Goal: Navigation & Orientation: Find specific page/section

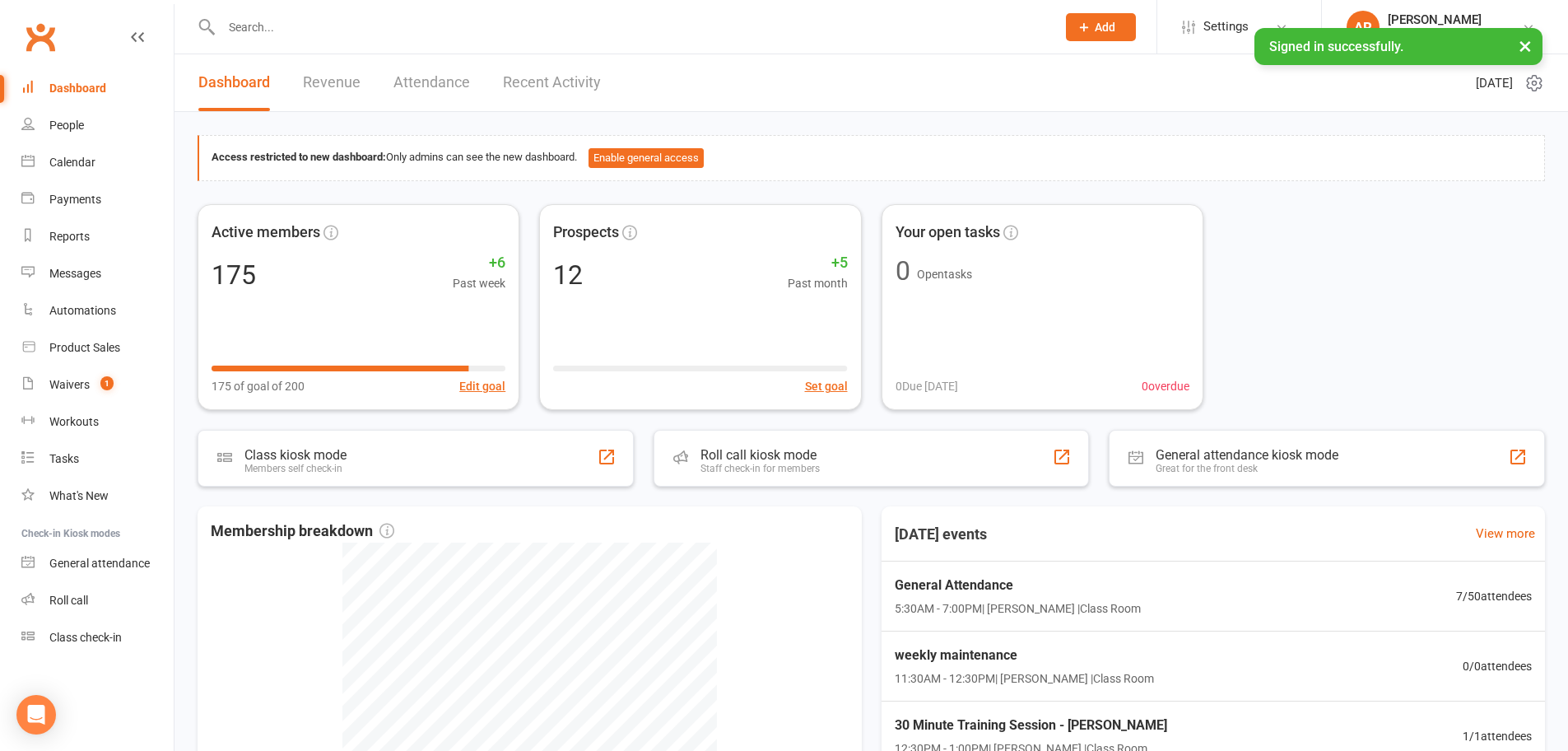
click at [280, 20] on input "text" at bounding box center [631, 27] width 828 height 23
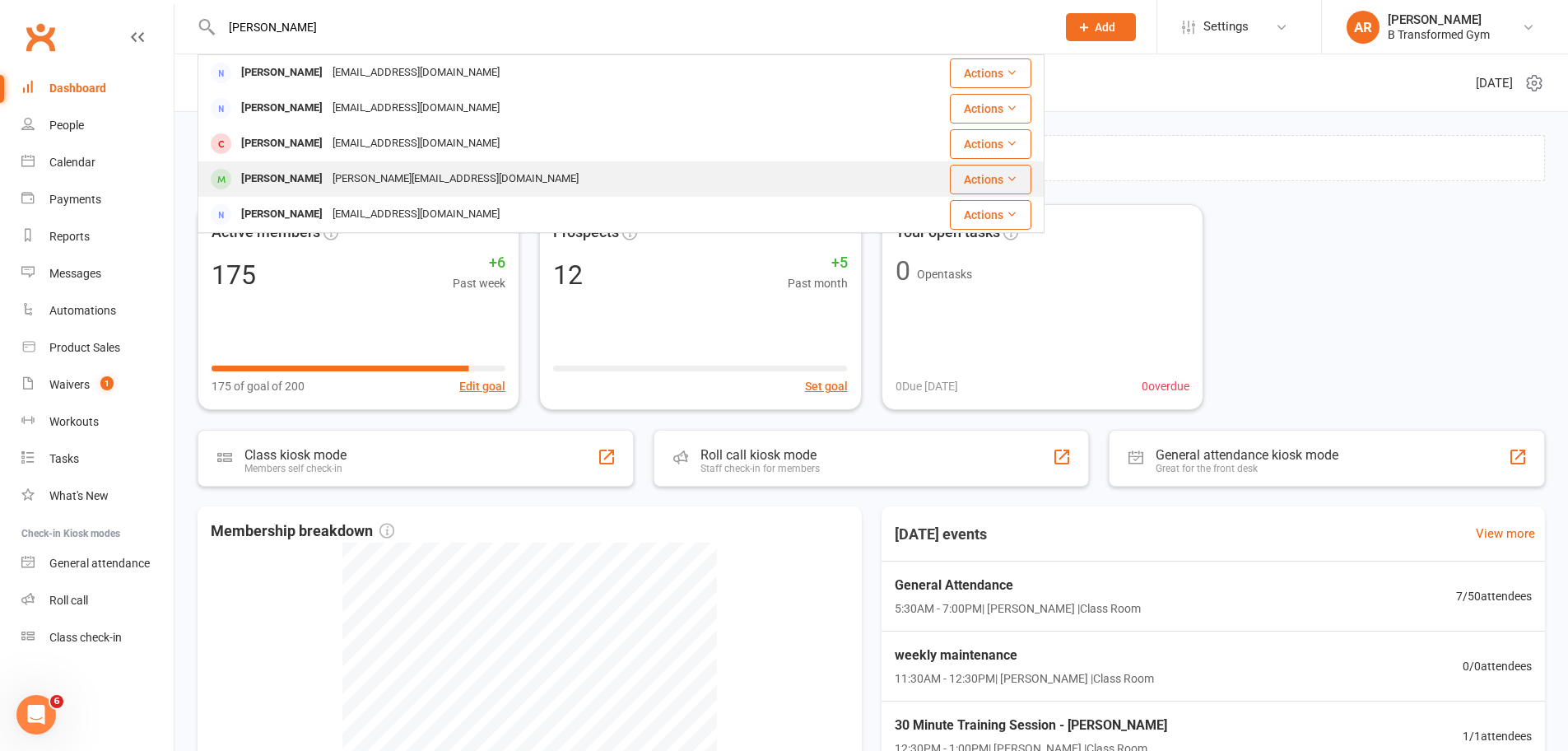
scroll to position [316, 0]
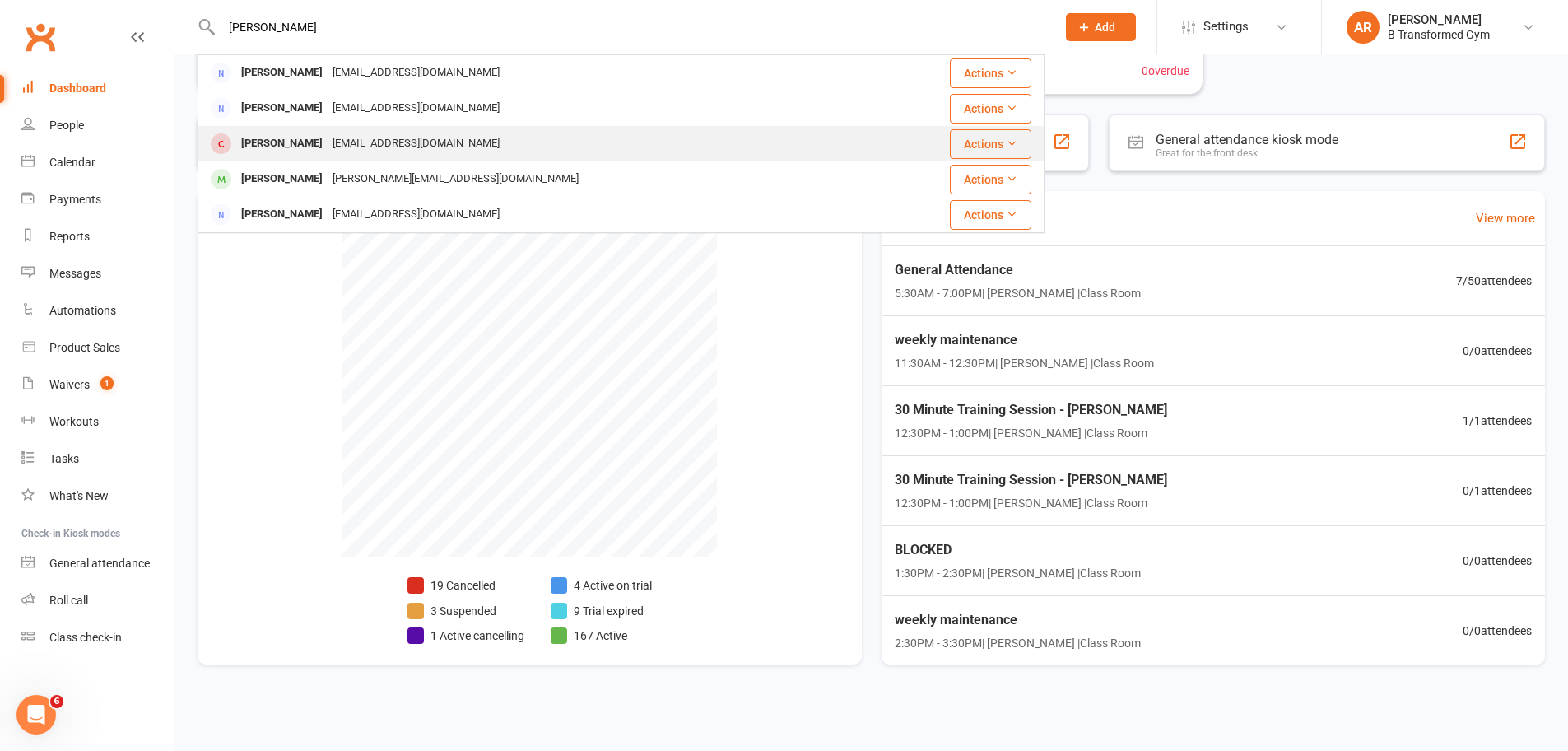
type input "[PERSON_NAME]"
click at [337, 145] on div "[EMAIL_ADDRESS][DOMAIN_NAME]" at bounding box center [417, 143] width 177 height 24
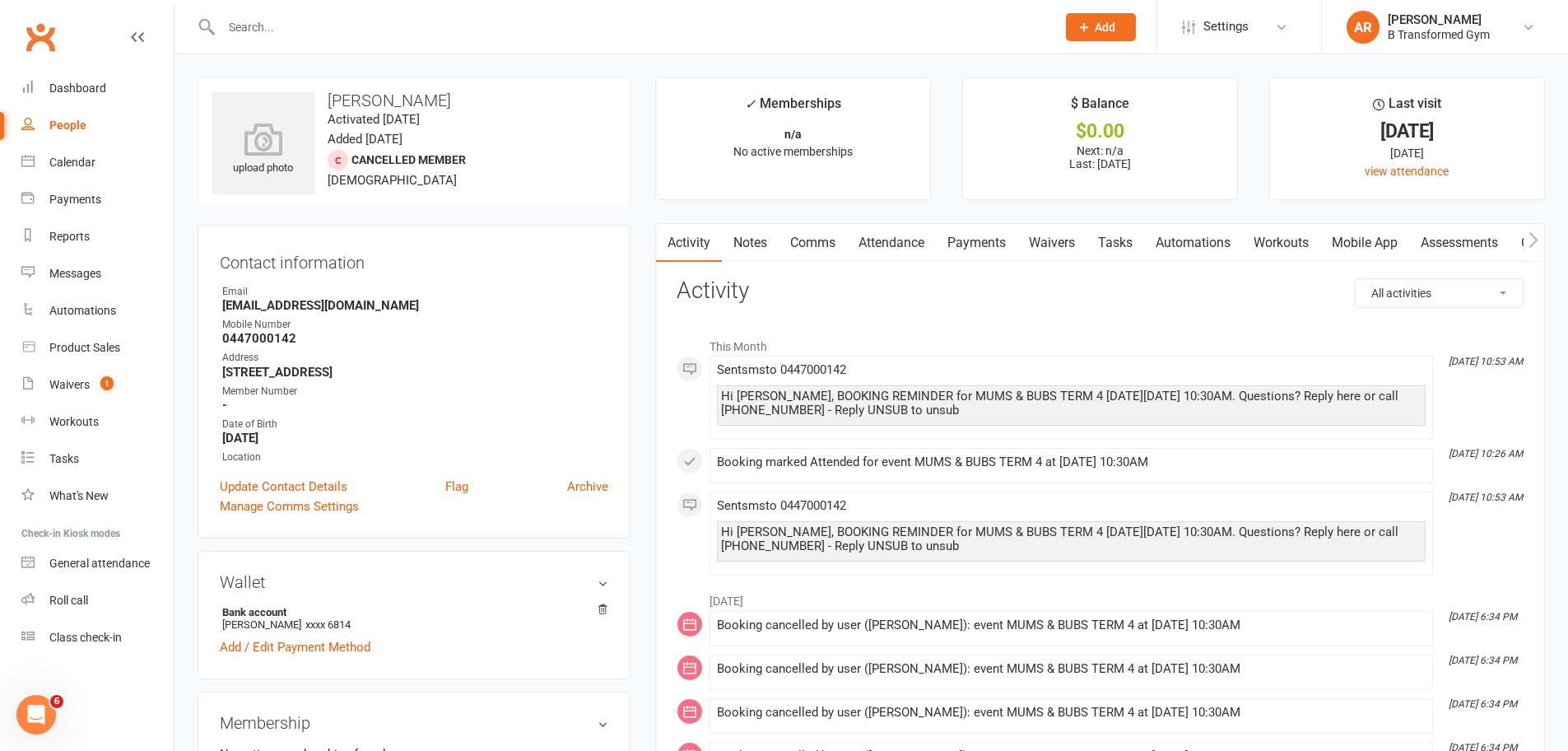
click at [997, 232] on link "Payments" at bounding box center [976, 242] width 82 height 38
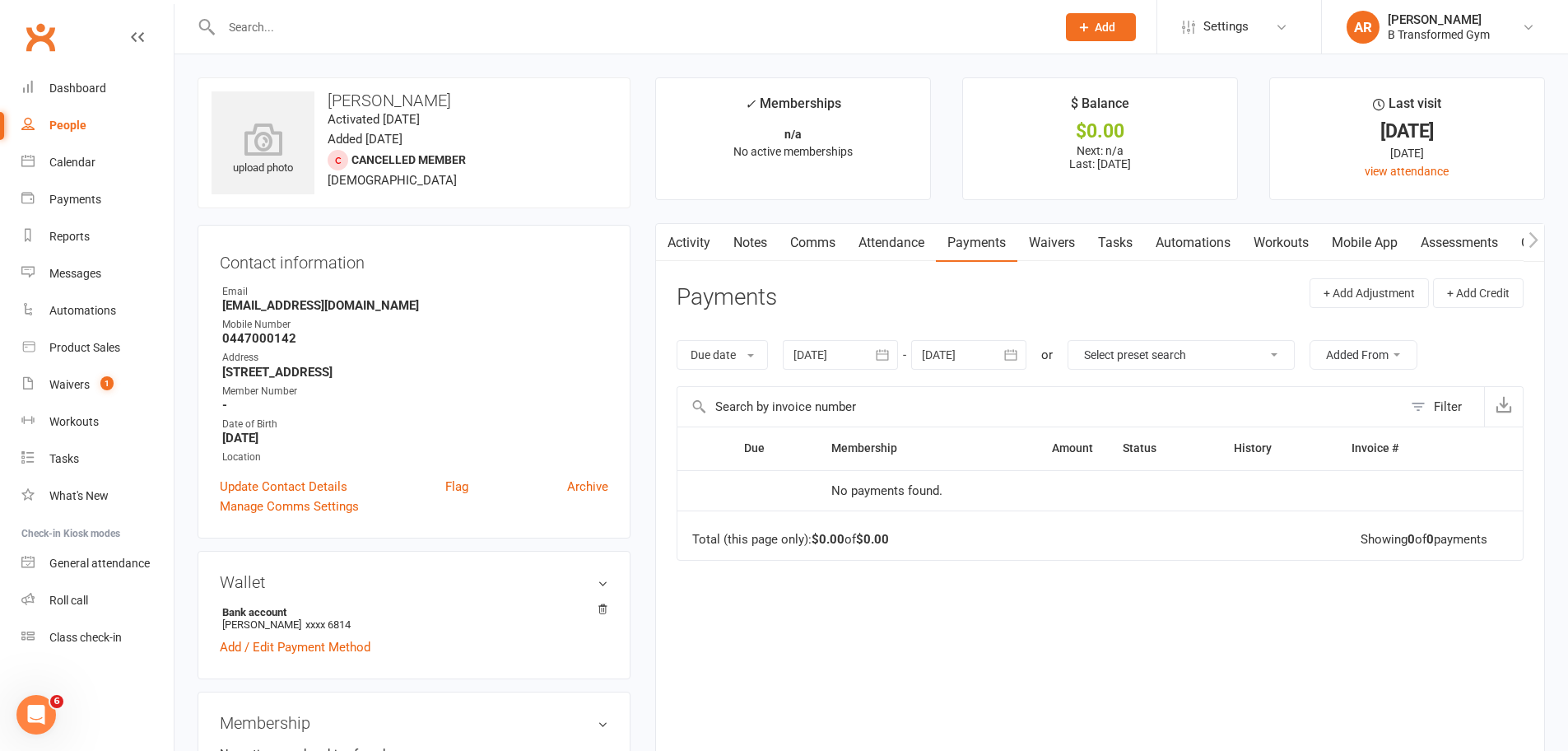
click at [852, 352] on div at bounding box center [840, 355] width 115 height 30
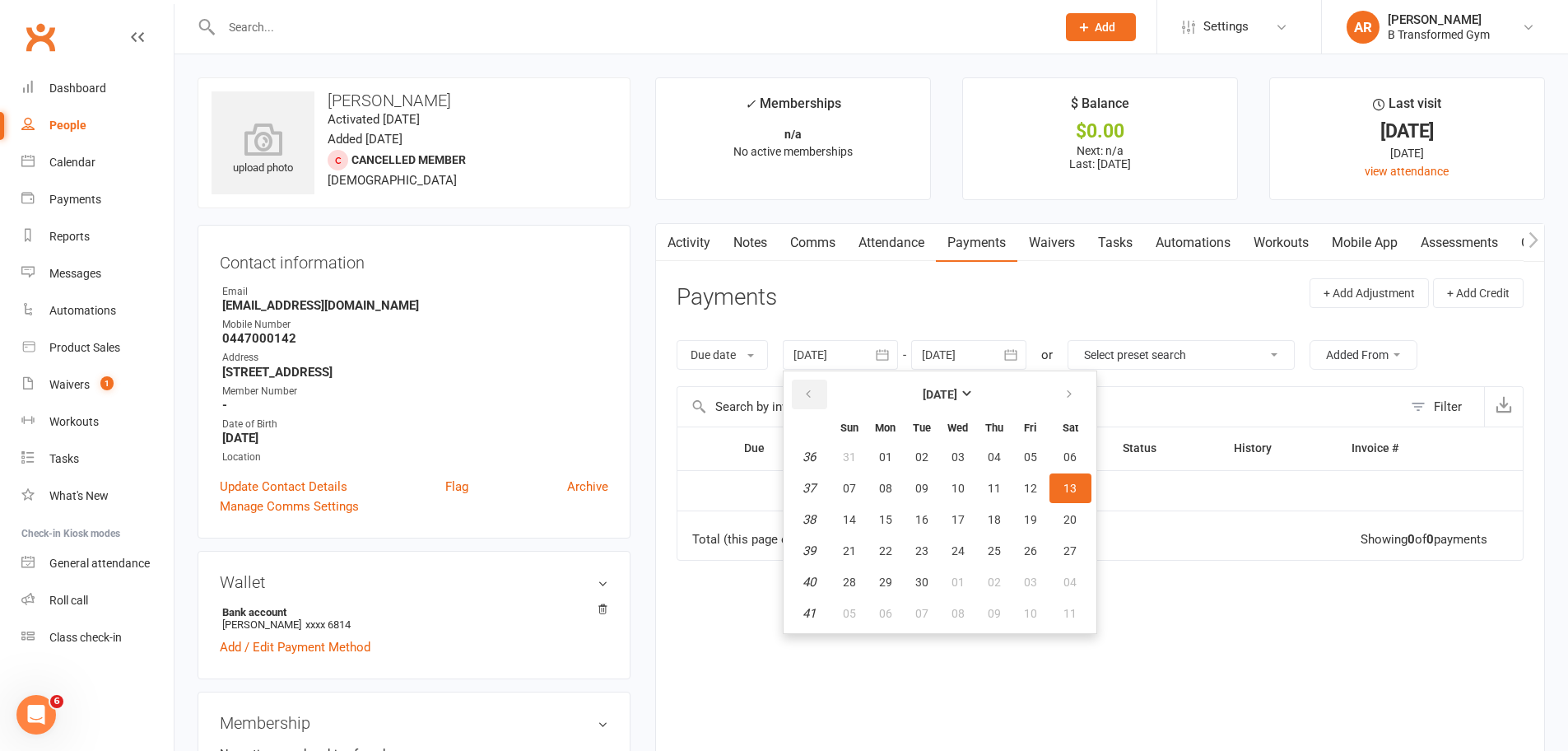
click at [818, 382] on button "button" at bounding box center [809, 395] width 35 height 30
click at [933, 464] on button "01" at bounding box center [922, 457] width 34 height 30
type input "[DATE]"
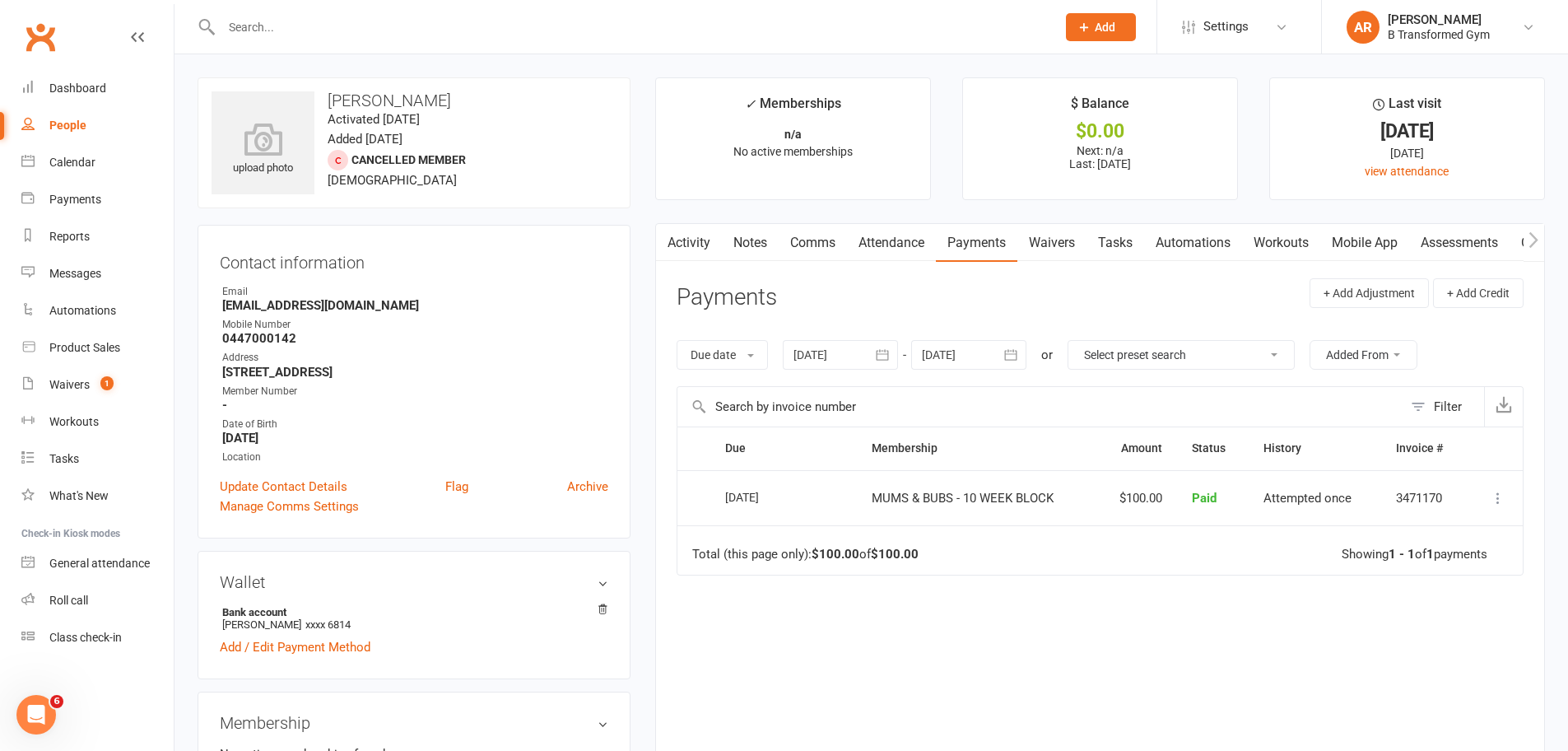
click at [246, 33] on input "text" at bounding box center [631, 27] width 828 height 23
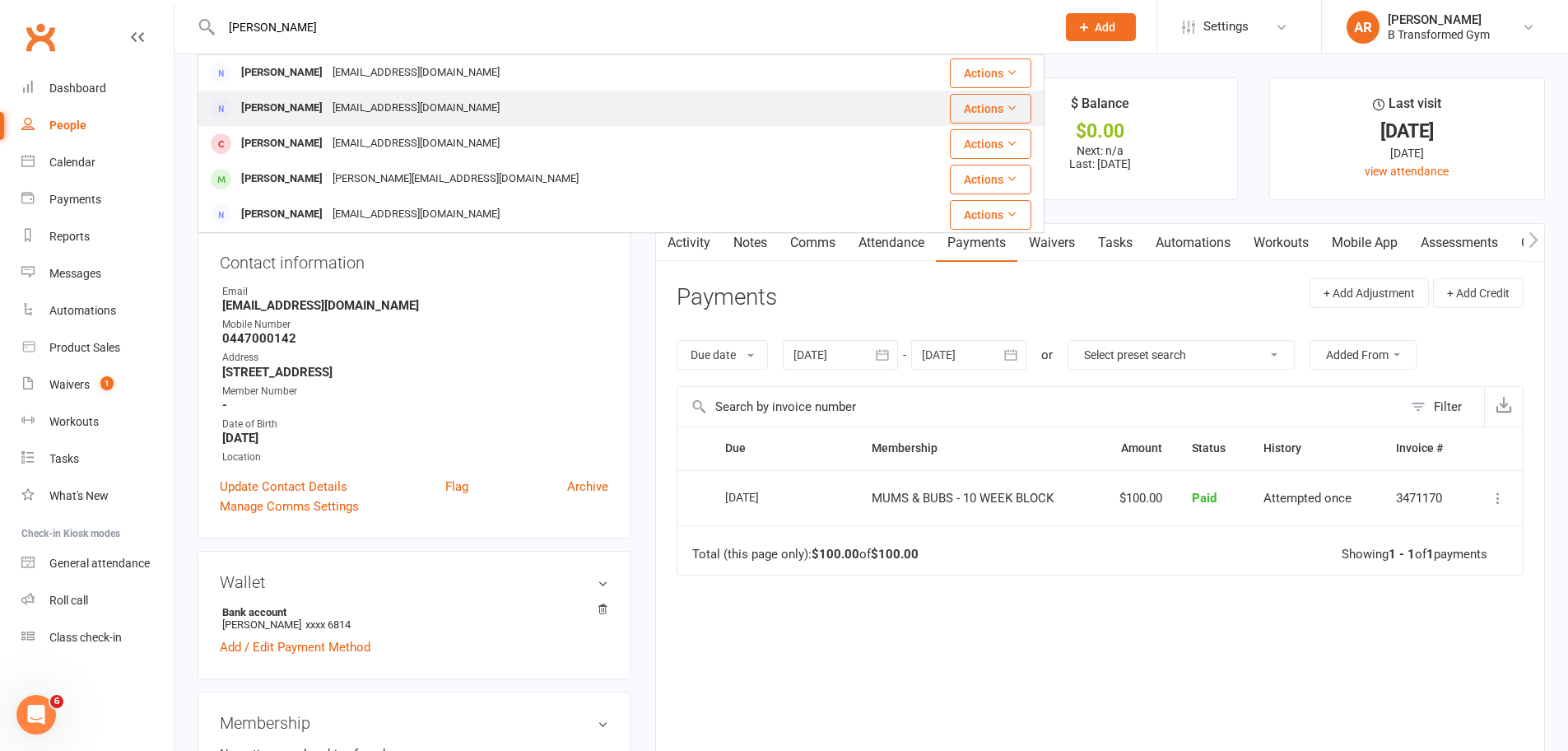
type input "[PERSON_NAME]"
click at [319, 117] on div "[PERSON_NAME]" at bounding box center [282, 108] width 91 height 24
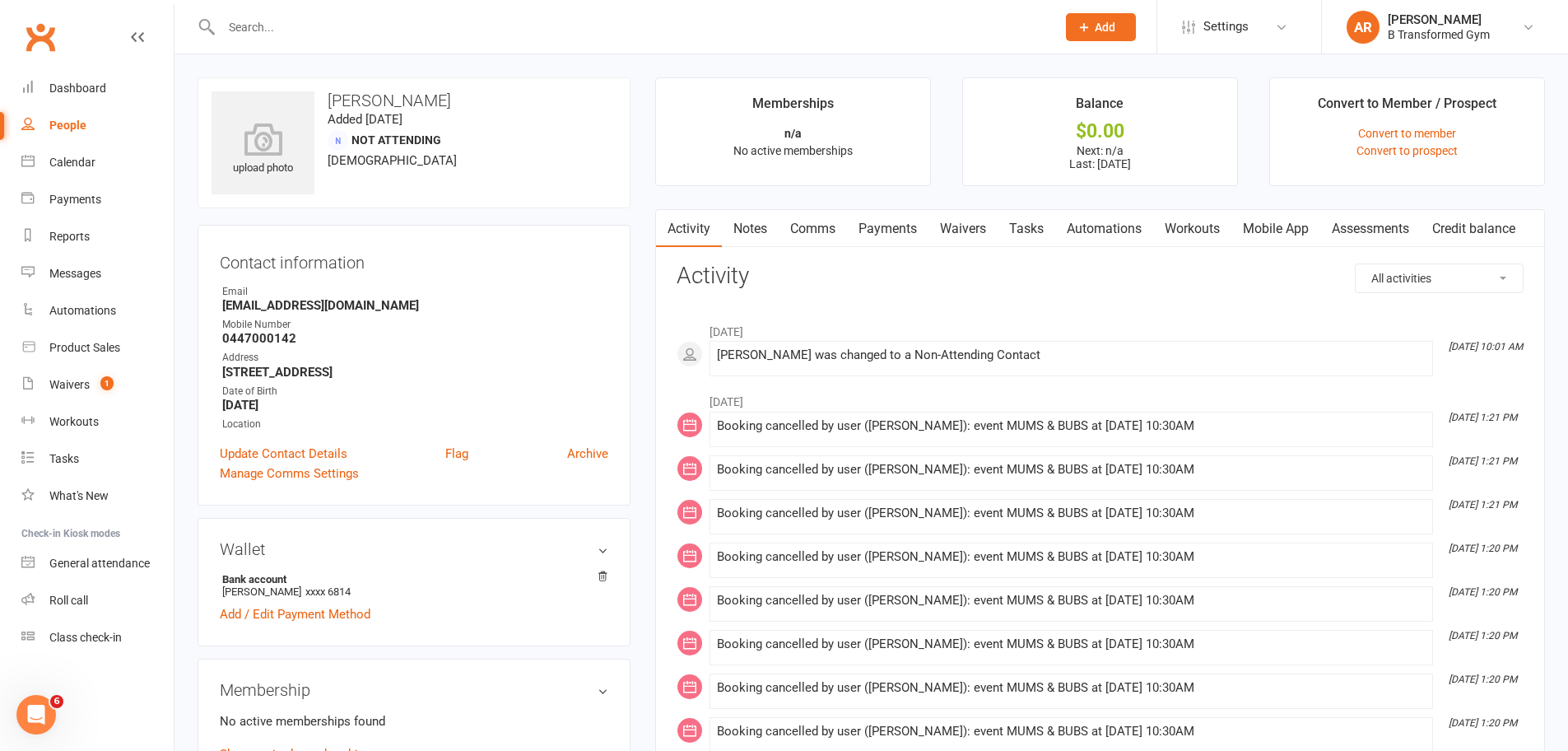
click at [866, 225] on link "Payments" at bounding box center [887, 228] width 82 height 38
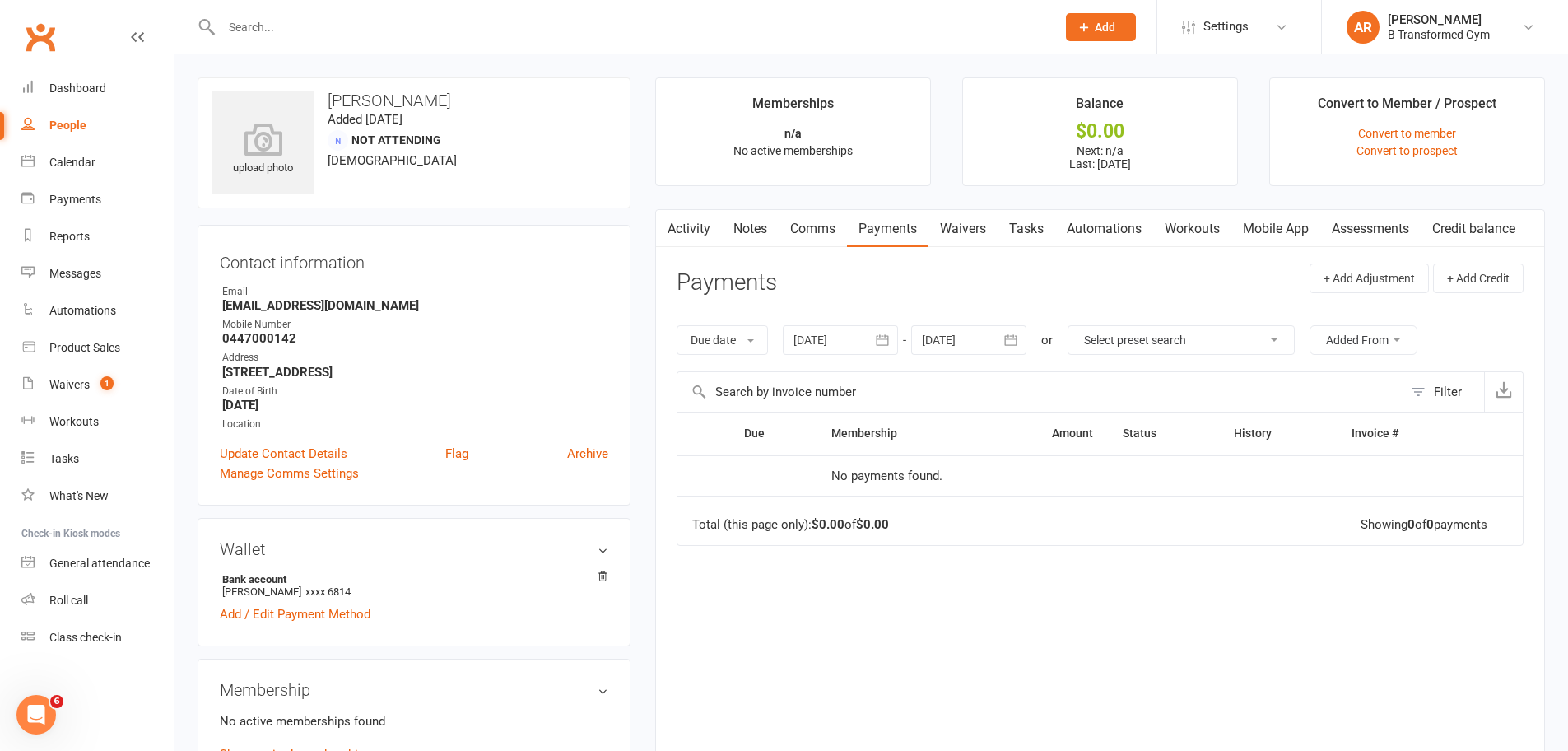
click at [809, 326] on div at bounding box center [840, 340] width 115 height 30
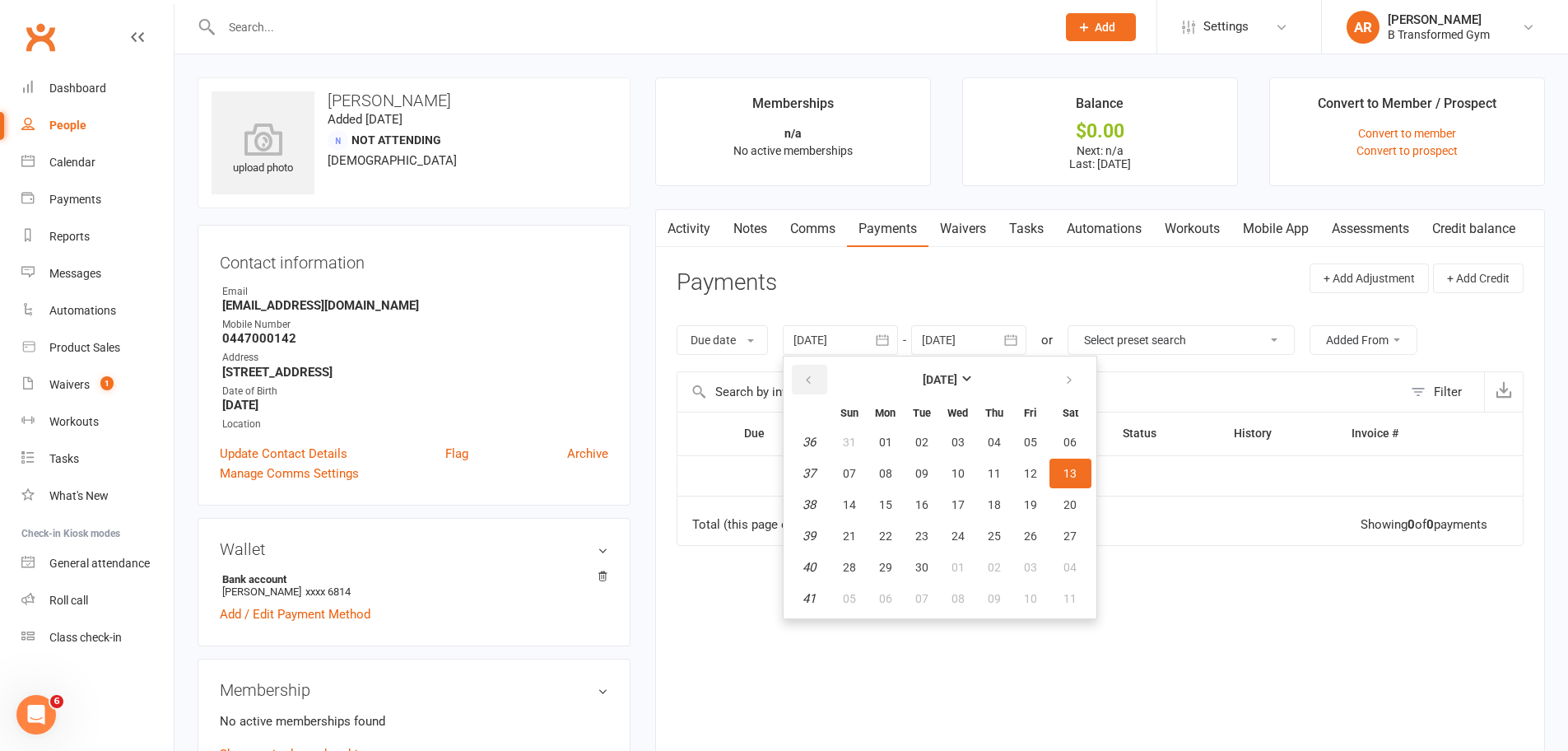
click at [809, 368] on button "button" at bounding box center [809, 380] width 35 height 30
click at [870, 483] on table "[DATE] Sun Mon Tue Wed Thu Fri Sat 27 29 30 01 02 03 04 05 28 06 07 08 09 10 11…" at bounding box center [939, 487] width 306 height 255
click at [899, 468] on button "07" at bounding box center [885, 474] width 34 height 30
type input "[DATE]"
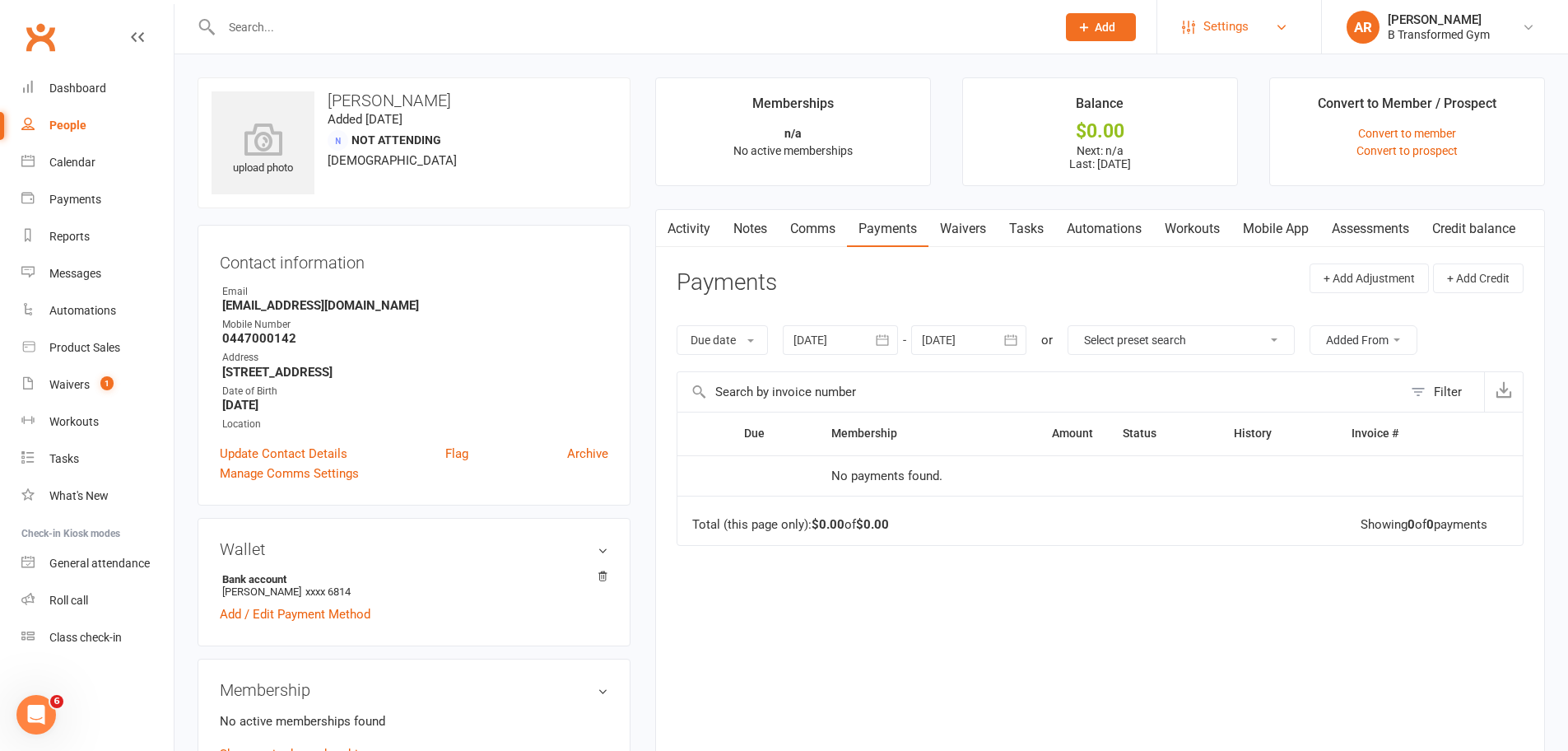
click at [1257, 25] on link "Settings" at bounding box center [1239, 26] width 114 height 37
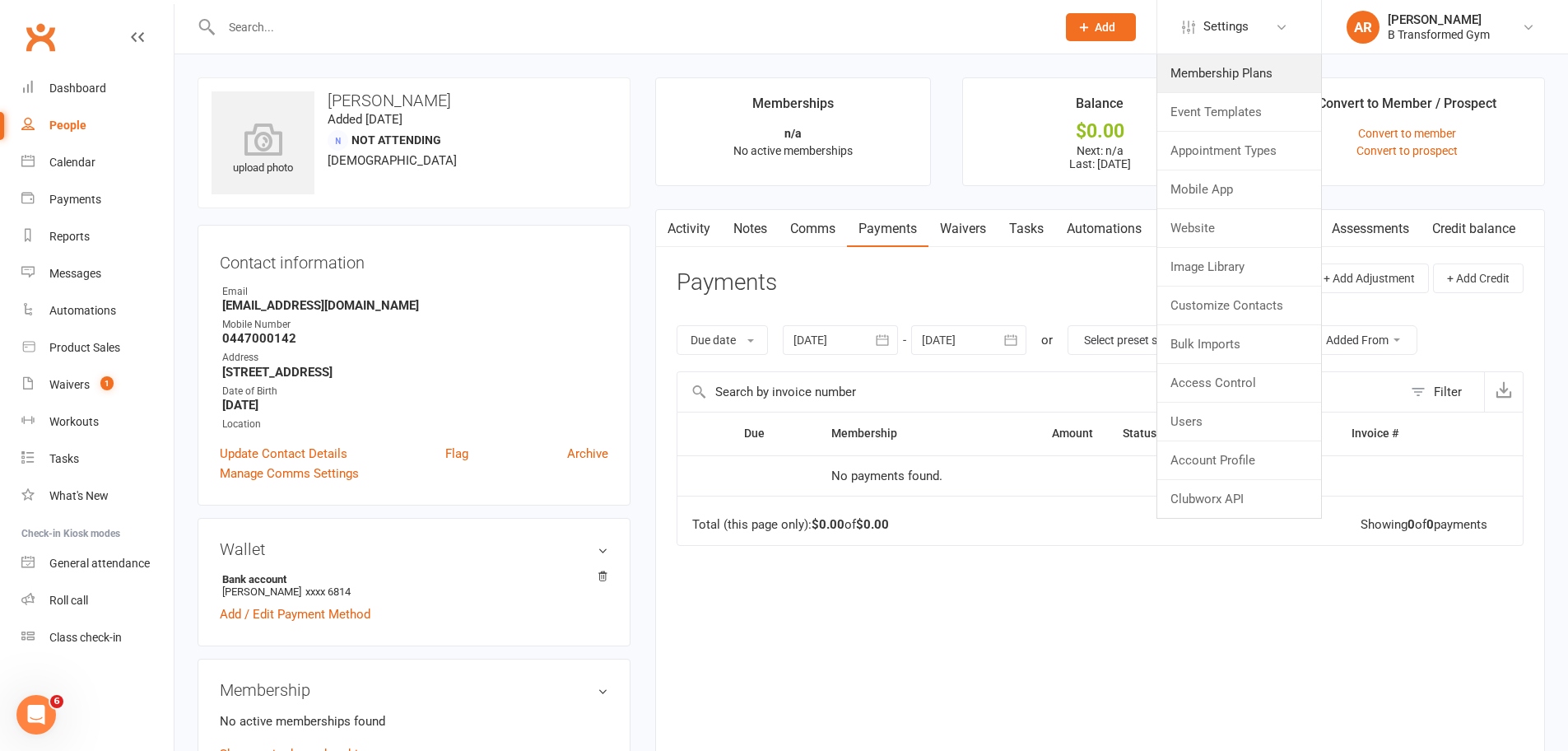
click at [1238, 59] on link "Membership Plans" at bounding box center [1239, 73] width 164 height 38
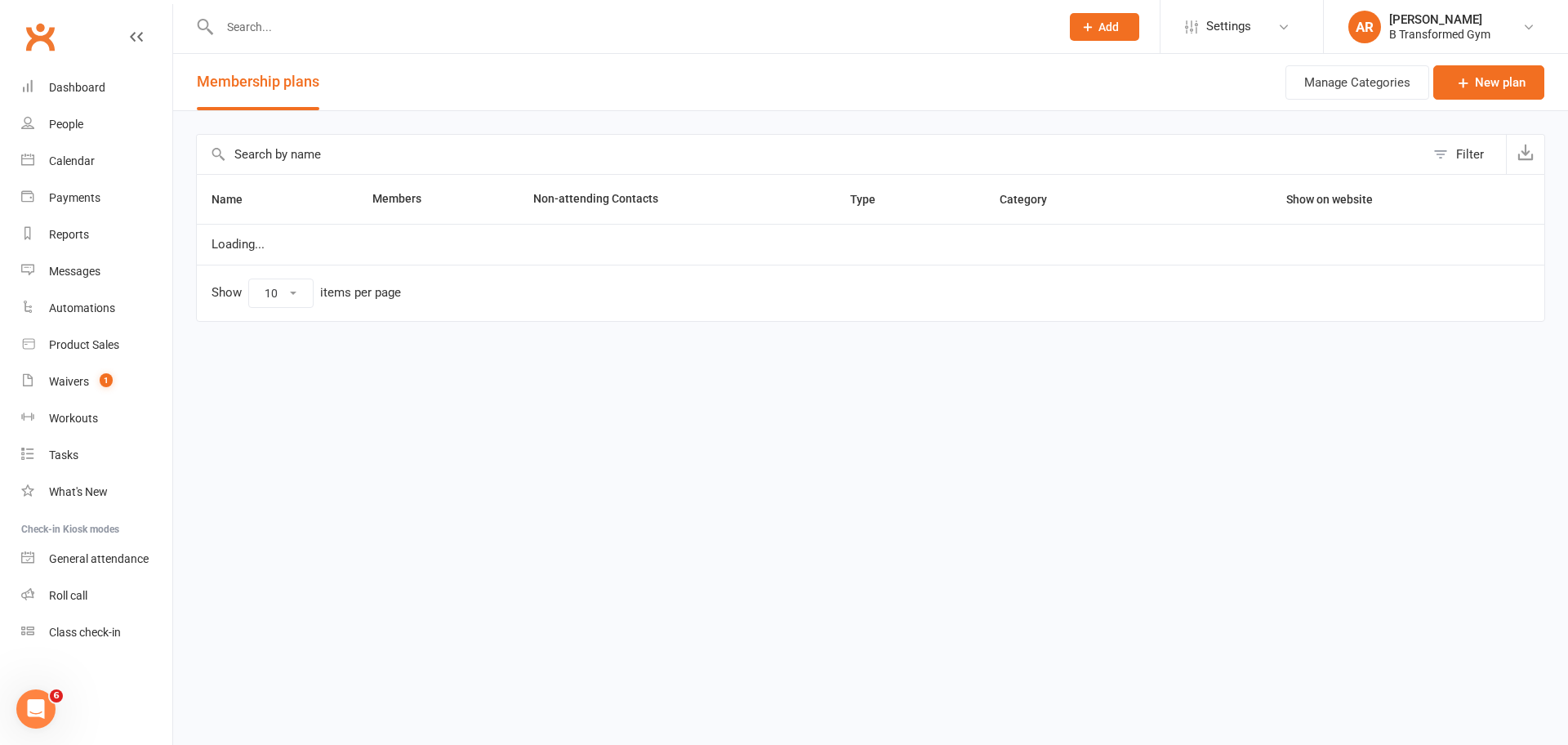
select select "100"
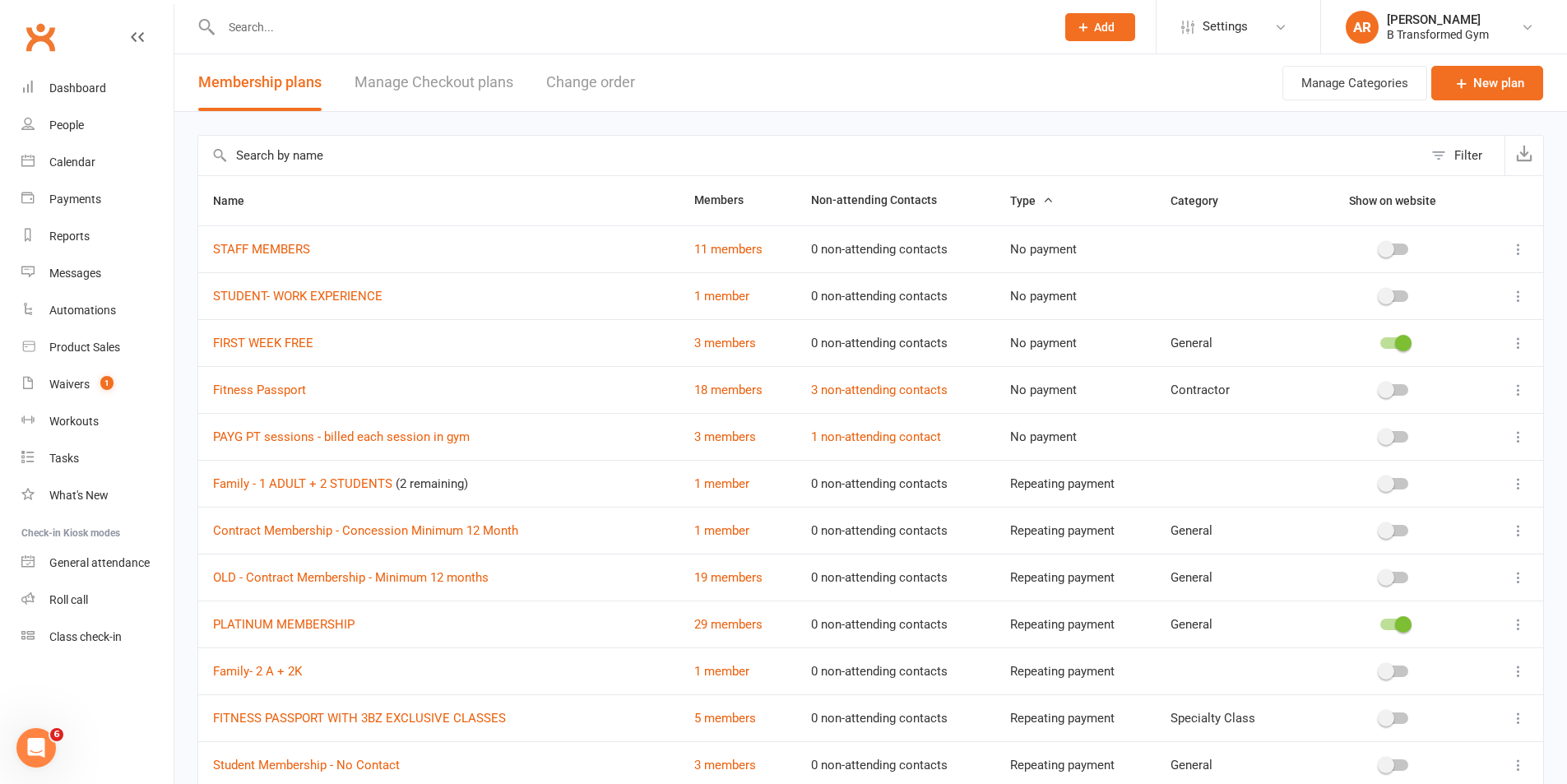
drag, startPoint x: 363, startPoint y: 145, endPoint x: 359, endPoint y: 153, distance: 8.9
click at [363, 145] on input "text" at bounding box center [811, 155] width 1225 height 39
type input "s"
type input "m"
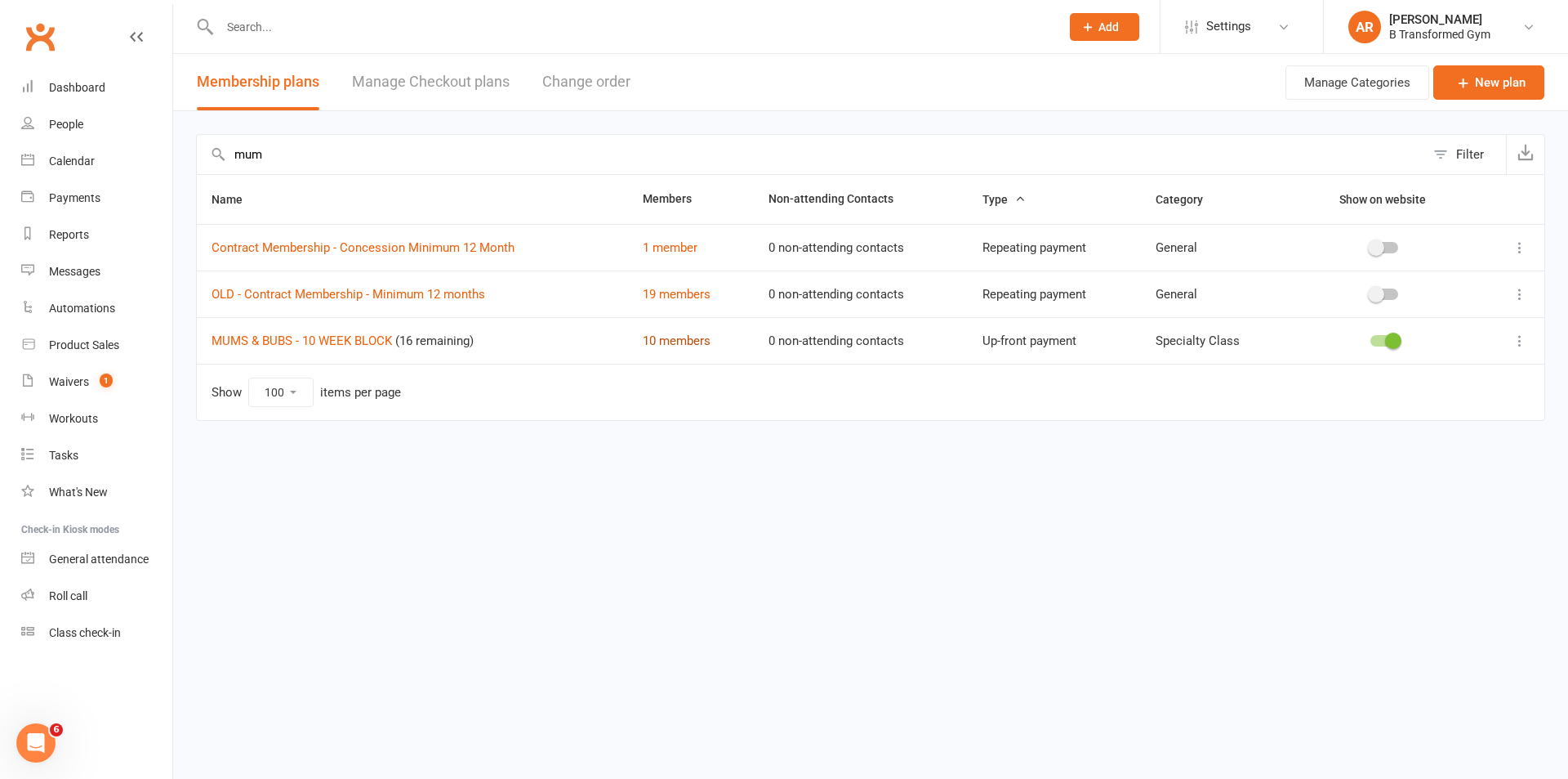
type input "mum"
click at [674, 337] on link "10 members" at bounding box center [677, 340] width 68 height 15
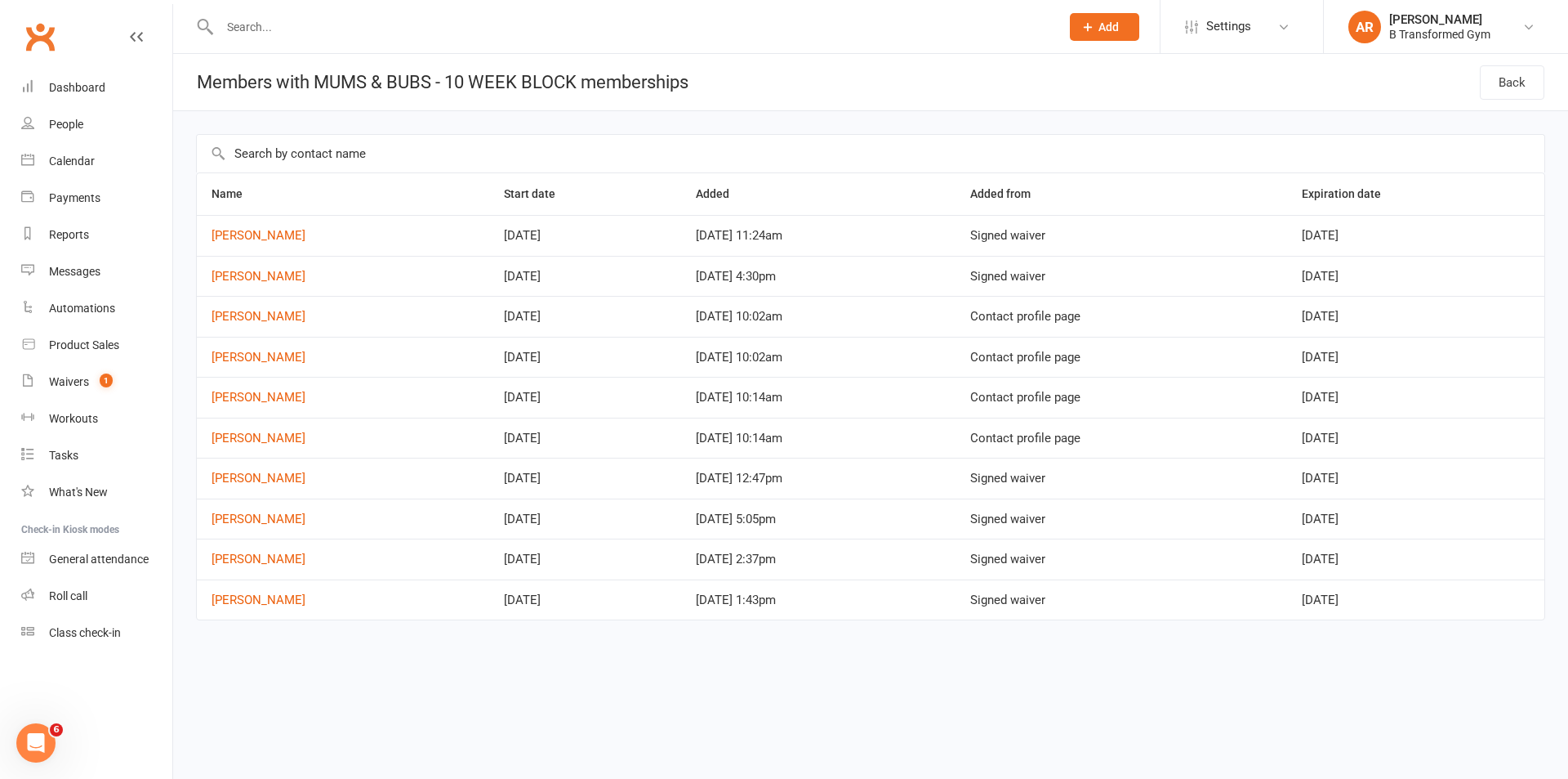
select select "100"
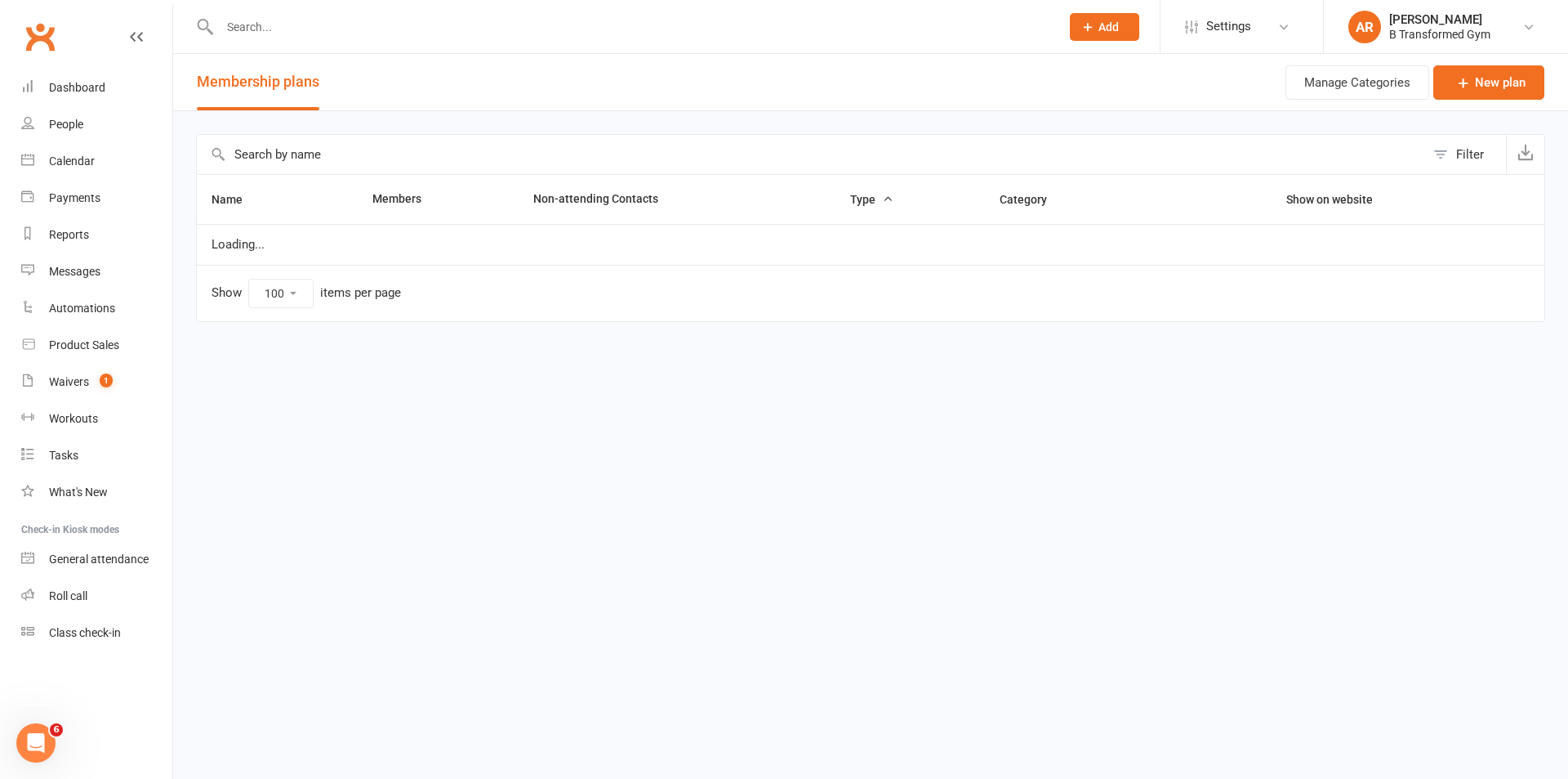
click at [271, 155] on input "text" at bounding box center [811, 154] width 1229 height 39
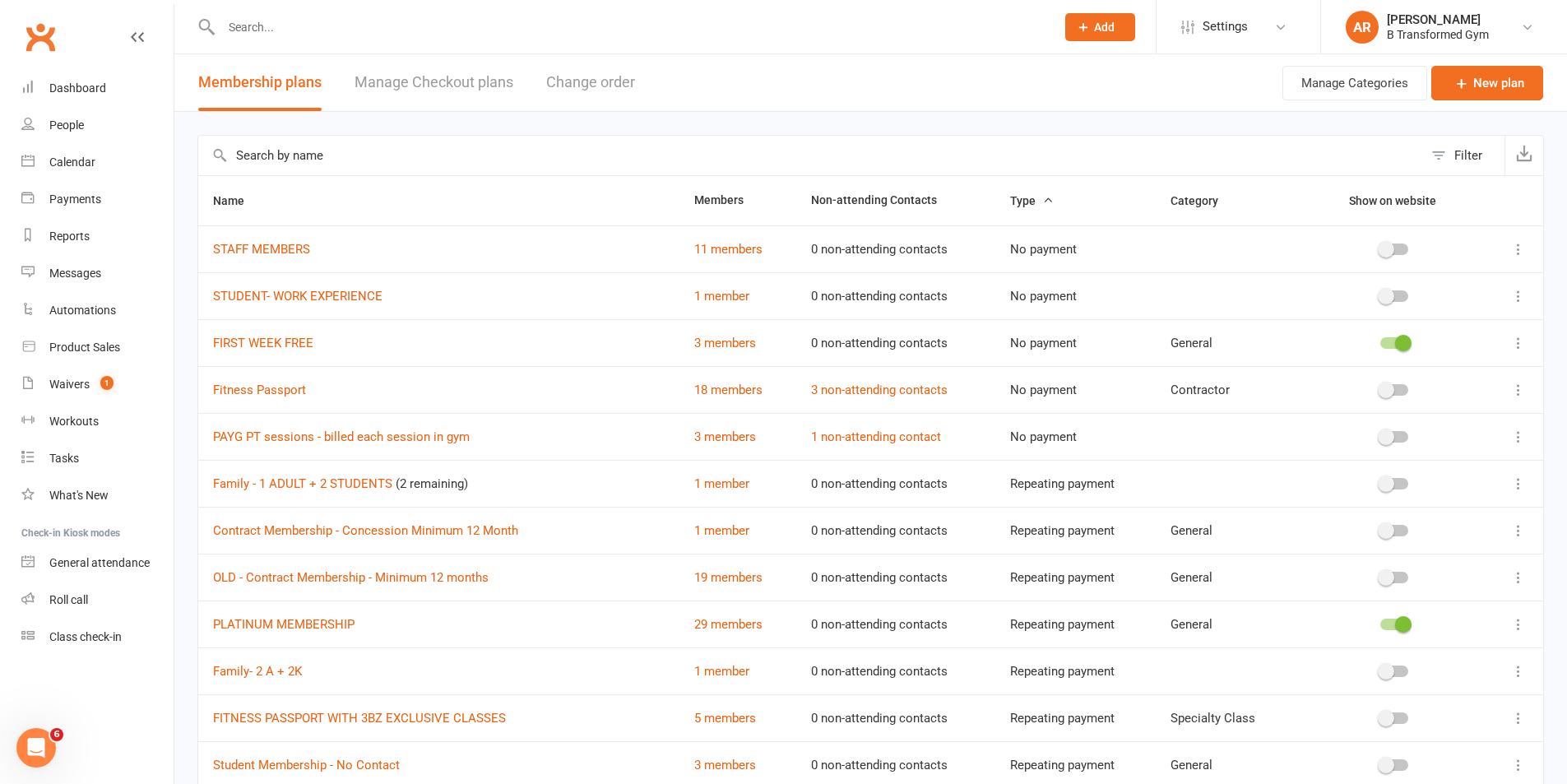
type input "u"
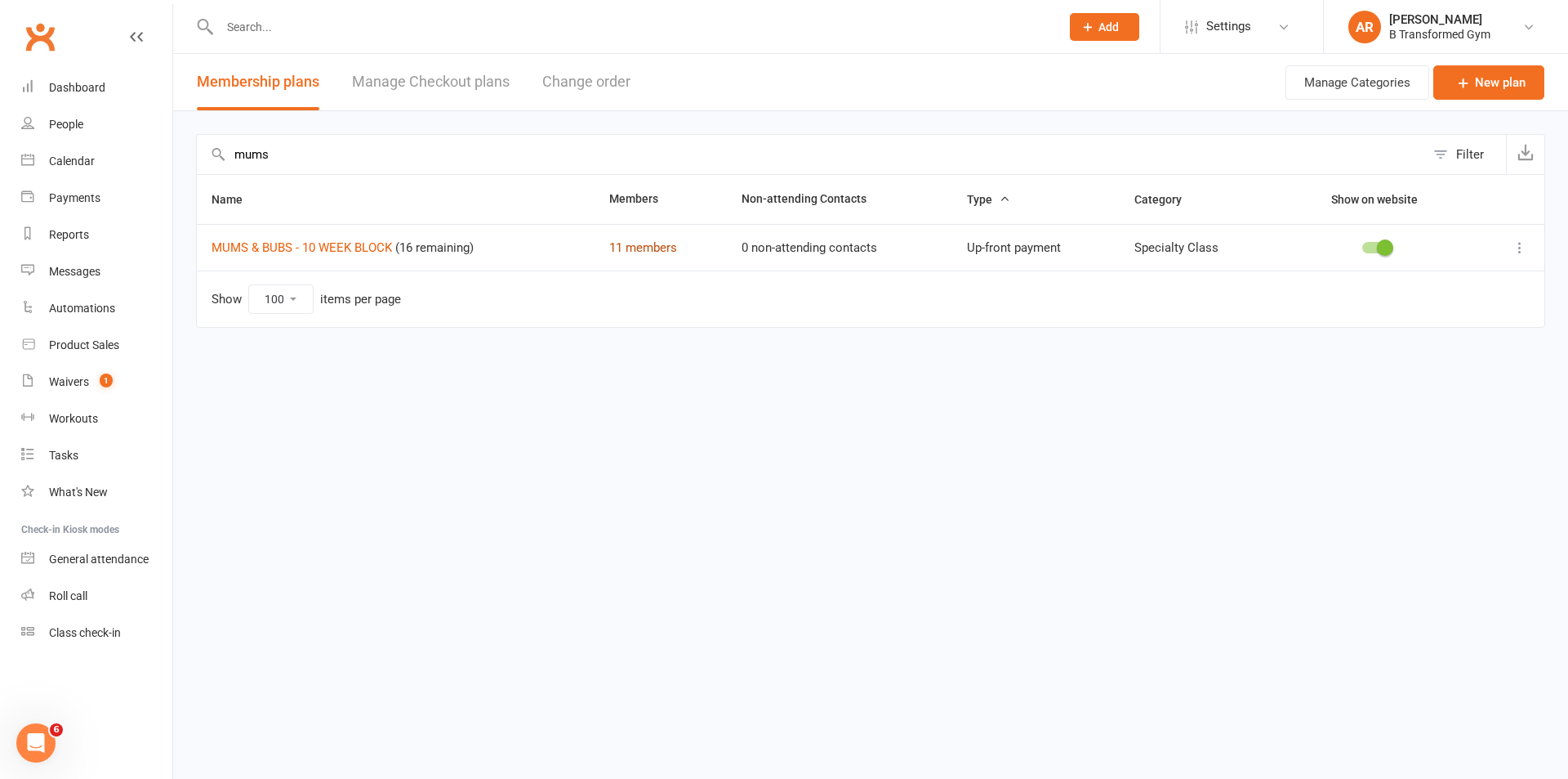
type input "mums"
click at [630, 244] on link "11 members" at bounding box center [643, 247] width 68 height 15
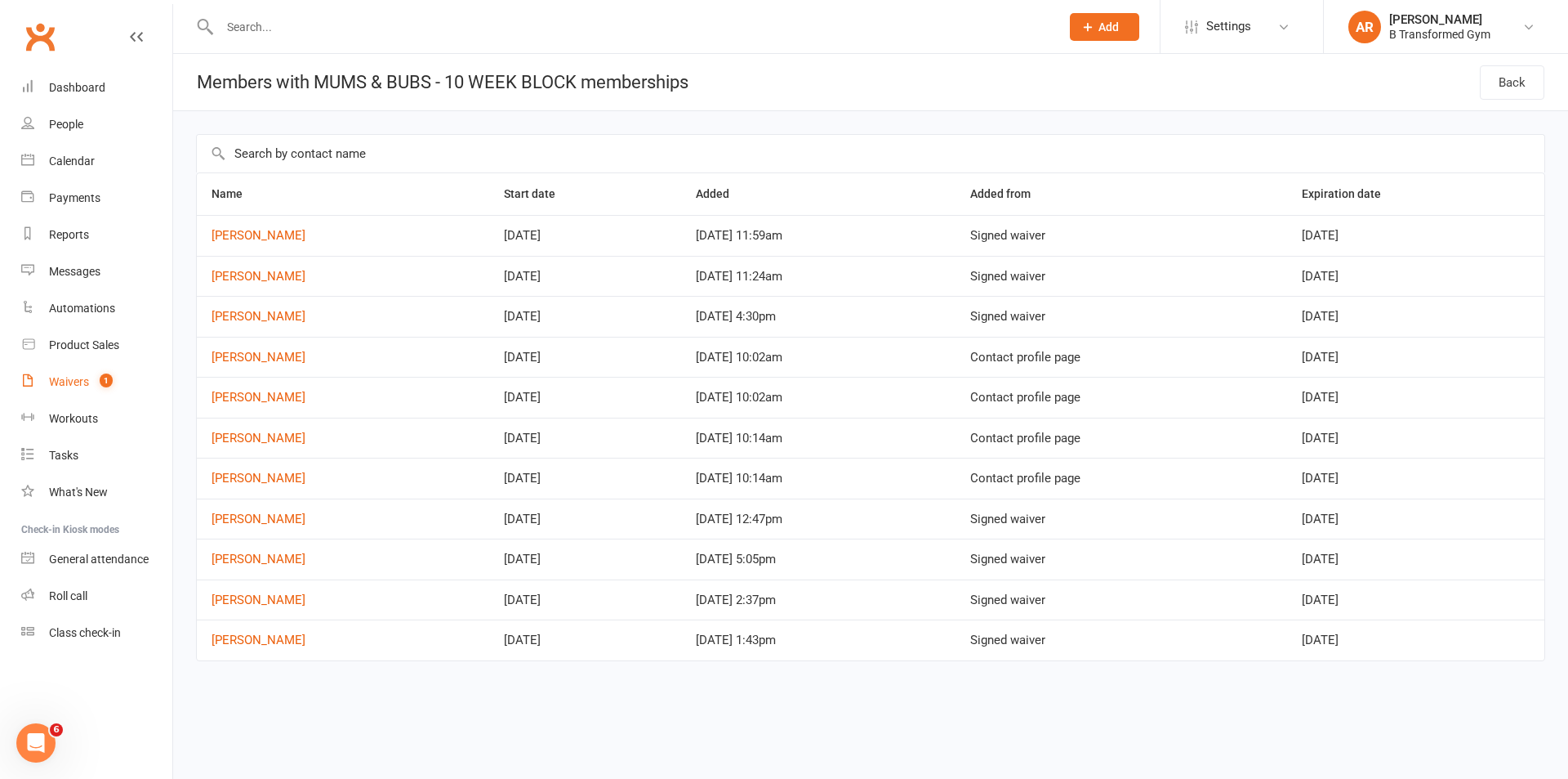
click at [73, 374] on link "Waivers 1" at bounding box center [97, 382] width 151 height 37
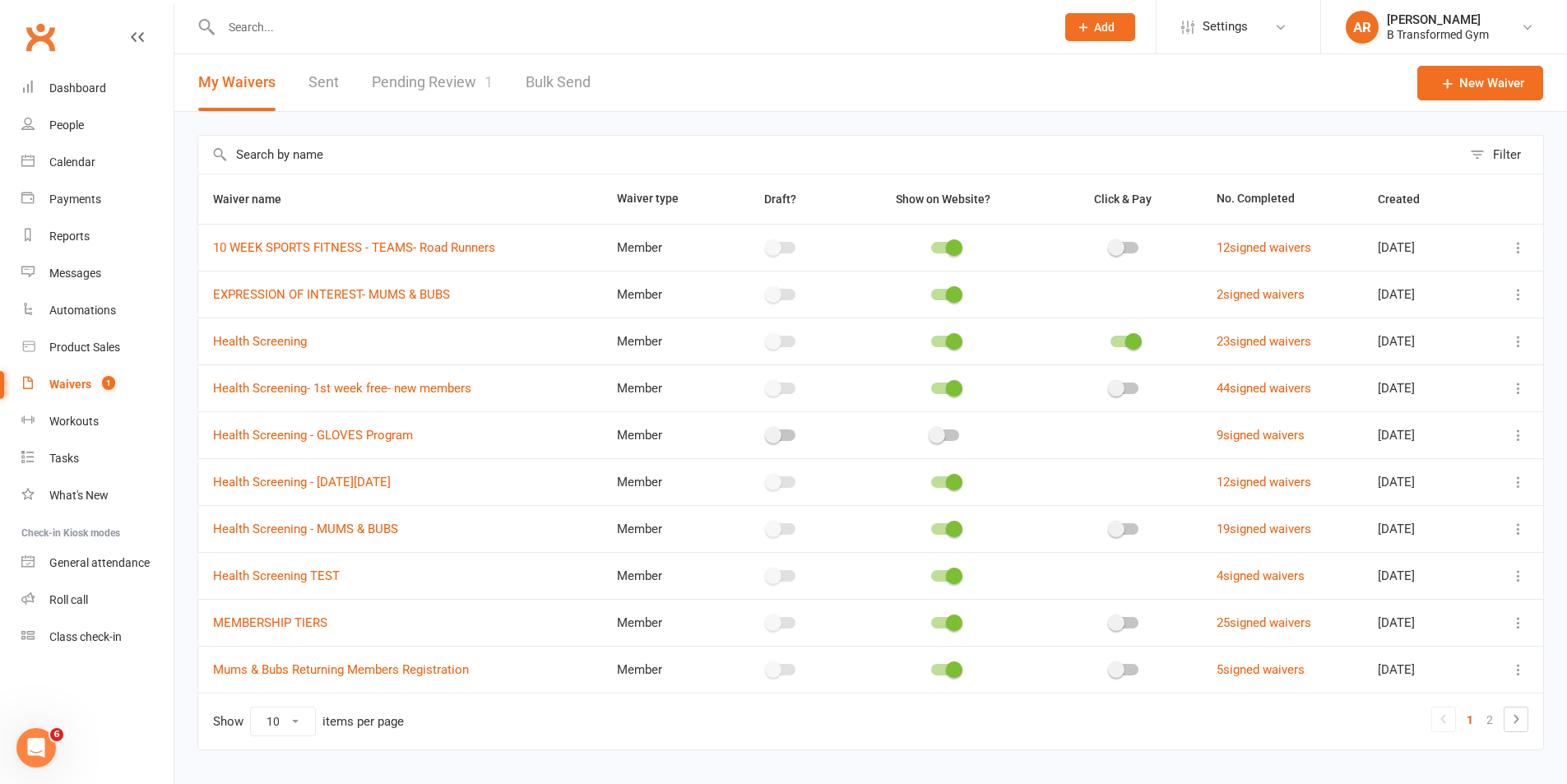
click at [428, 74] on link "Pending Review 1" at bounding box center [432, 82] width 121 height 57
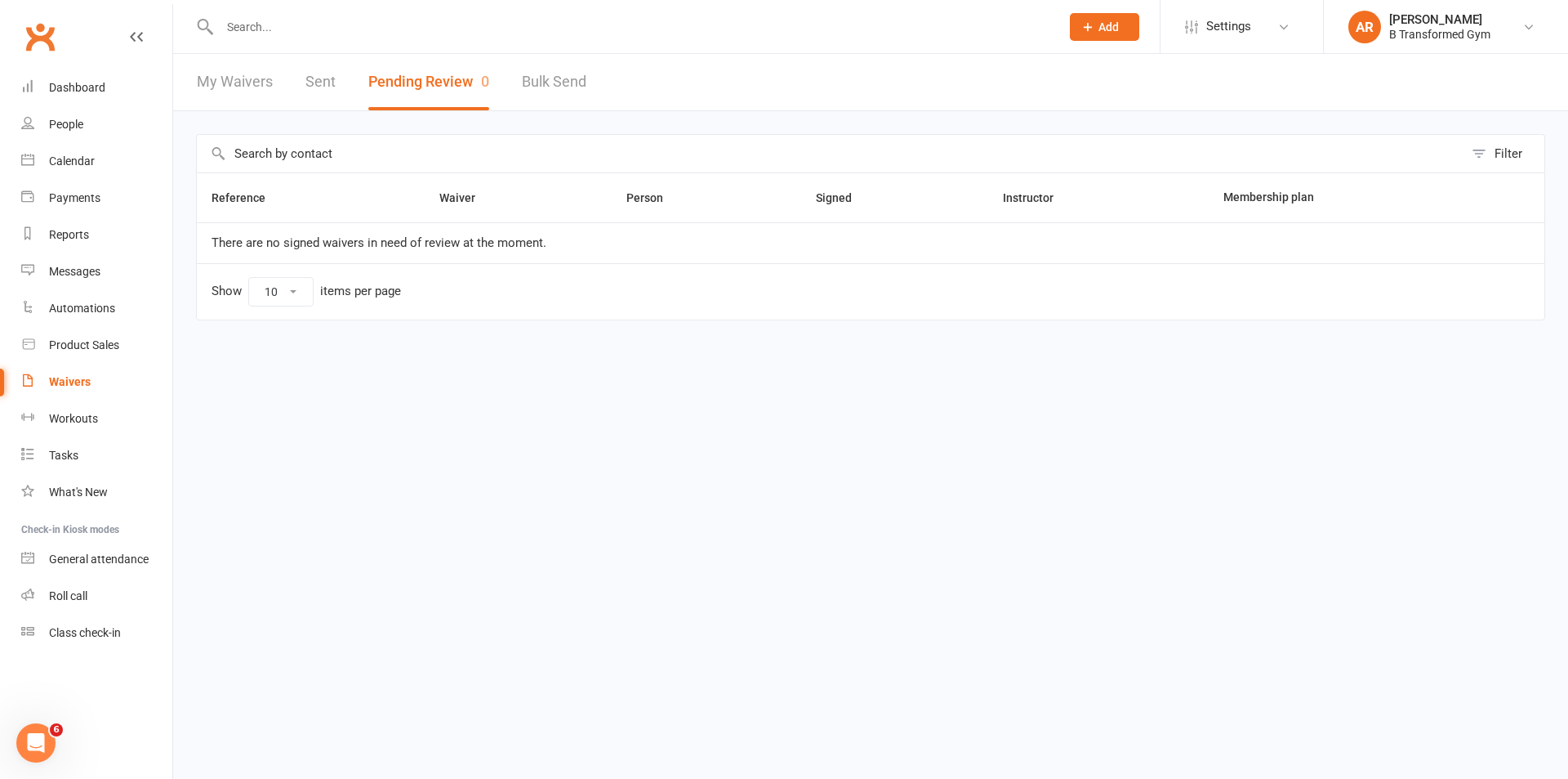
click at [228, 85] on link "My Waivers" at bounding box center [234, 82] width 76 height 57
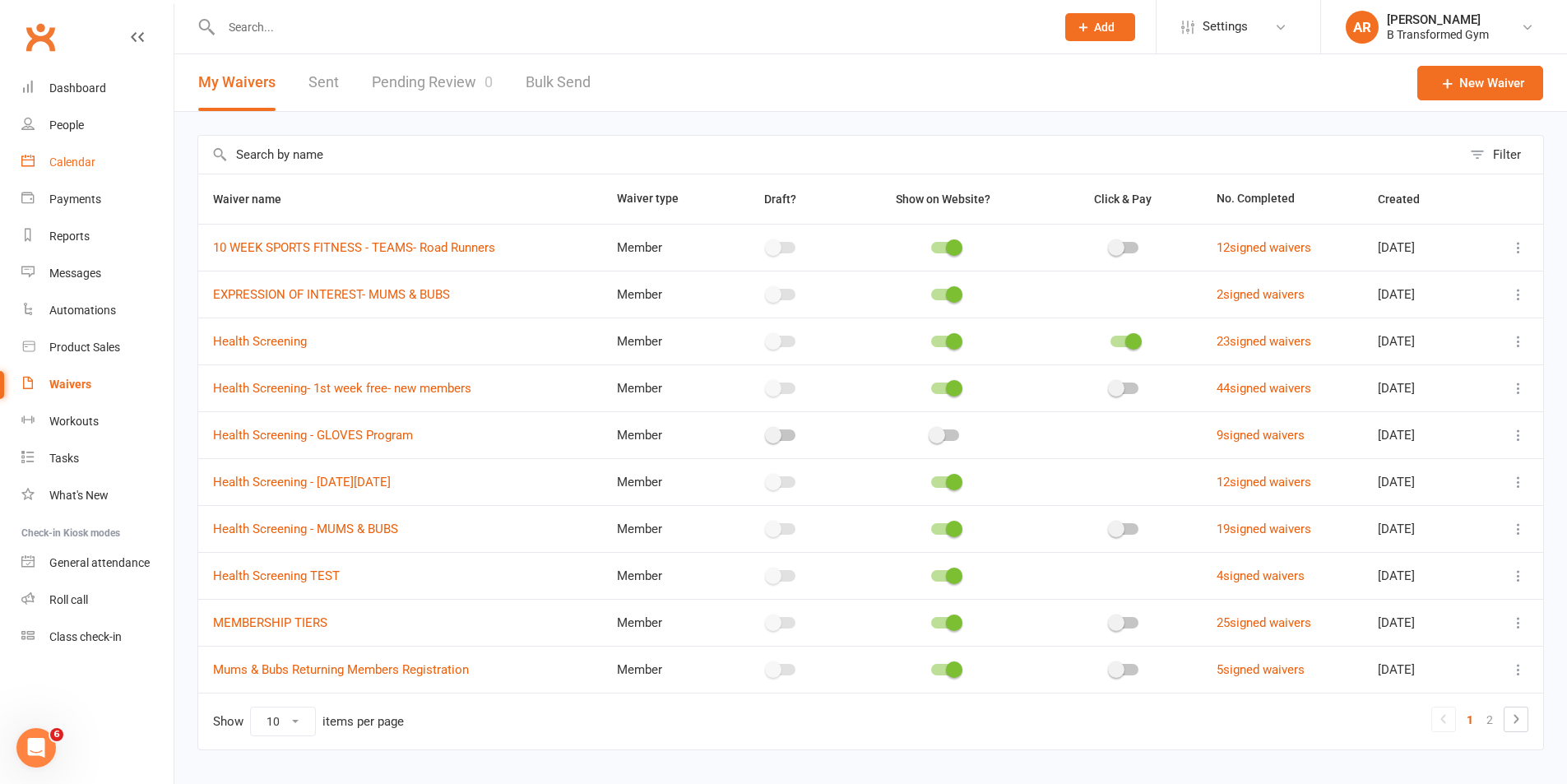
click at [60, 163] on div "Calendar" at bounding box center [72, 161] width 46 height 13
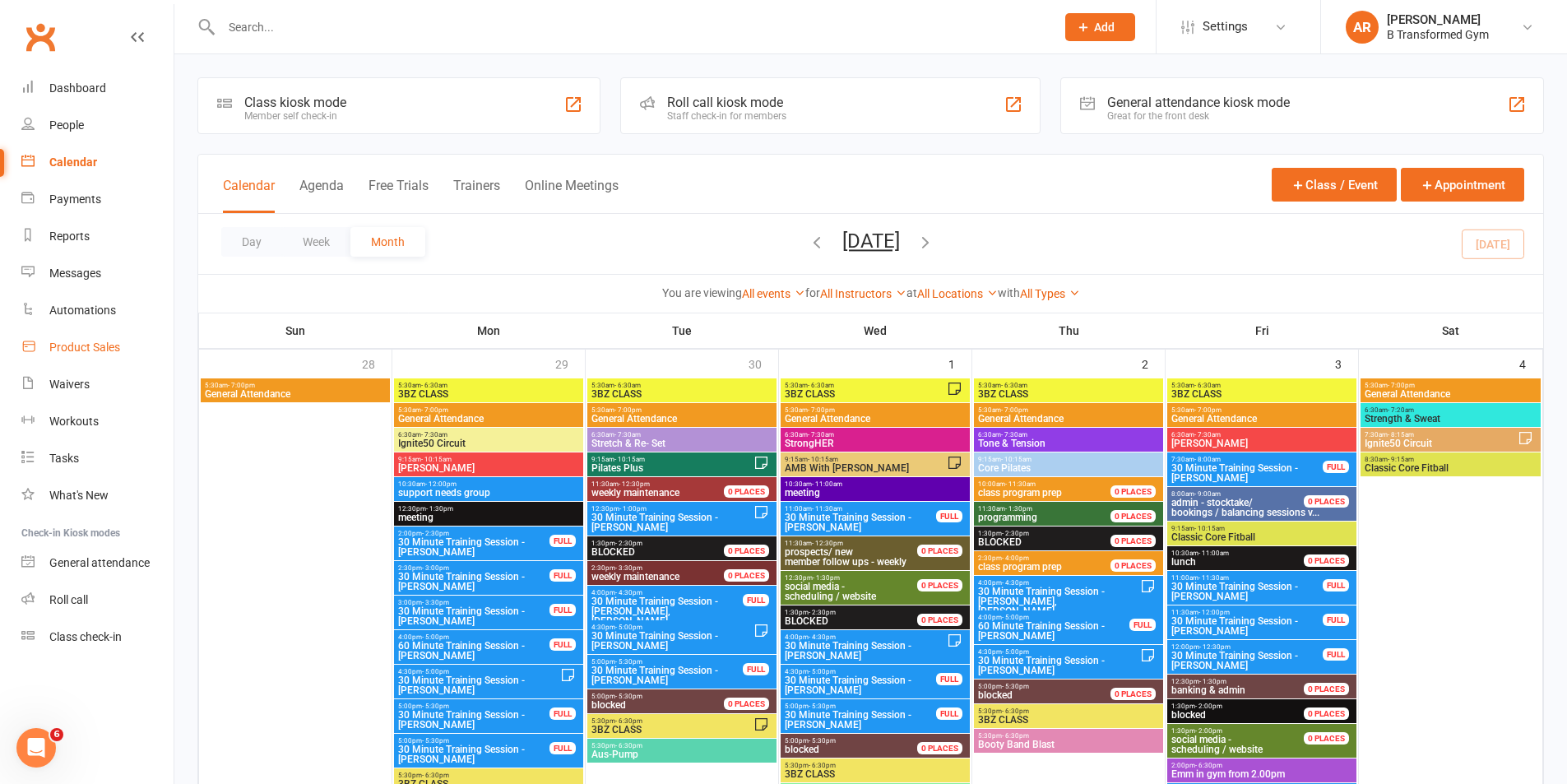
drag, startPoint x: 76, startPoint y: 350, endPoint x: 91, endPoint y: 335, distance: 21.2
click at [78, 348] on div "Product Sales" at bounding box center [84, 347] width 71 height 13
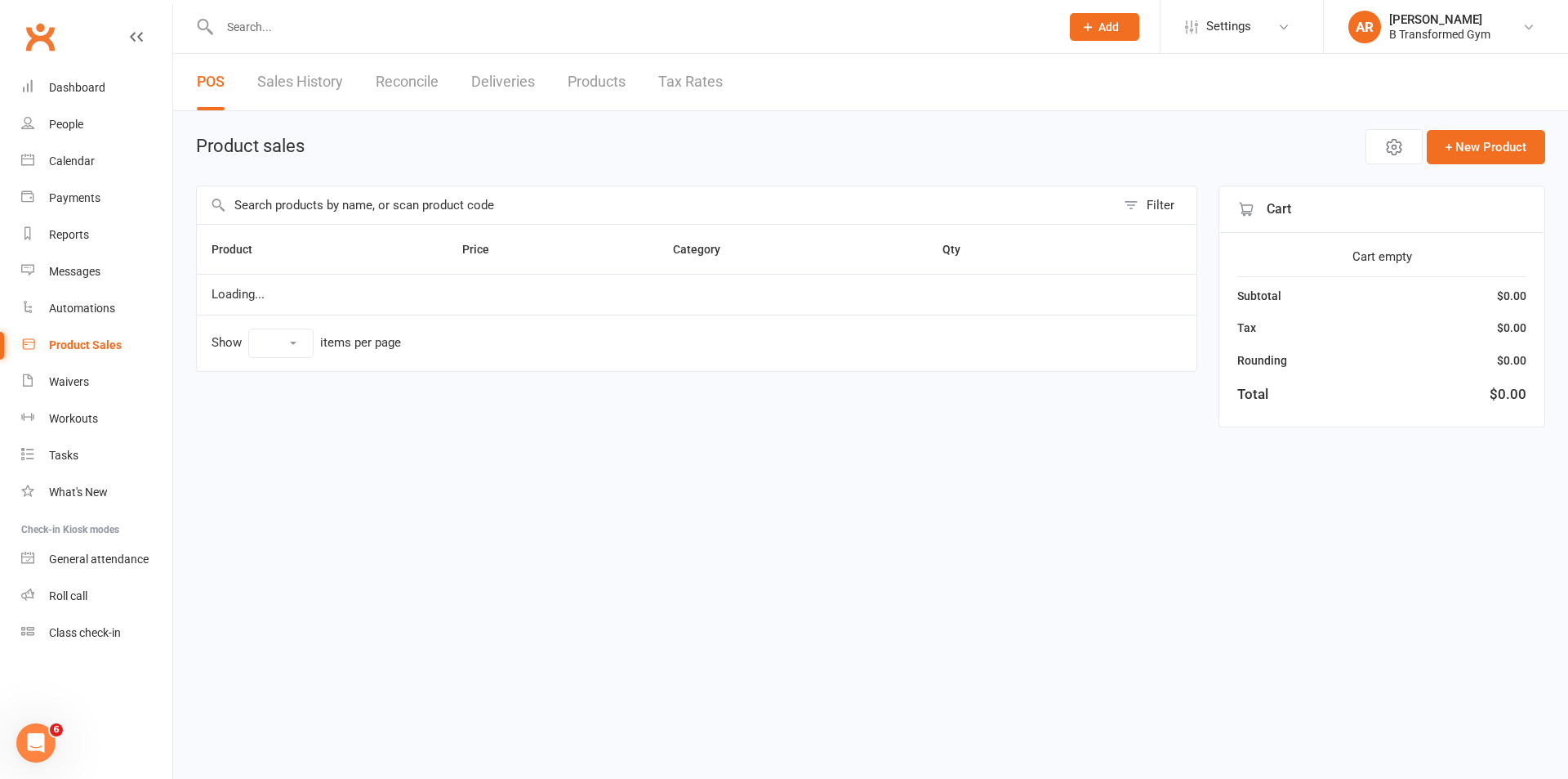
select select "25"
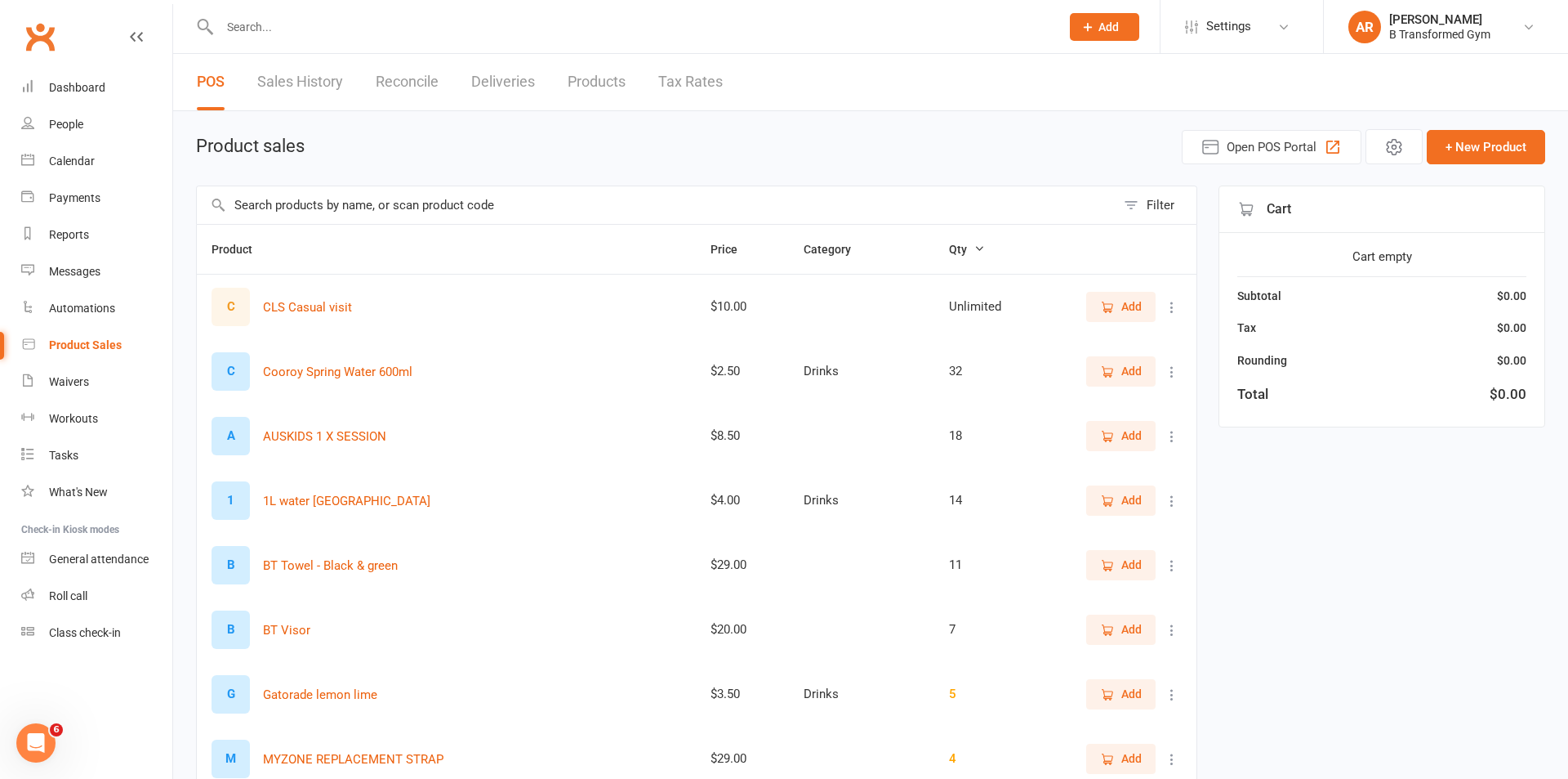
drag, startPoint x: 318, startPoint y: 200, endPoint x: 320, endPoint y: 211, distance: 11.2
click at [318, 206] on input "text" at bounding box center [656, 205] width 919 height 37
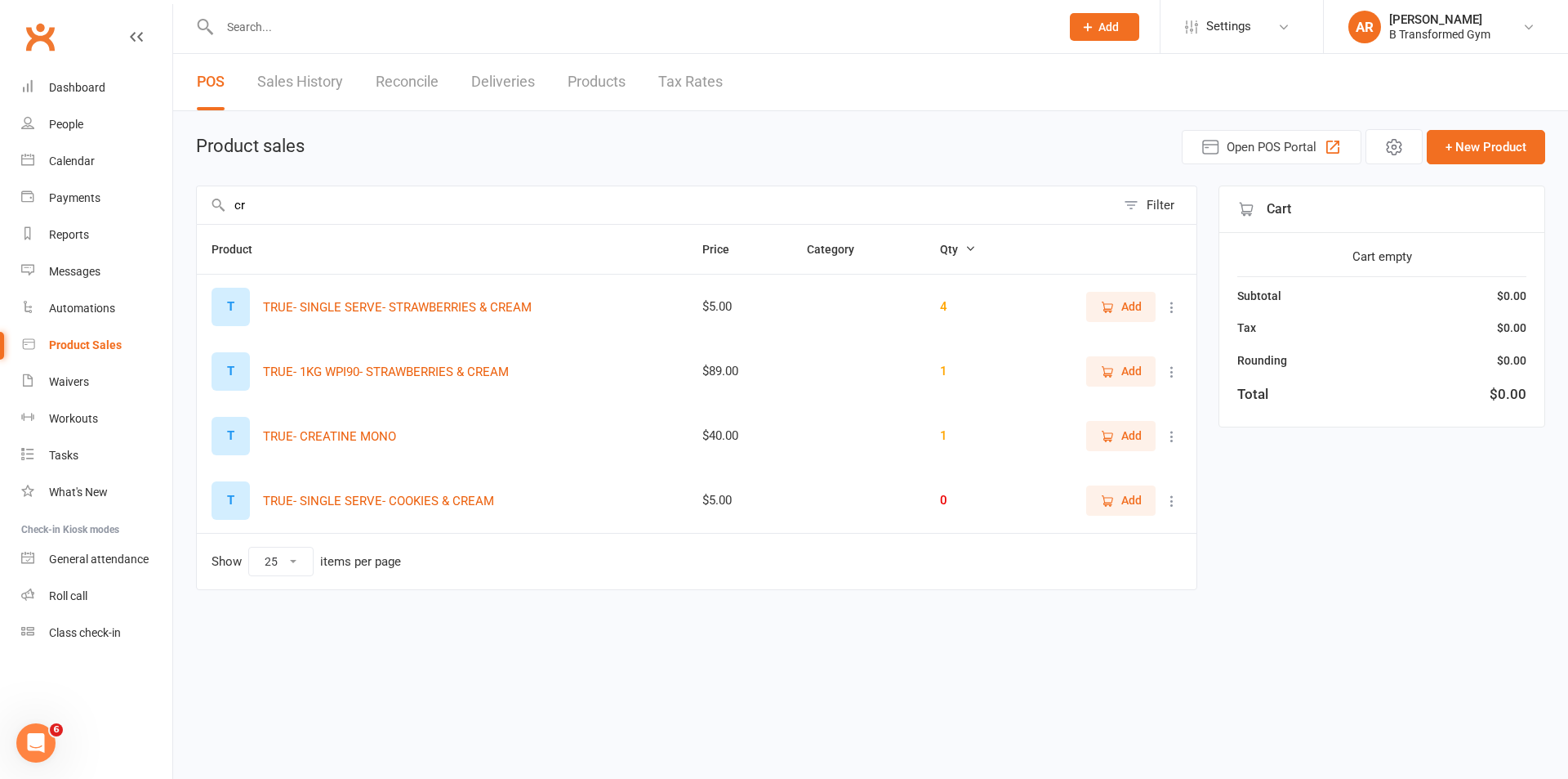
type input "c"
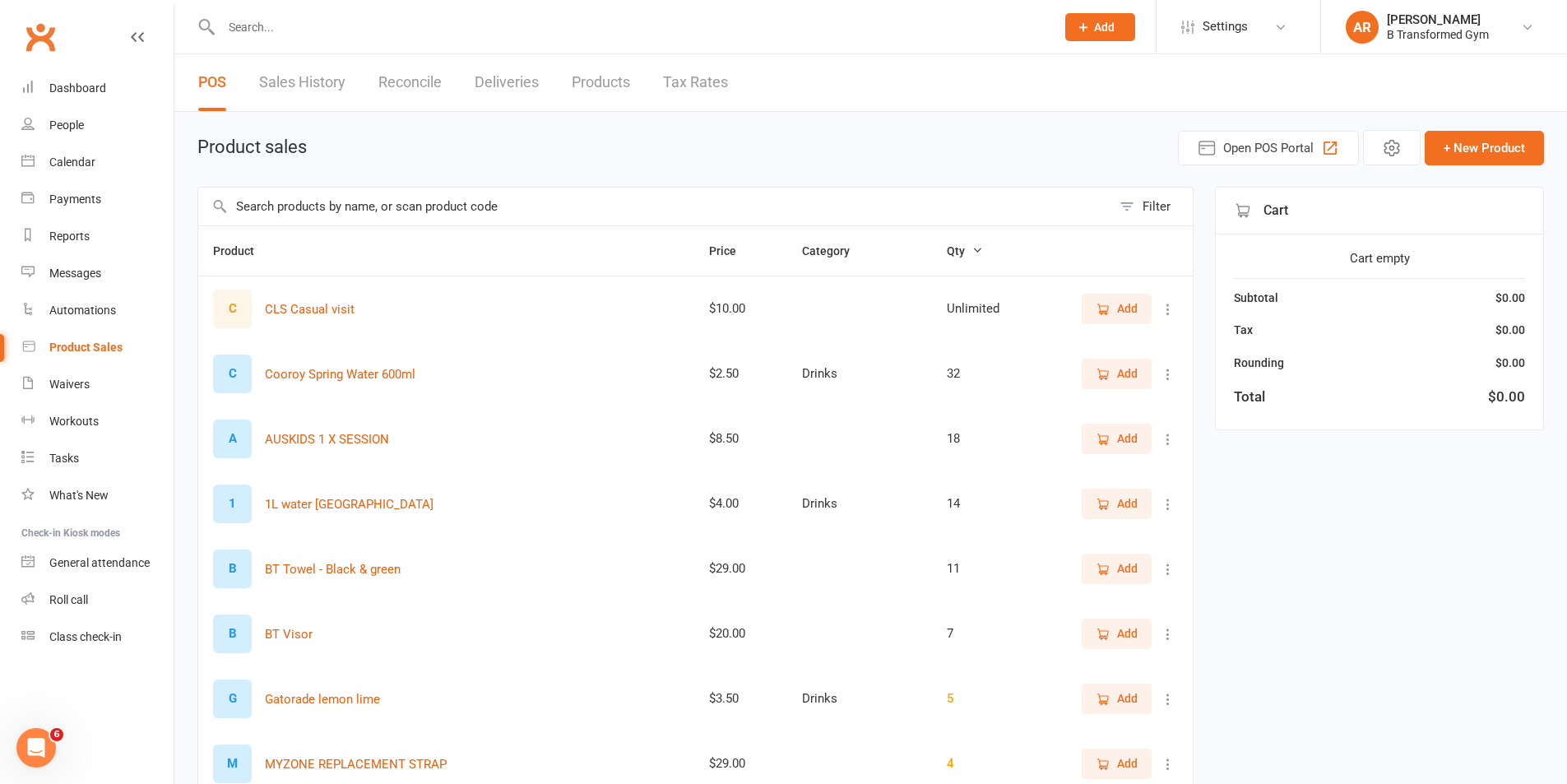
click at [306, 86] on link "Sales History" at bounding box center [302, 82] width 87 height 57
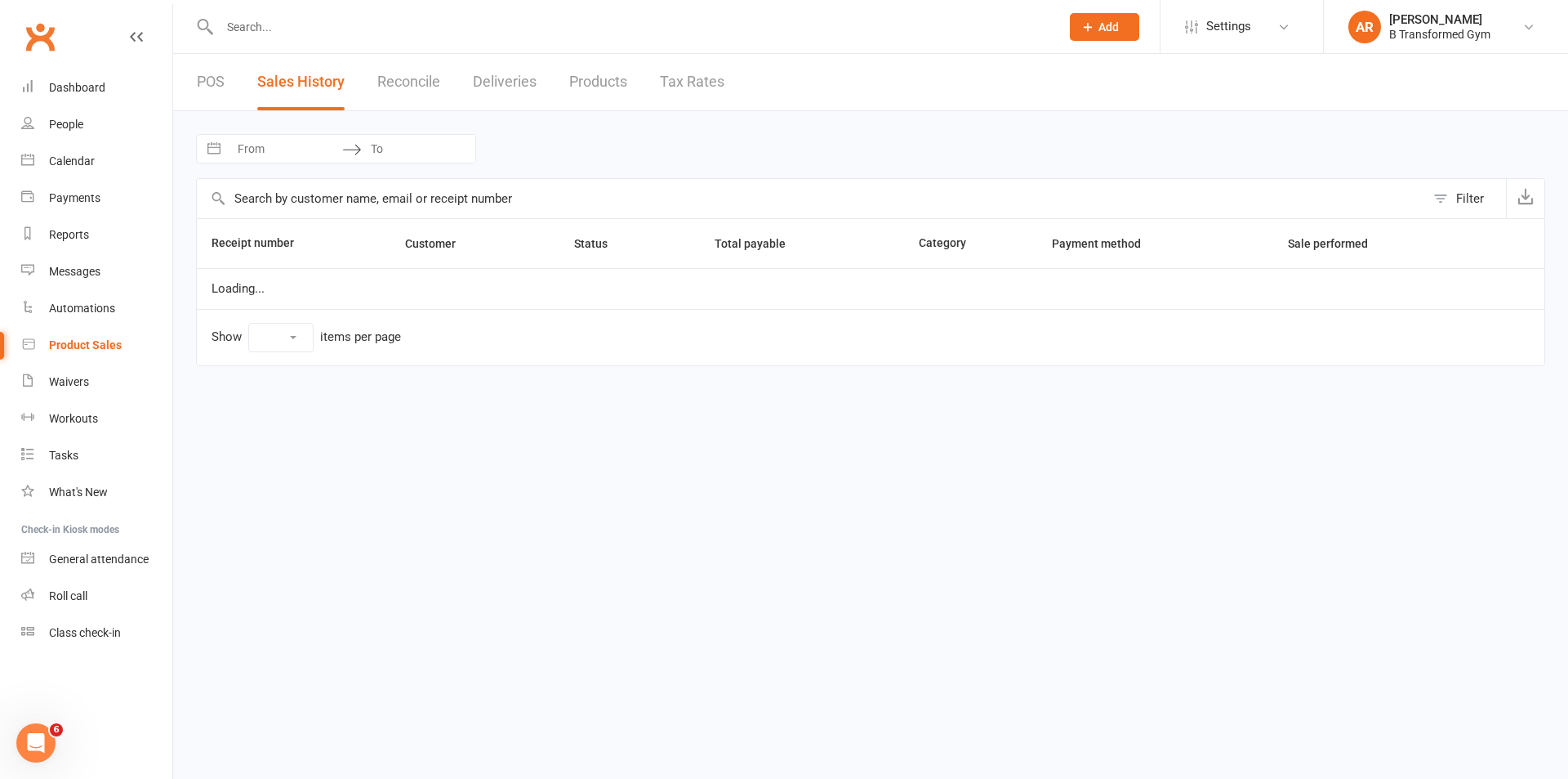
select select "100"
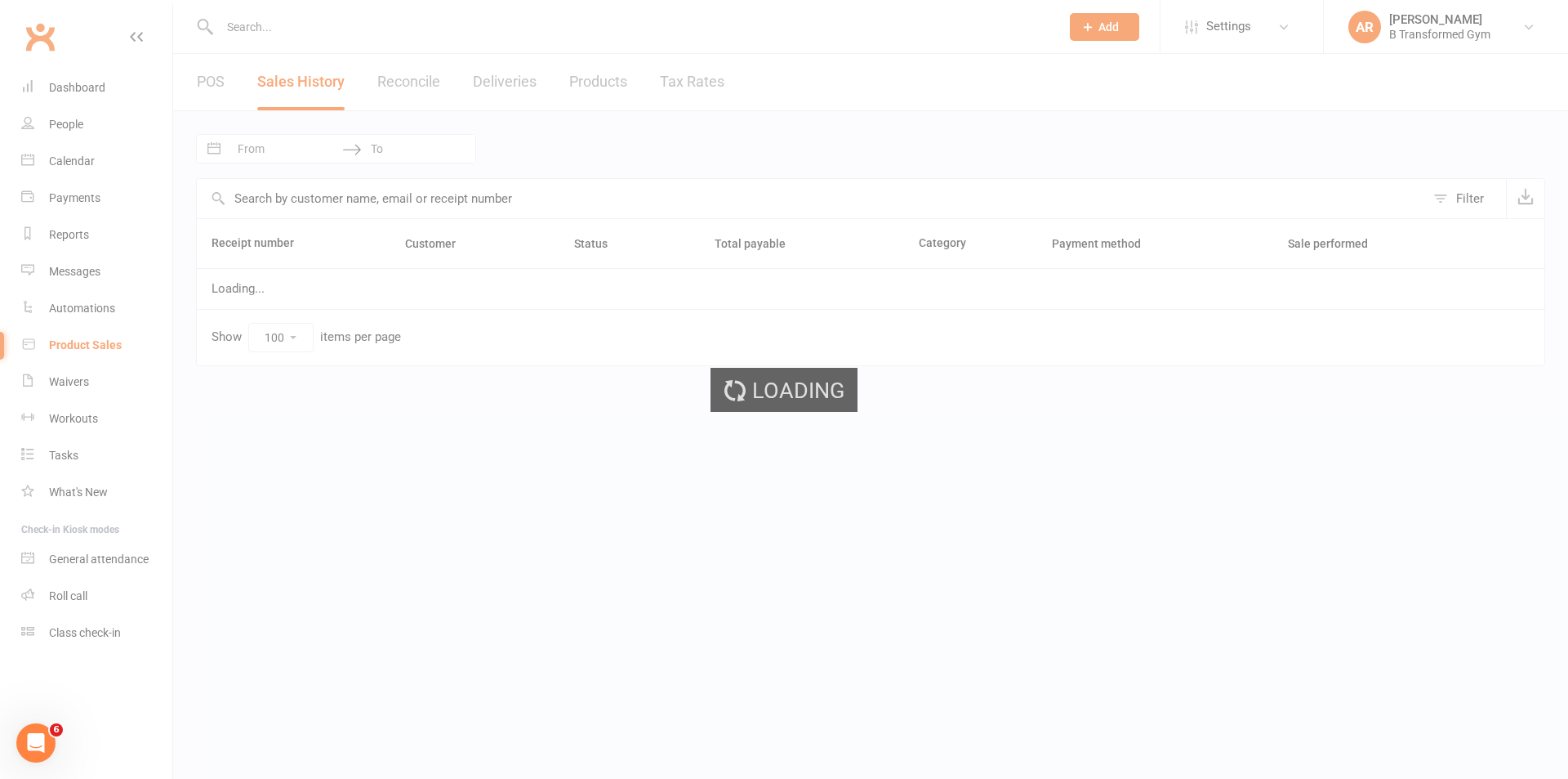
click at [286, 151] on div "Loading" at bounding box center [784, 389] width 1568 height 779
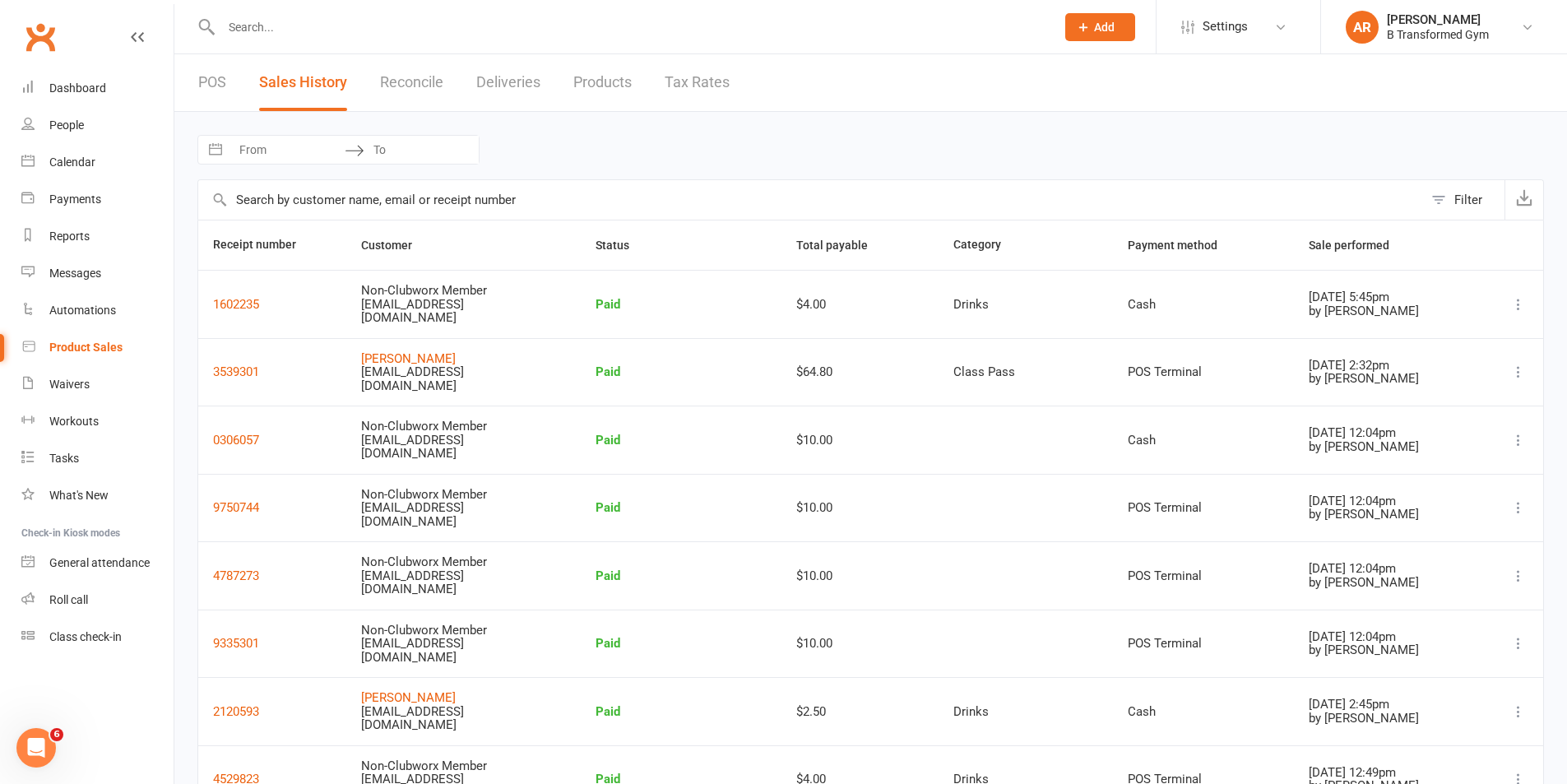
click at [284, 152] on input "From" at bounding box center [287, 150] width 114 height 28
select select "8"
select select "2025"
select select "9"
select select "2025"
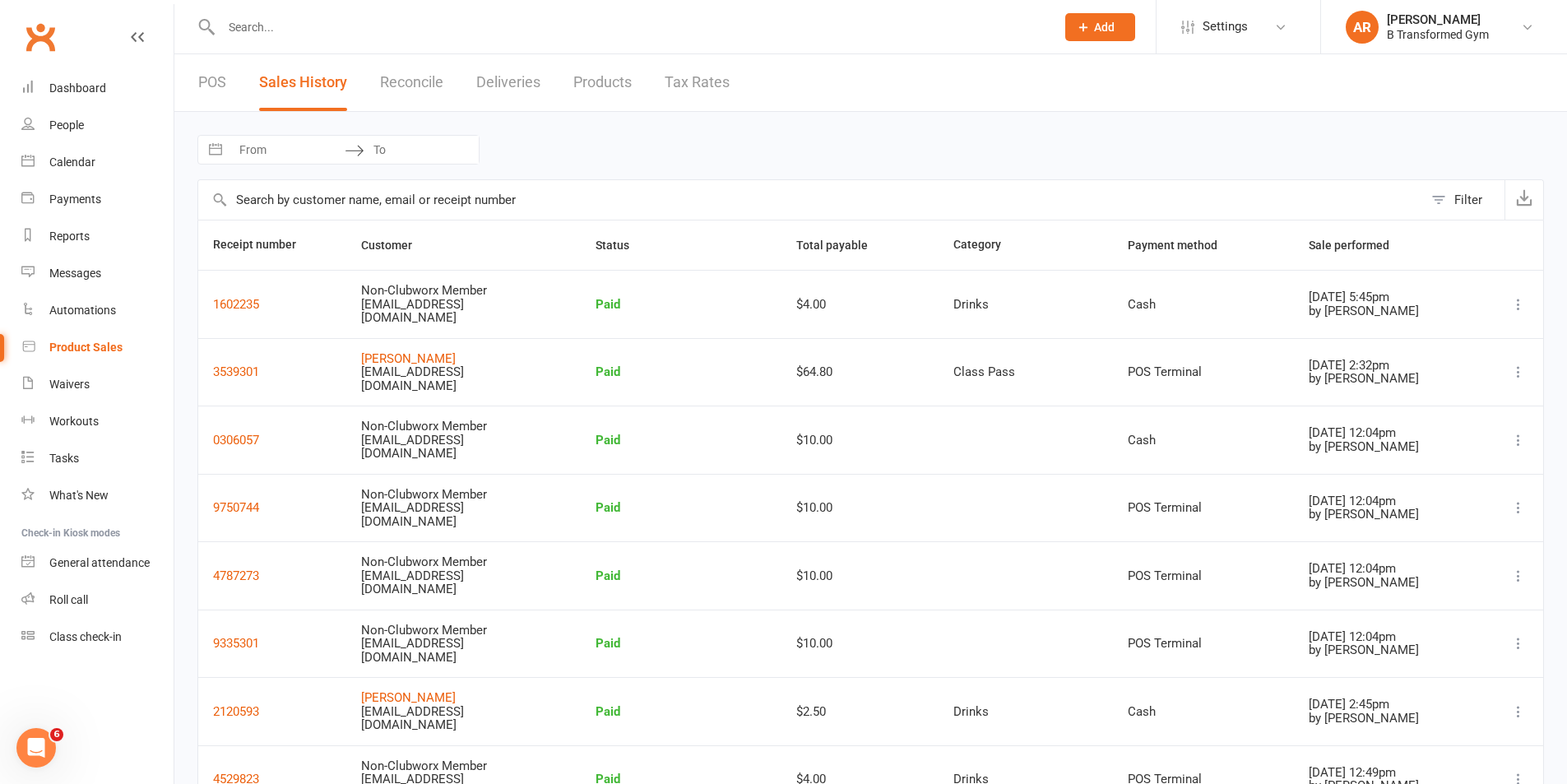
select select "10"
select select "2025"
select select "11"
select select "2025"
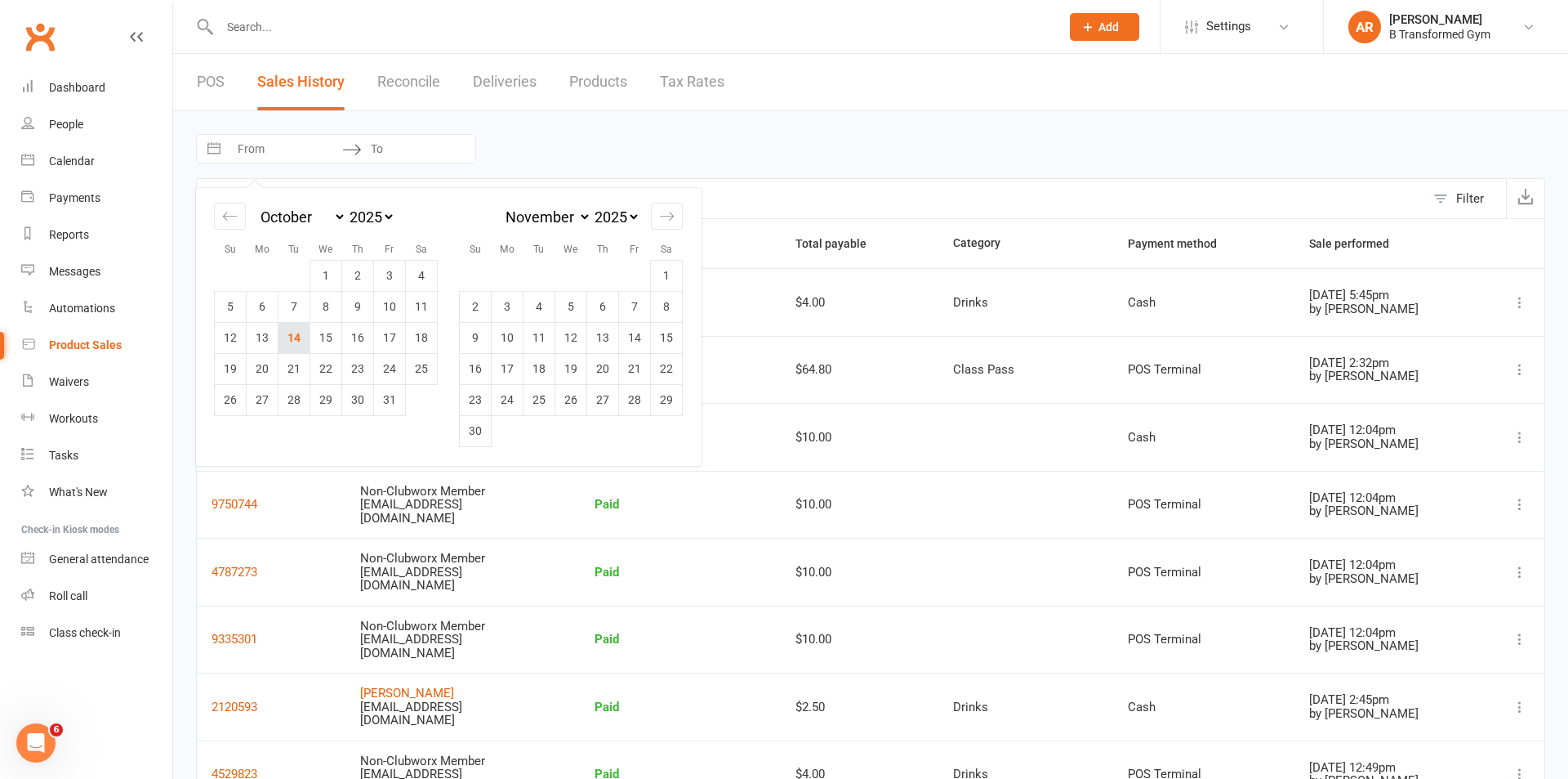
click at [299, 340] on td "14" at bounding box center [294, 338] width 32 height 31
type input "[DATE]"
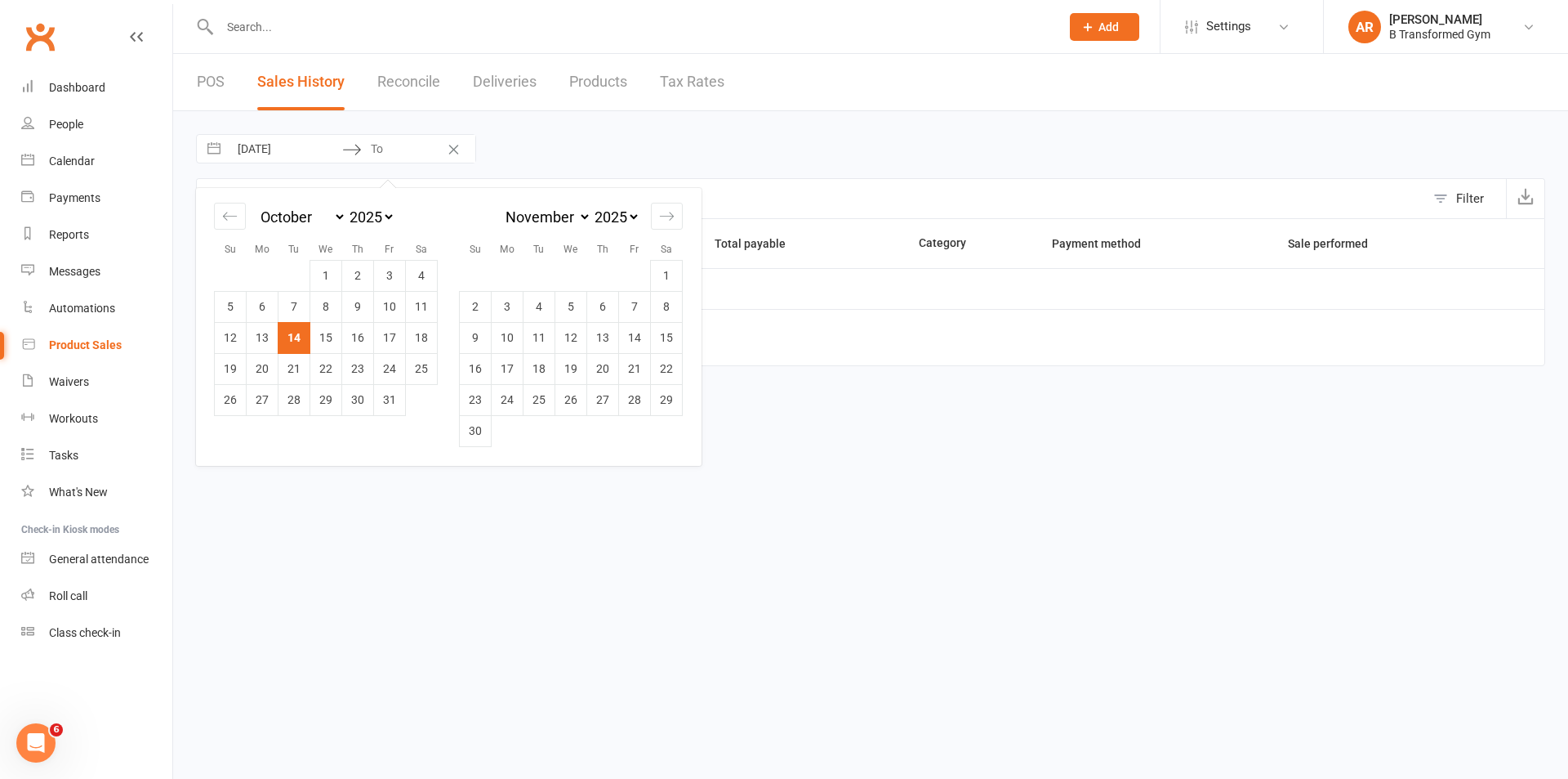
click at [299, 340] on td "14" at bounding box center [294, 338] width 32 height 31
type input "[DATE]"
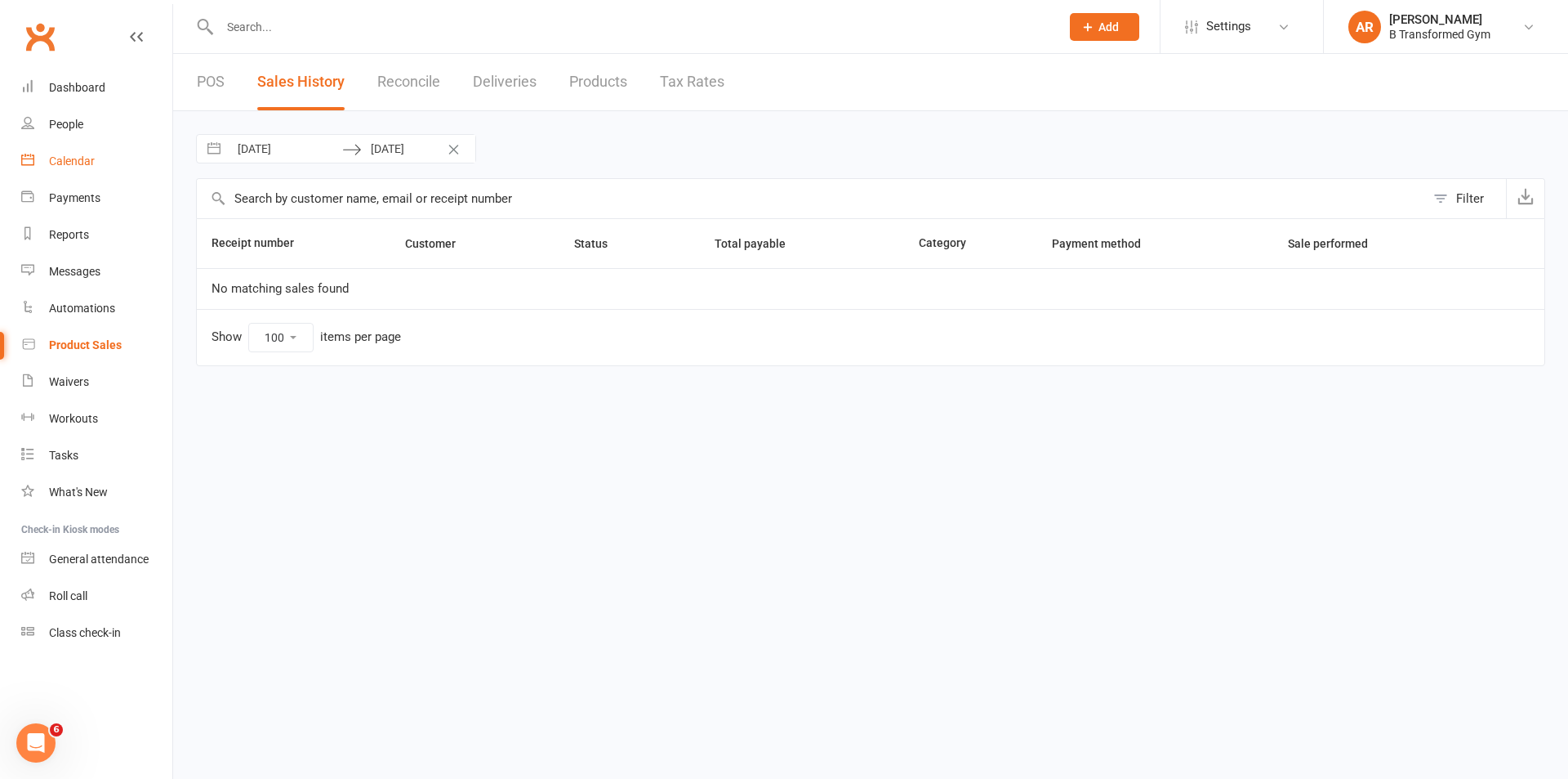
click at [80, 167] on div "Calendar" at bounding box center [71, 160] width 46 height 13
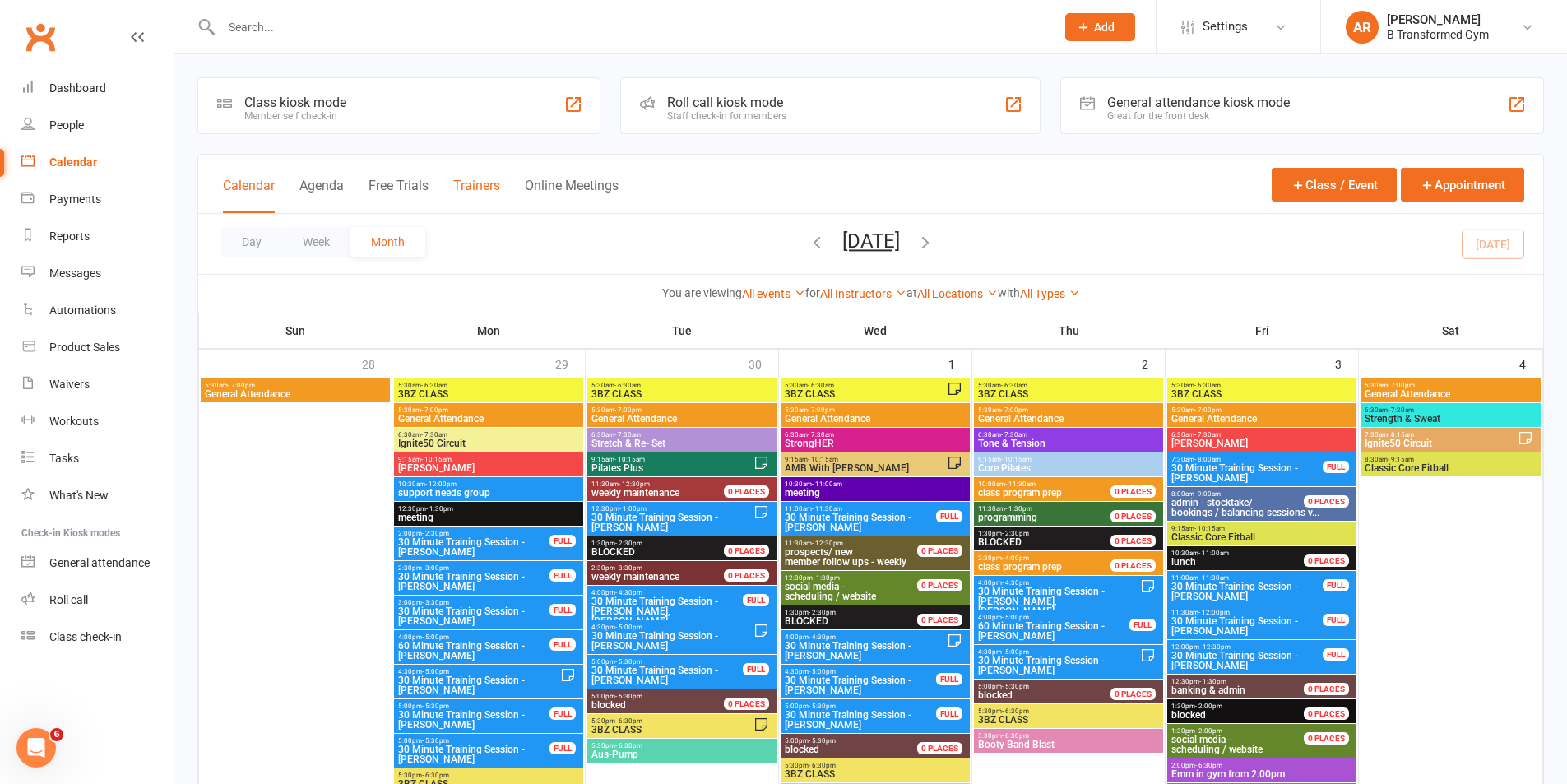
click at [472, 180] on button "Trainers" at bounding box center [477, 195] width 47 height 35
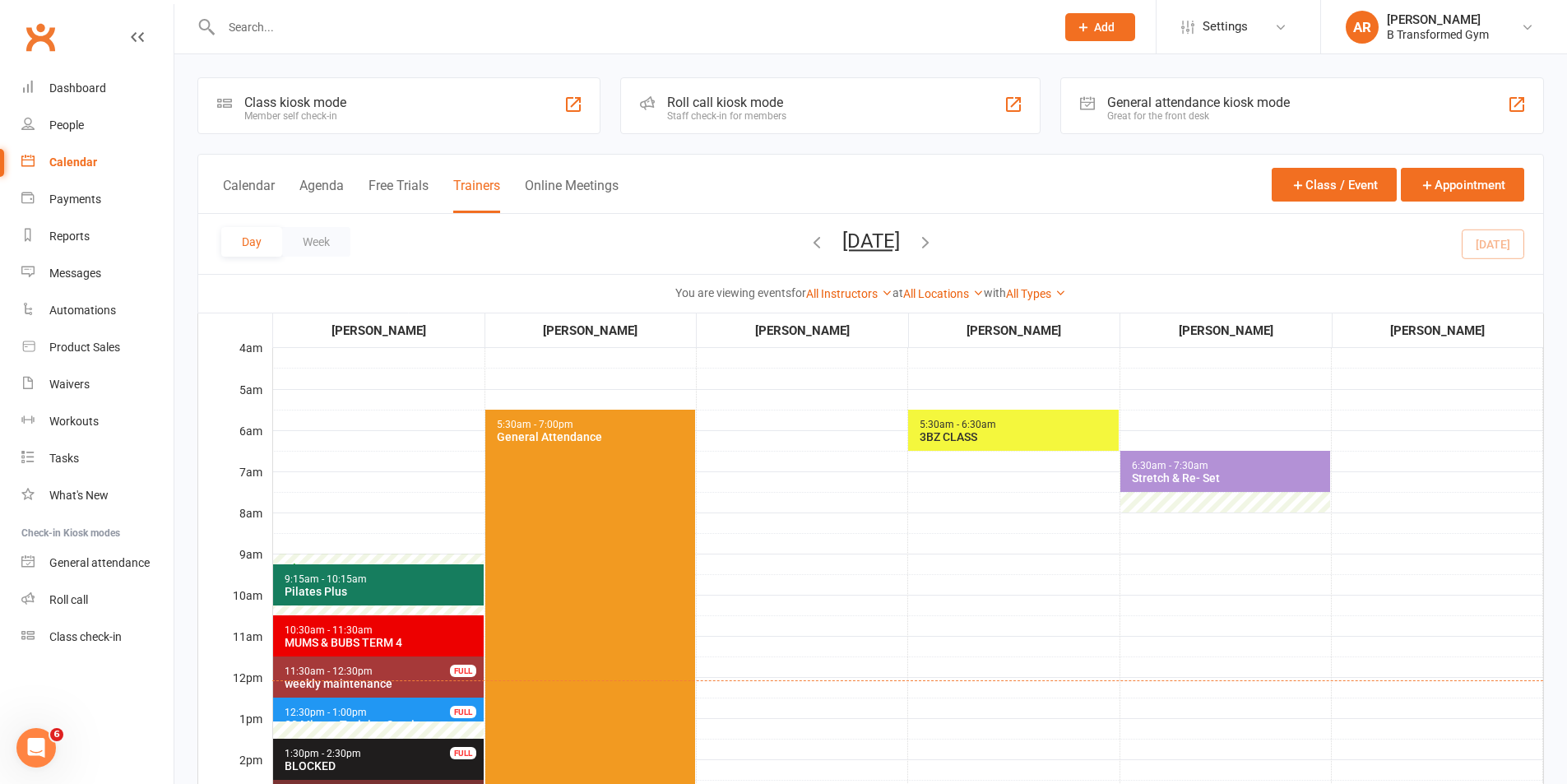
click at [867, 239] on button "[DATE]" at bounding box center [871, 241] width 58 height 23
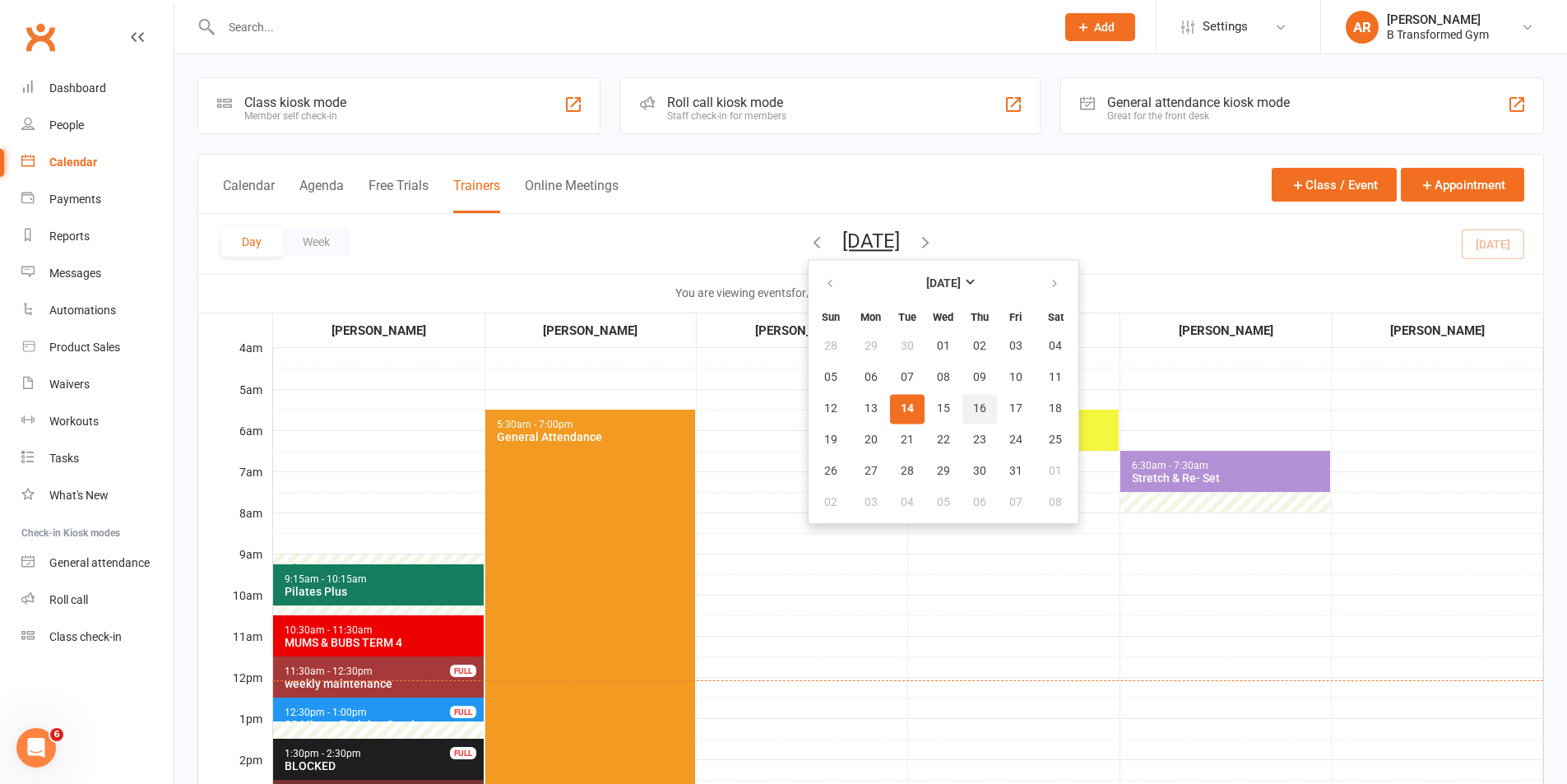
click at [962, 399] on button "16" at bounding box center [979, 409] width 34 height 30
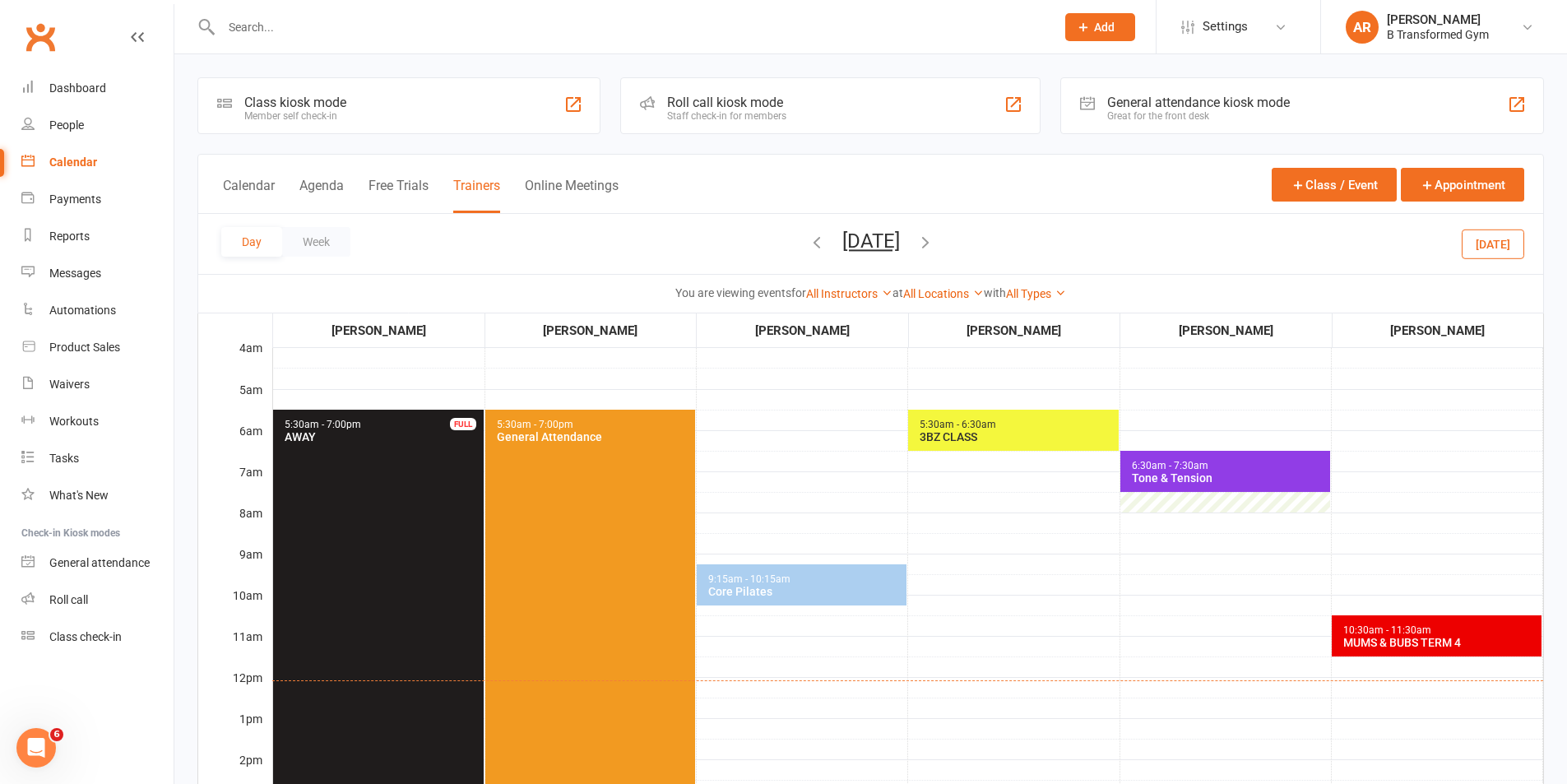
click at [1437, 651] on span "10:30am - 11:30am MUMS & BUBS TERM 4" at bounding box center [1436, 635] width 209 height 41
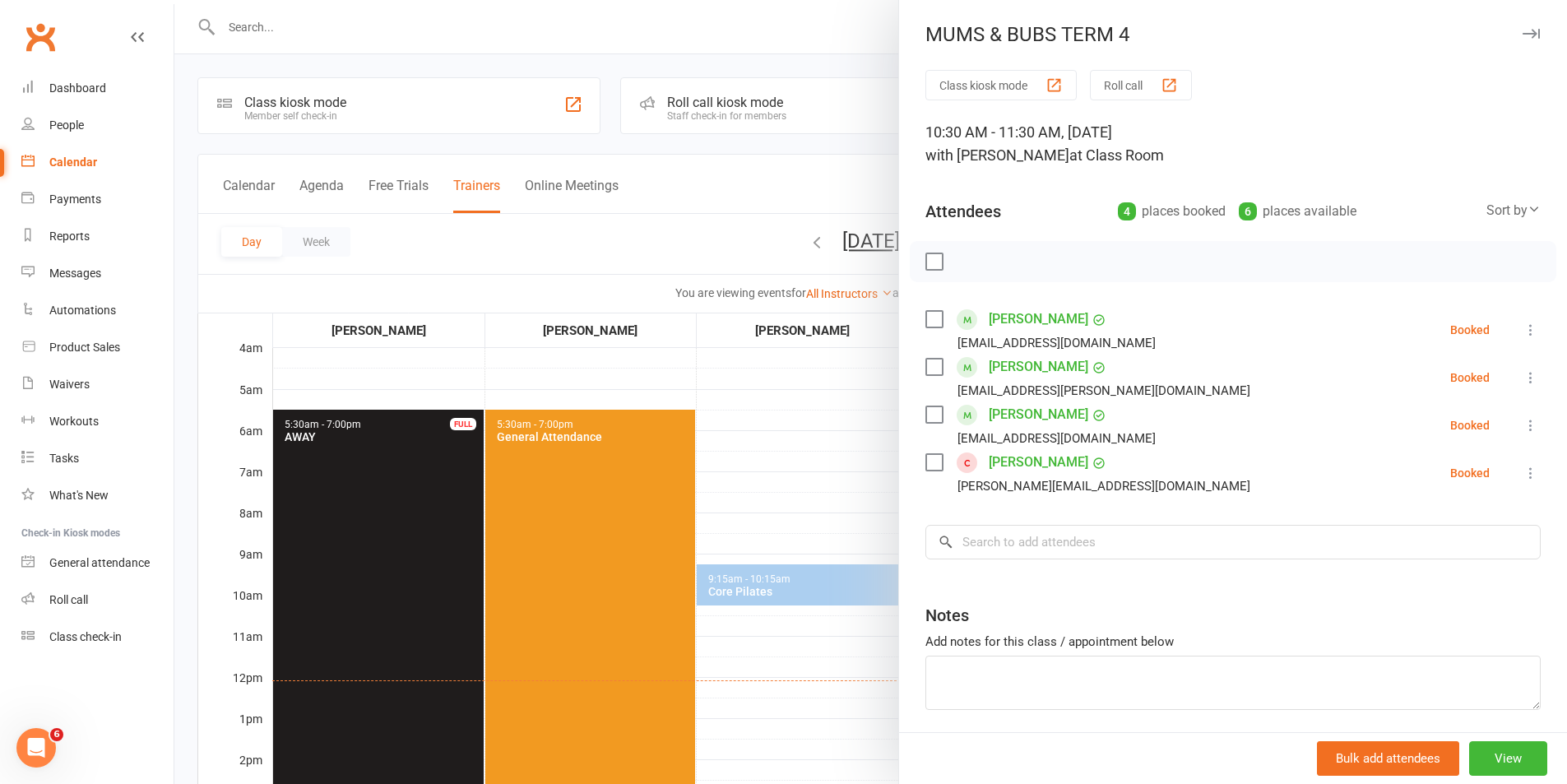
click at [841, 463] on div at bounding box center [870, 392] width 1393 height 784
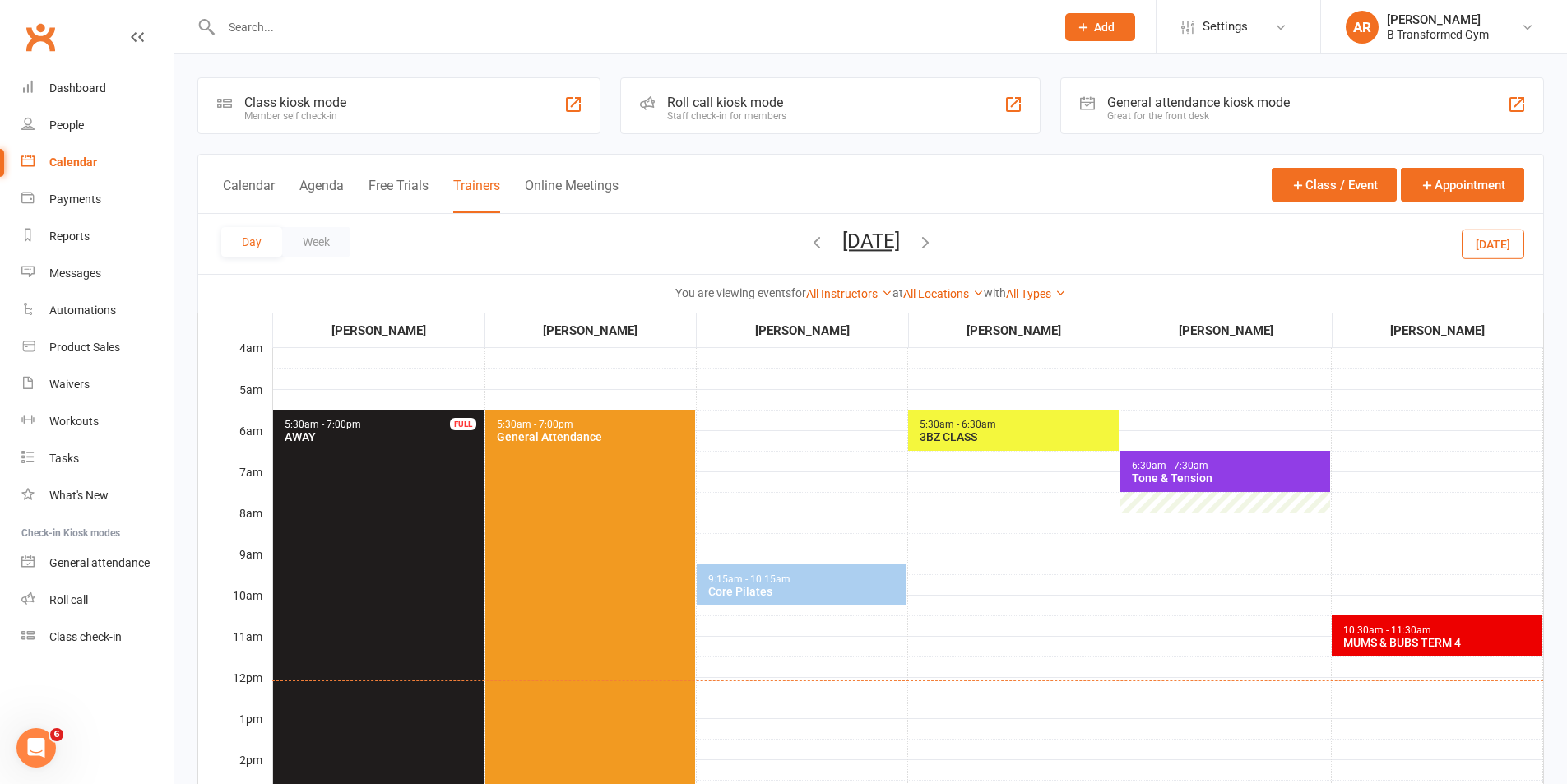
click at [900, 235] on button "[DATE]" at bounding box center [871, 241] width 58 height 23
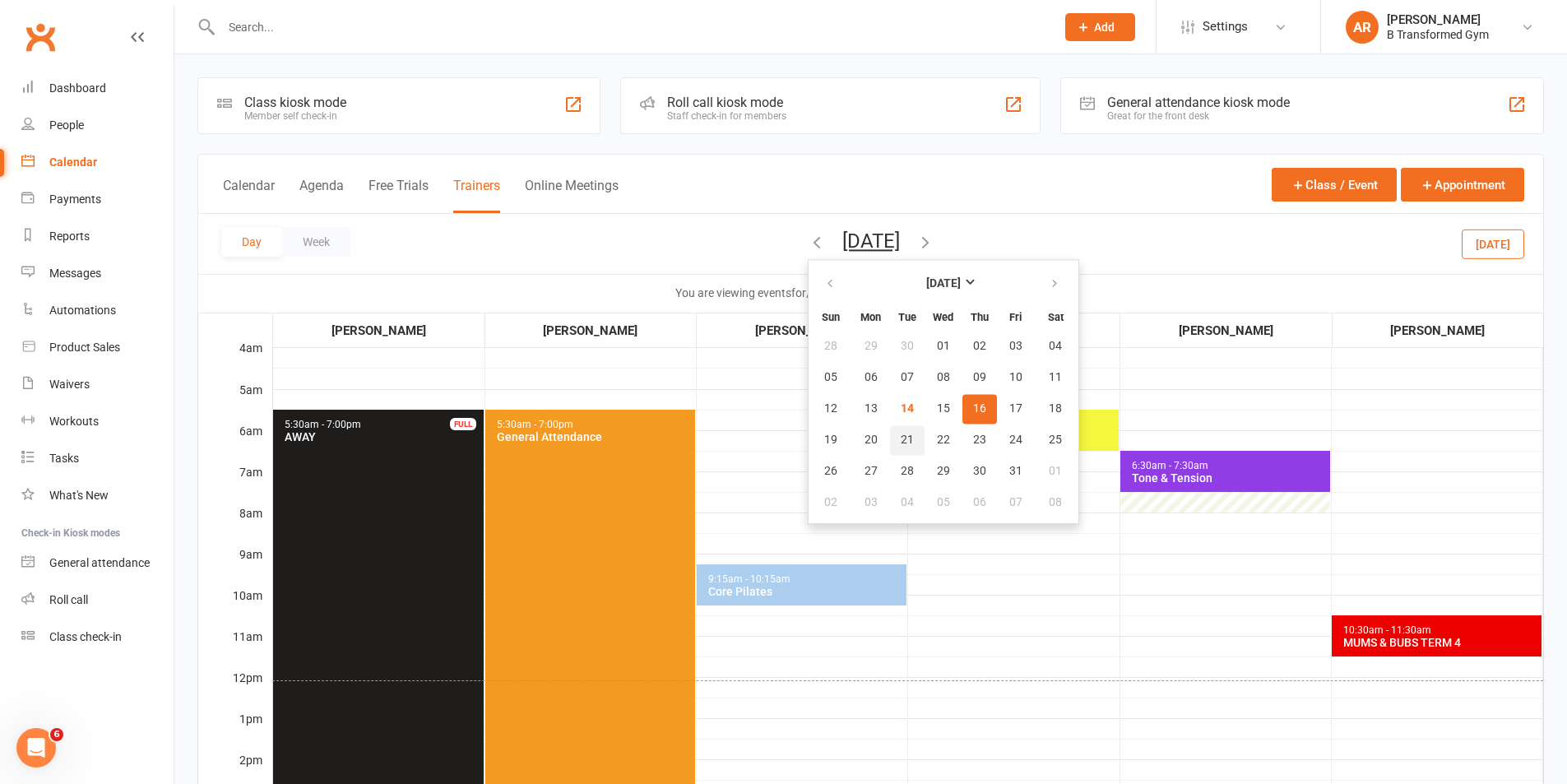
click at [890, 450] on button "21" at bounding box center [907, 440] width 34 height 30
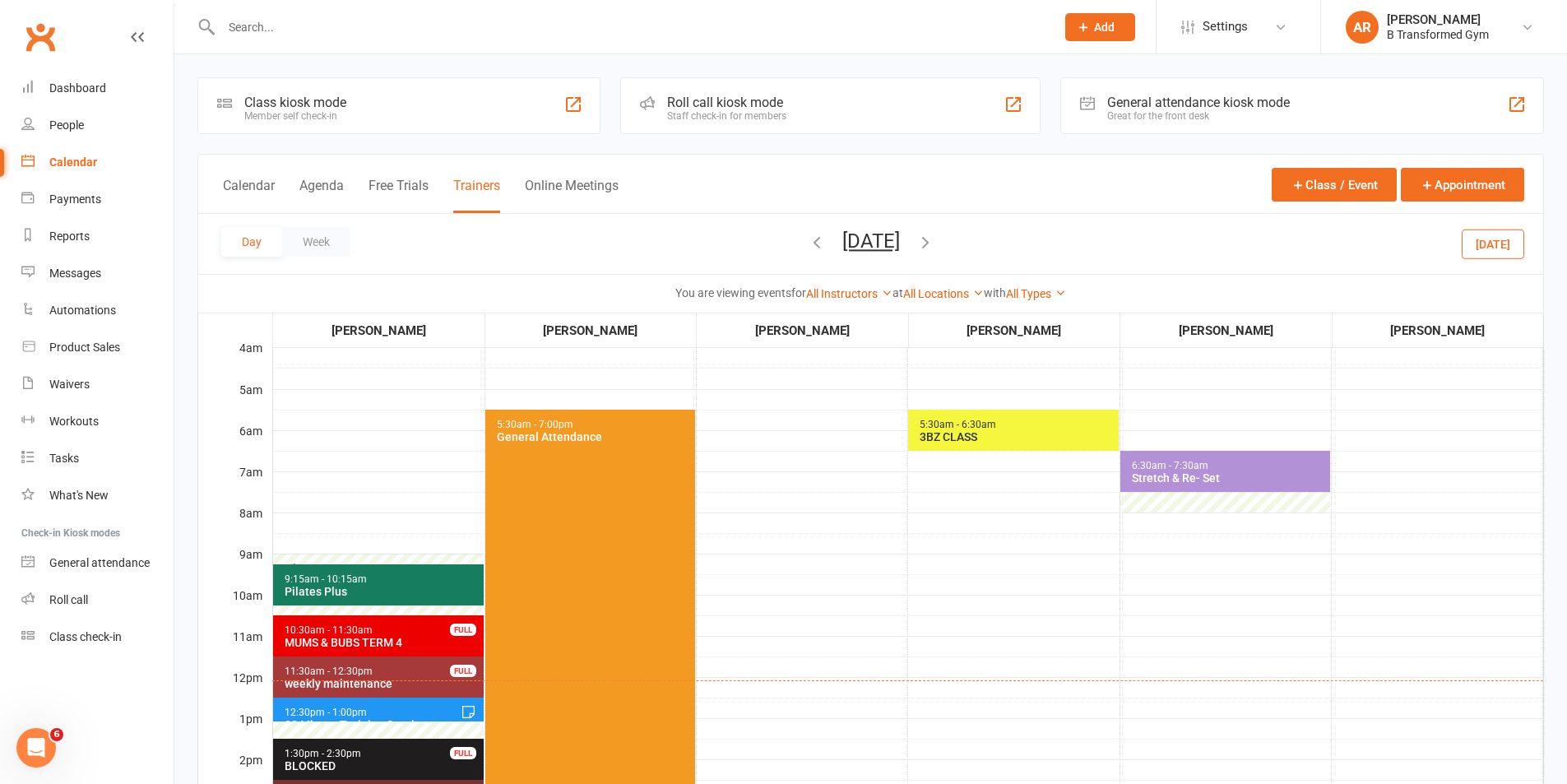
click at [387, 633] on span "10:30am - 11:30am MUMS & BUBS TERM 4 FULL" at bounding box center [379, 635] width 210 height 41
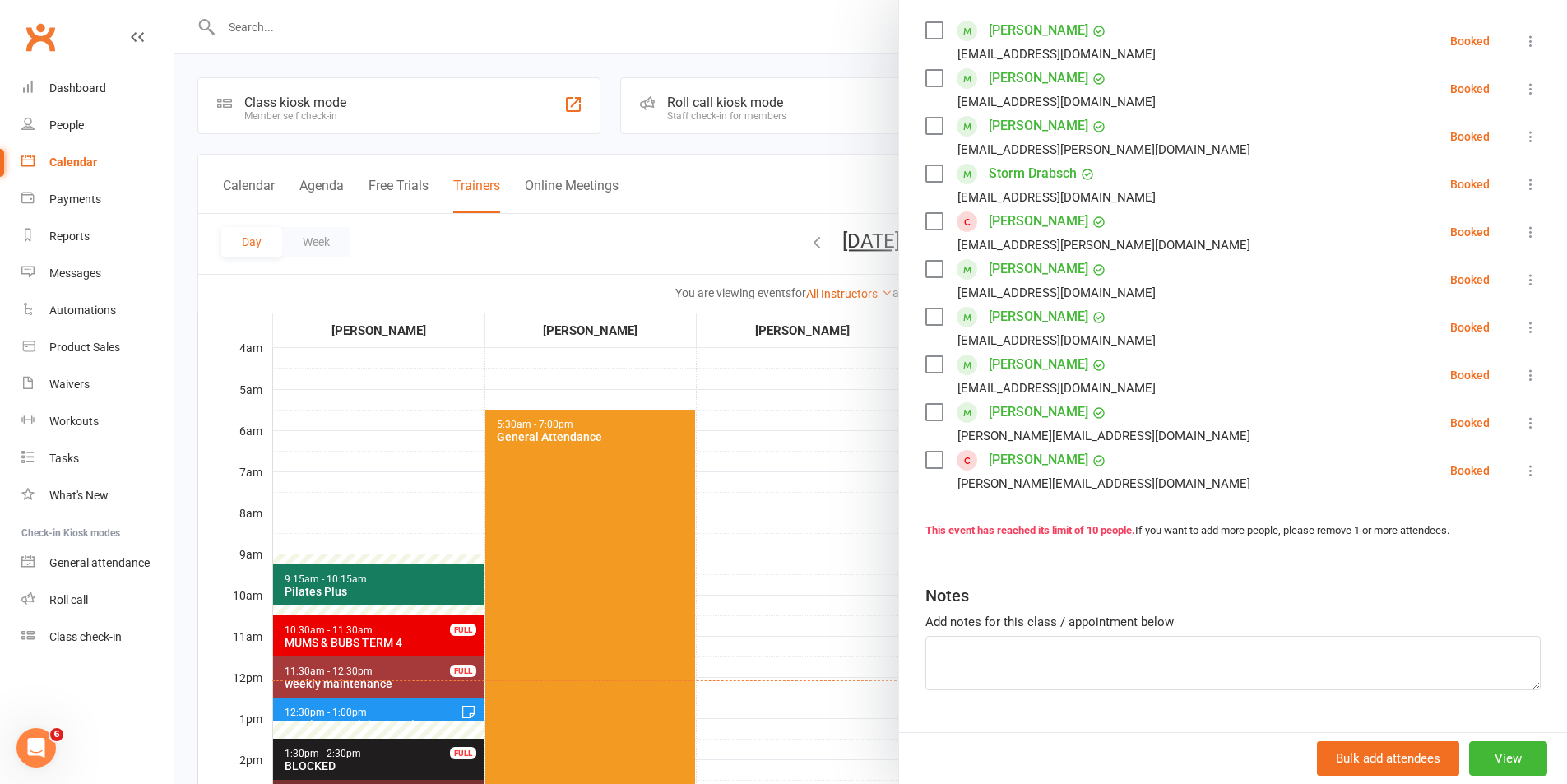
scroll to position [328, 0]
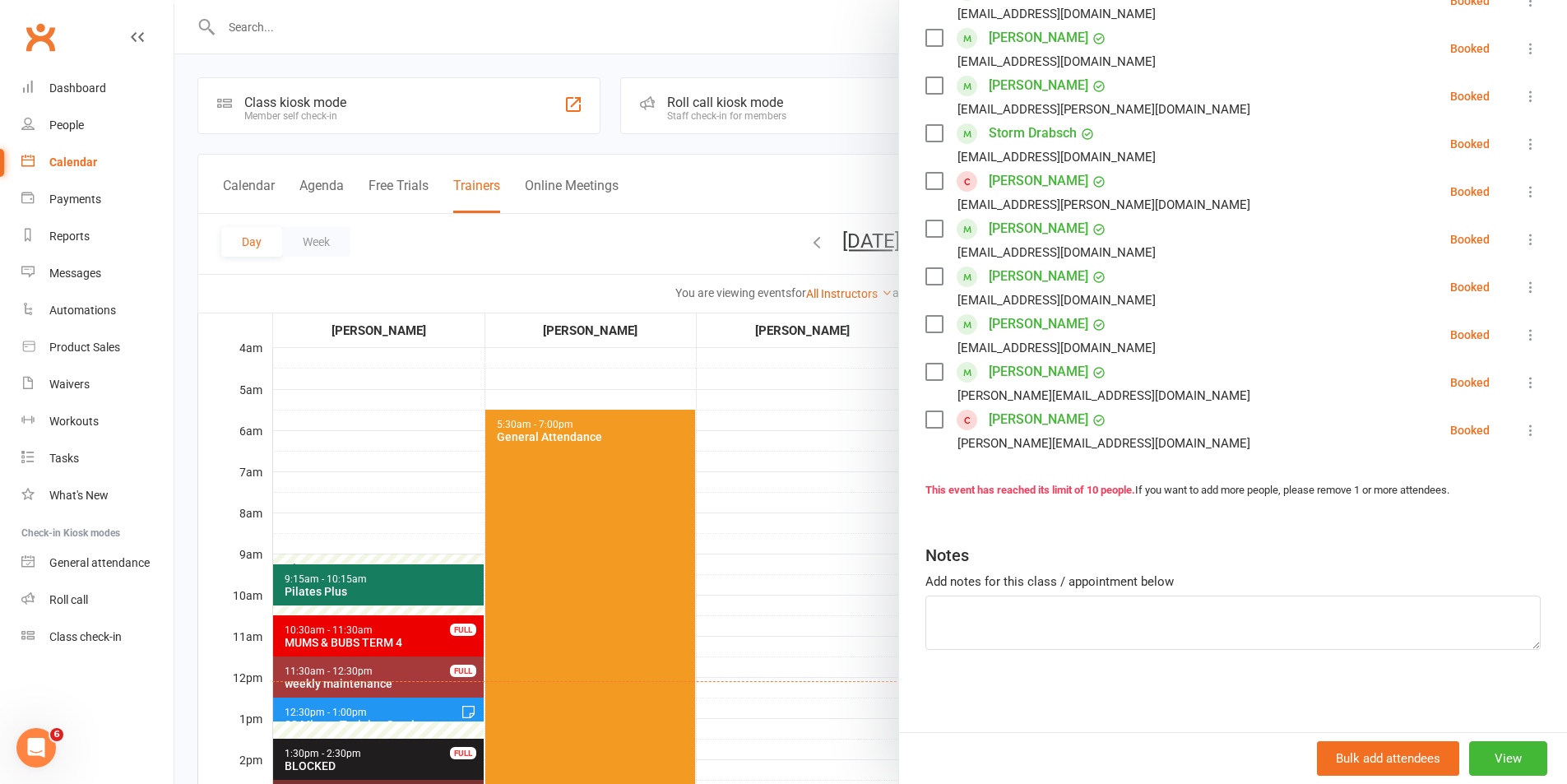
drag, startPoint x: 834, startPoint y: 607, endPoint x: 842, endPoint y: 488, distance: 119.3
click at [834, 604] on div at bounding box center [870, 392] width 1393 height 784
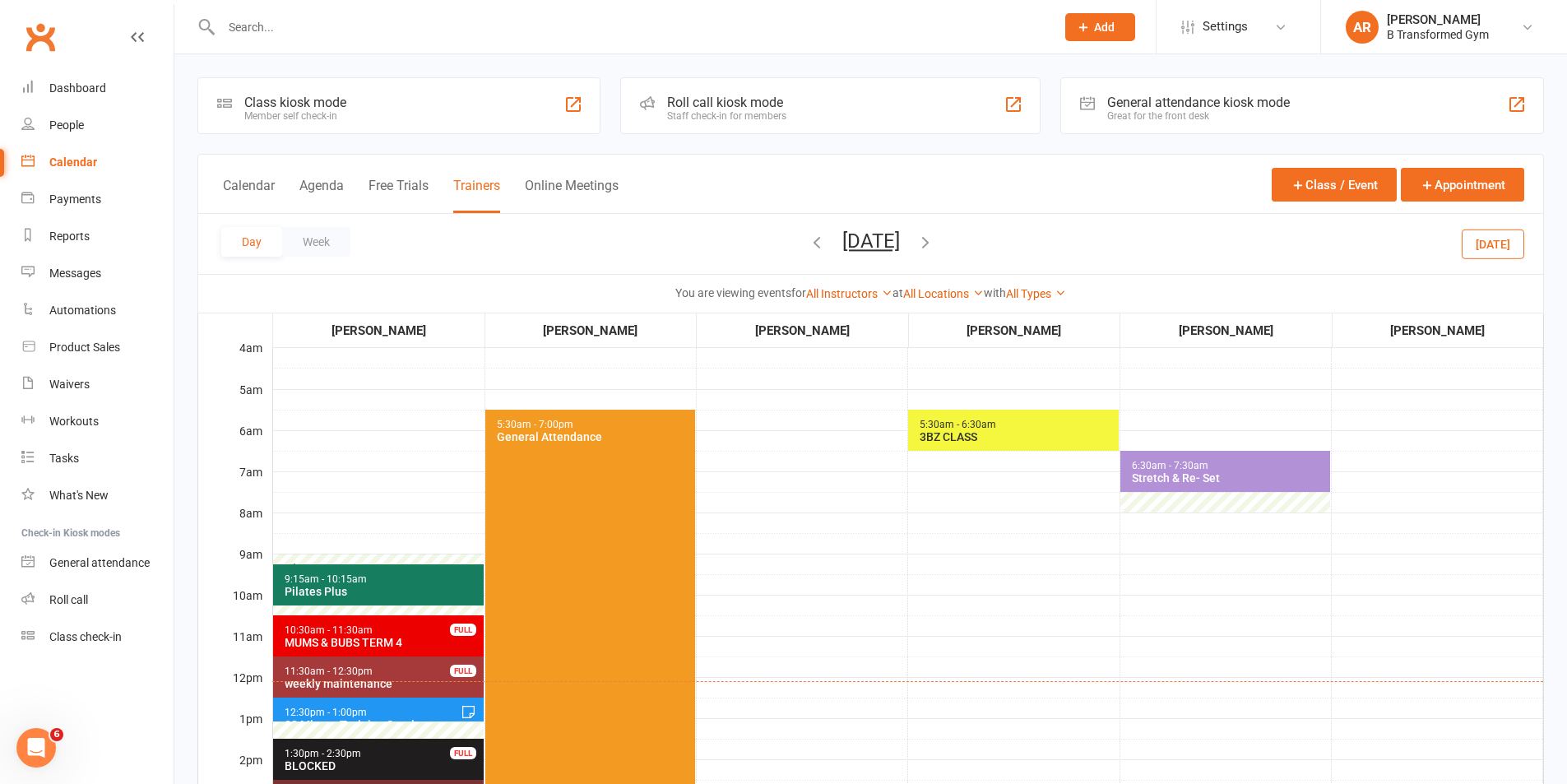
click at [900, 243] on button "[DATE]" at bounding box center [871, 241] width 58 height 23
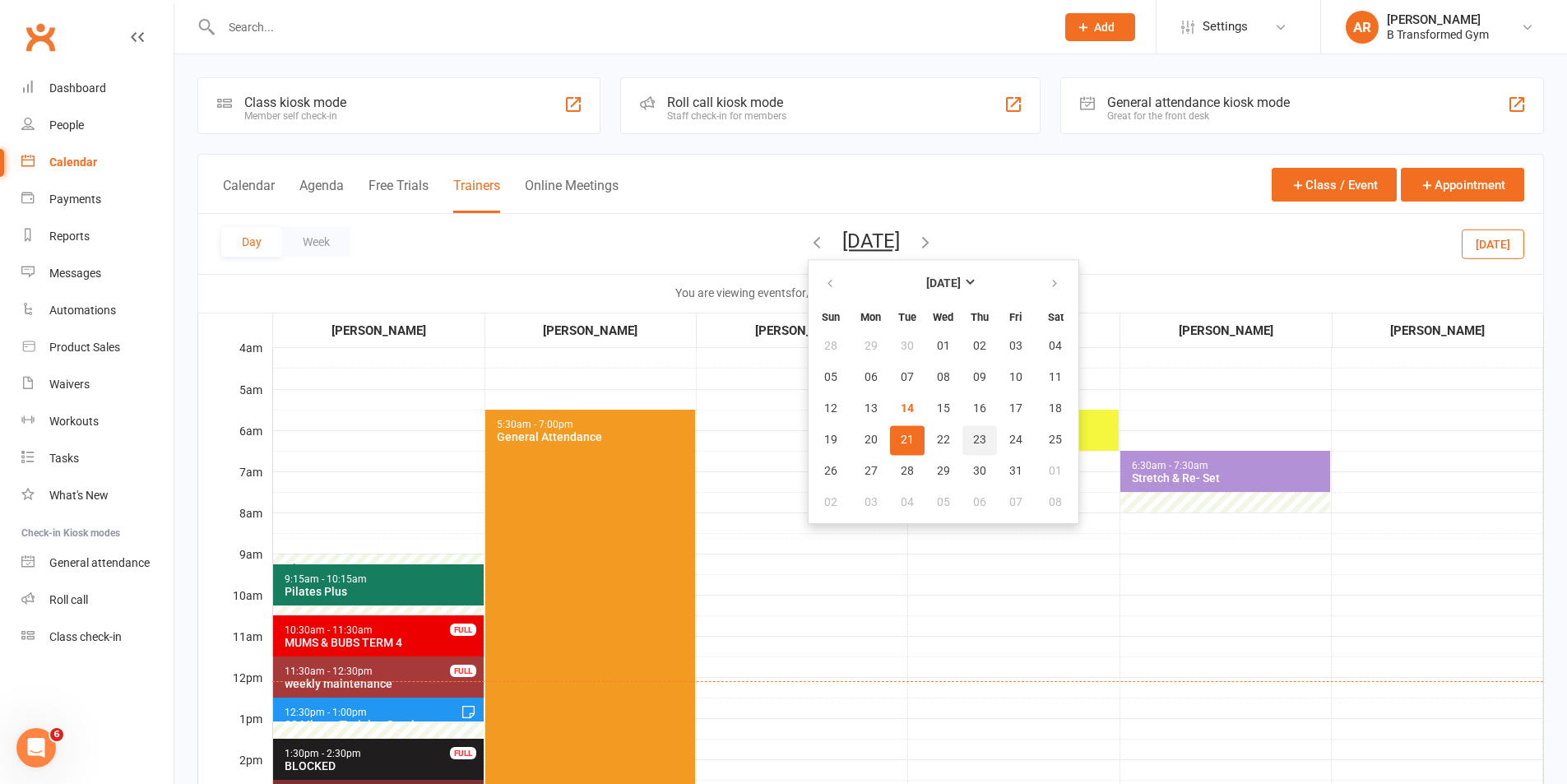
click at [962, 431] on button "23" at bounding box center [979, 440] width 34 height 30
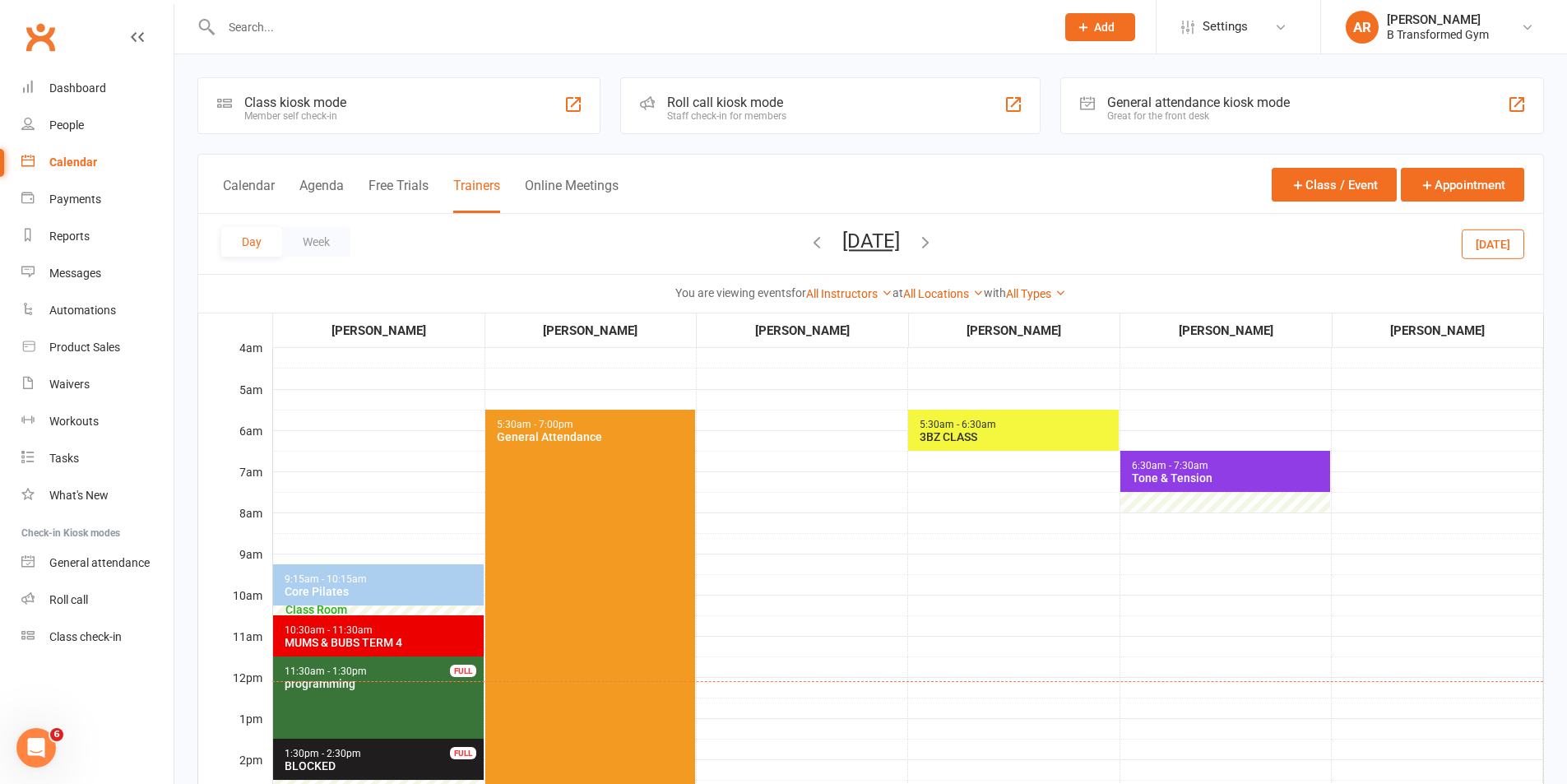
click at [323, 649] on span "10:30am - 11:30am MUMS & BUBS TERM 4" at bounding box center [379, 635] width 210 height 41
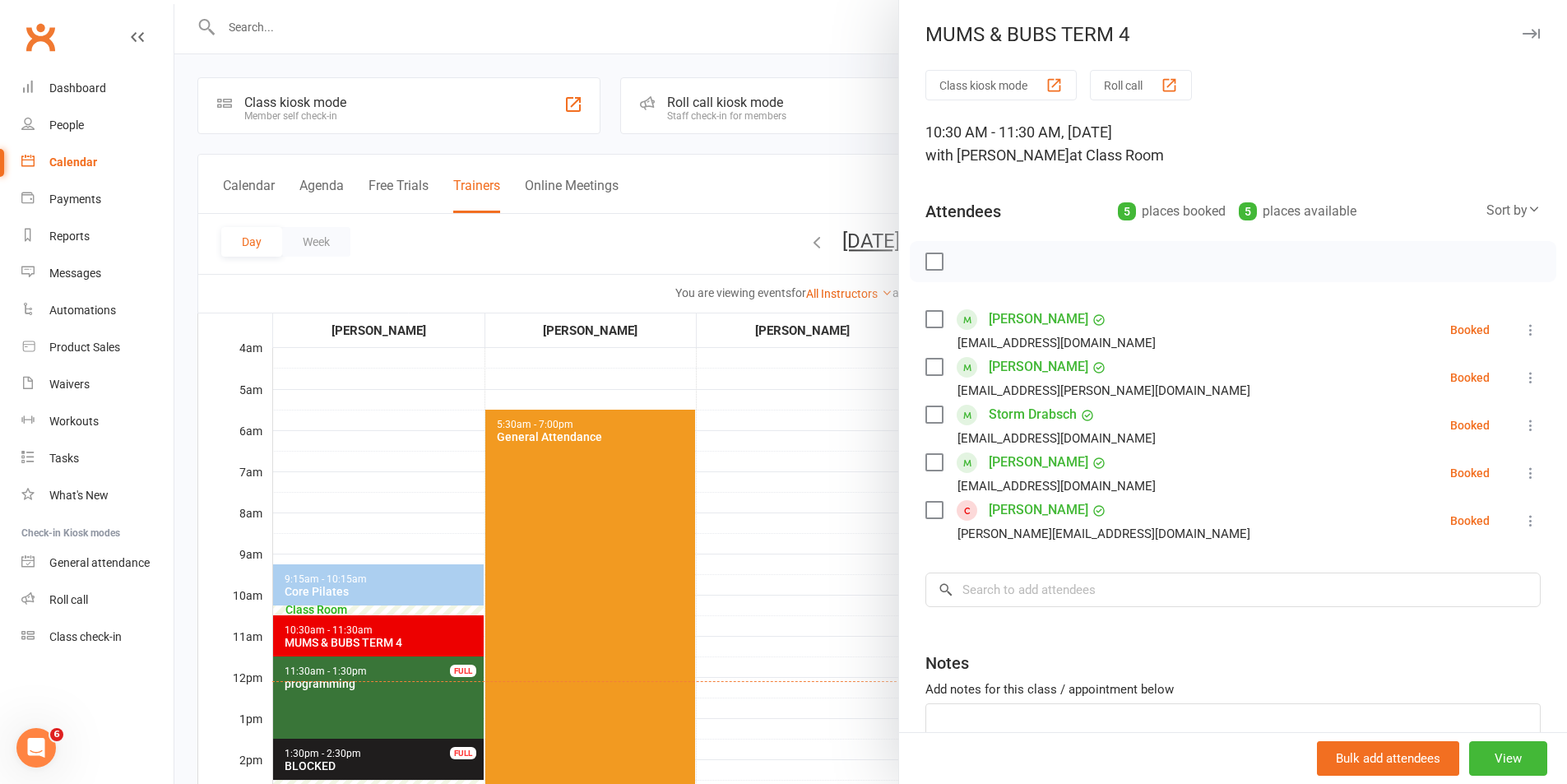
click at [817, 537] on div at bounding box center [870, 392] width 1393 height 784
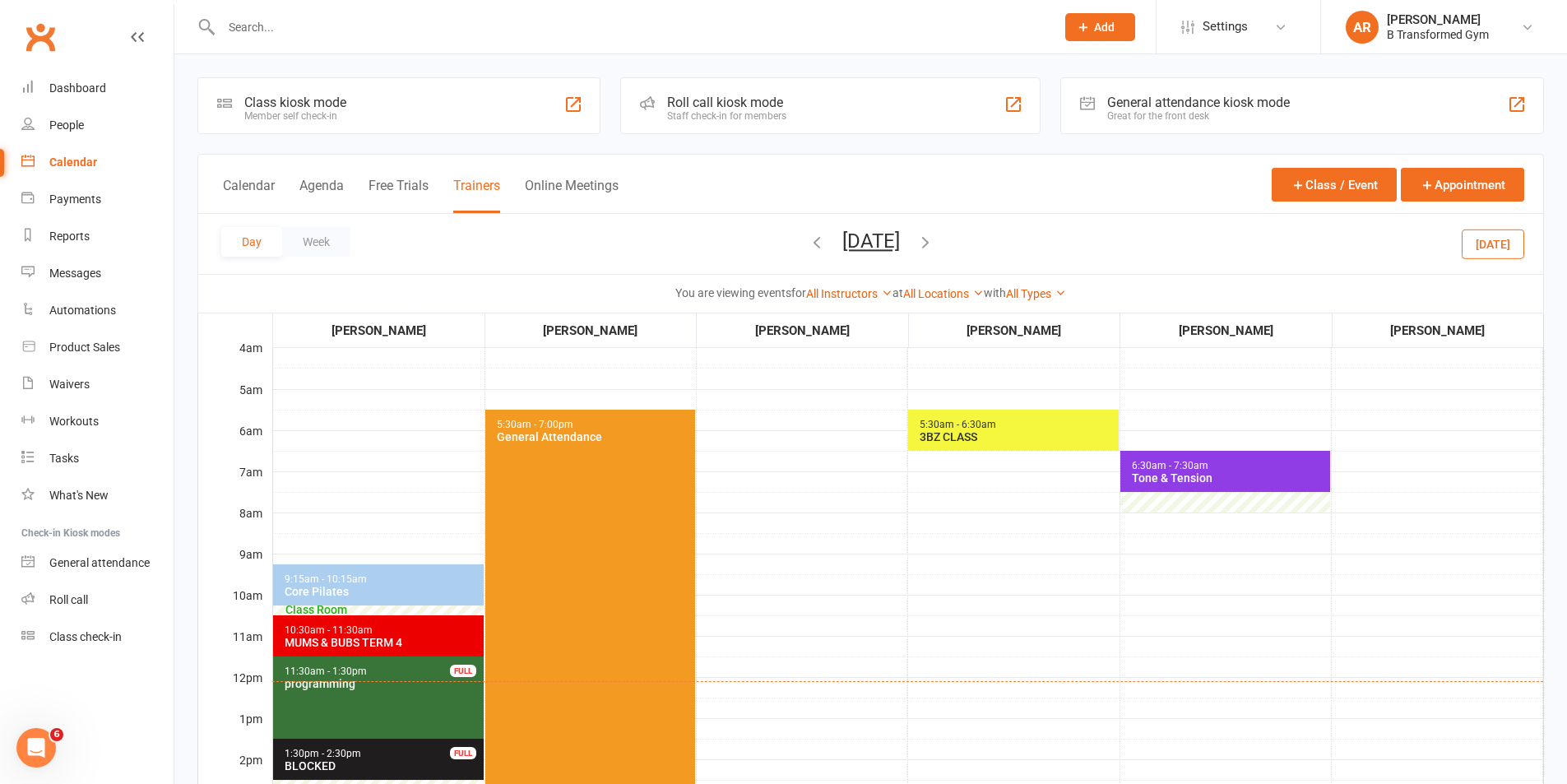
click at [808, 248] on icon "button" at bounding box center [817, 242] width 18 height 18
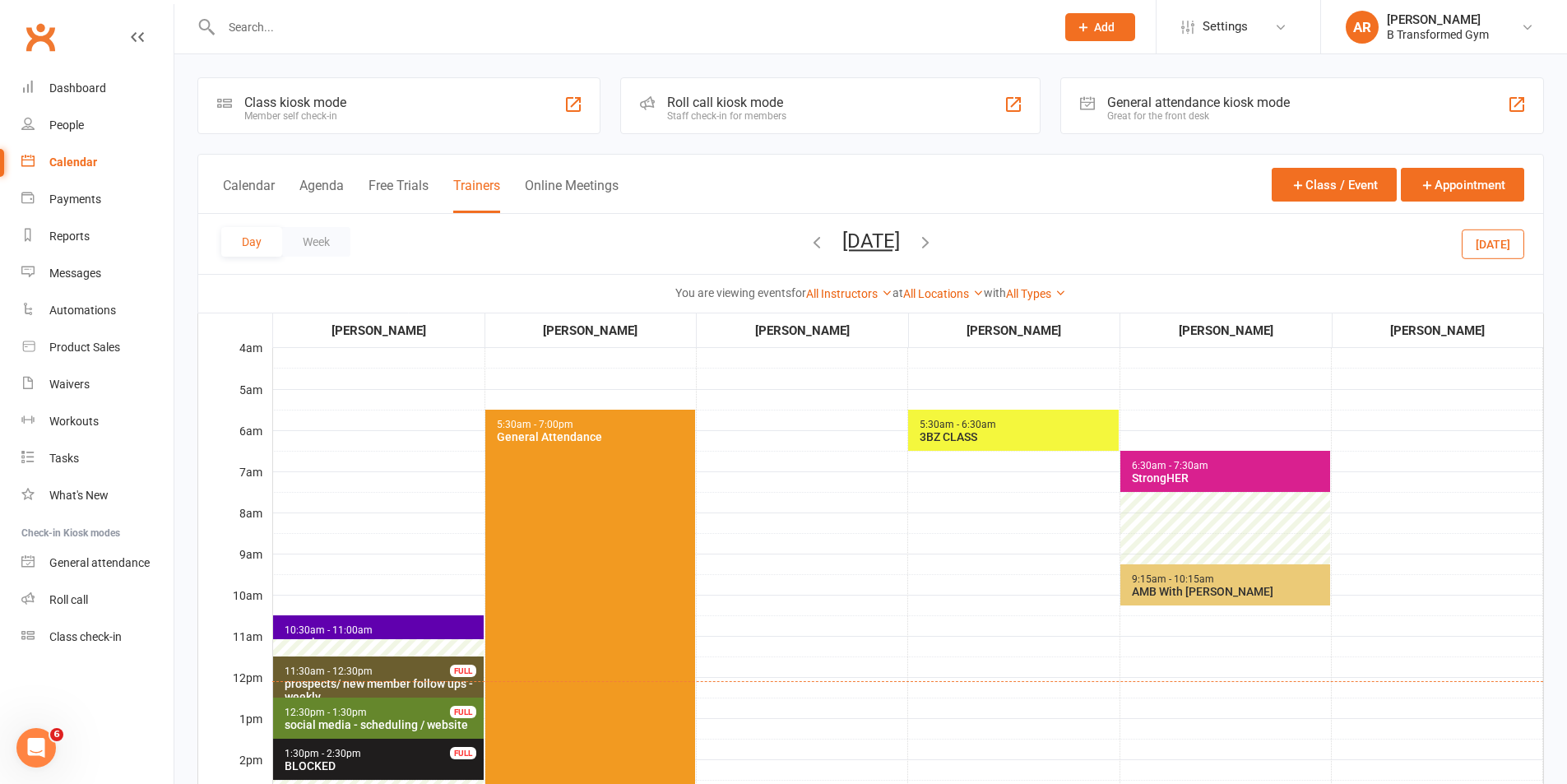
click at [808, 242] on icon "button" at bounding box center [817, 242] width 18 height 18
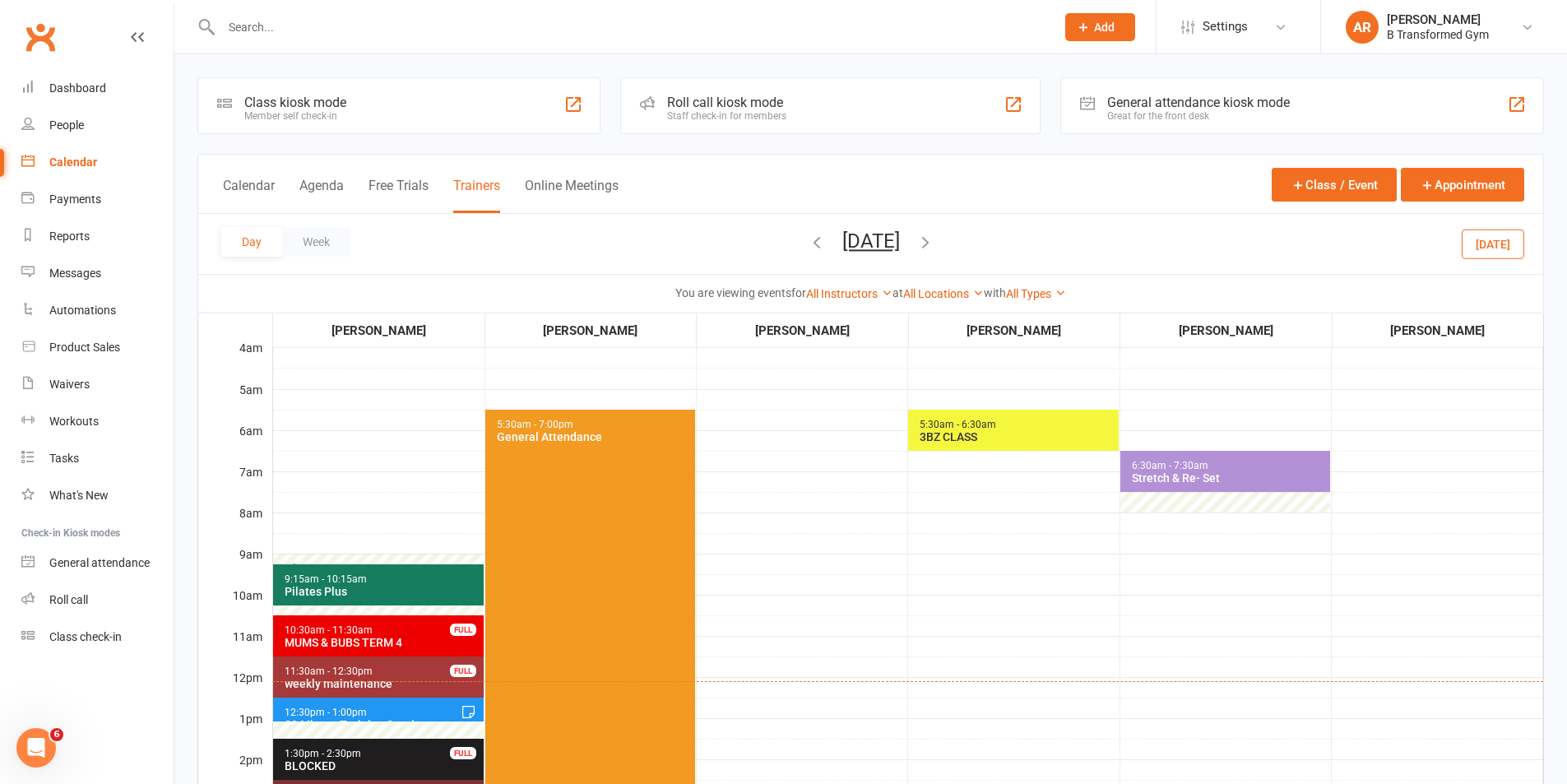
click at [306, 632] on span "10:30am - 11:30am" at bounding box center [329, 629] width 89 height 11
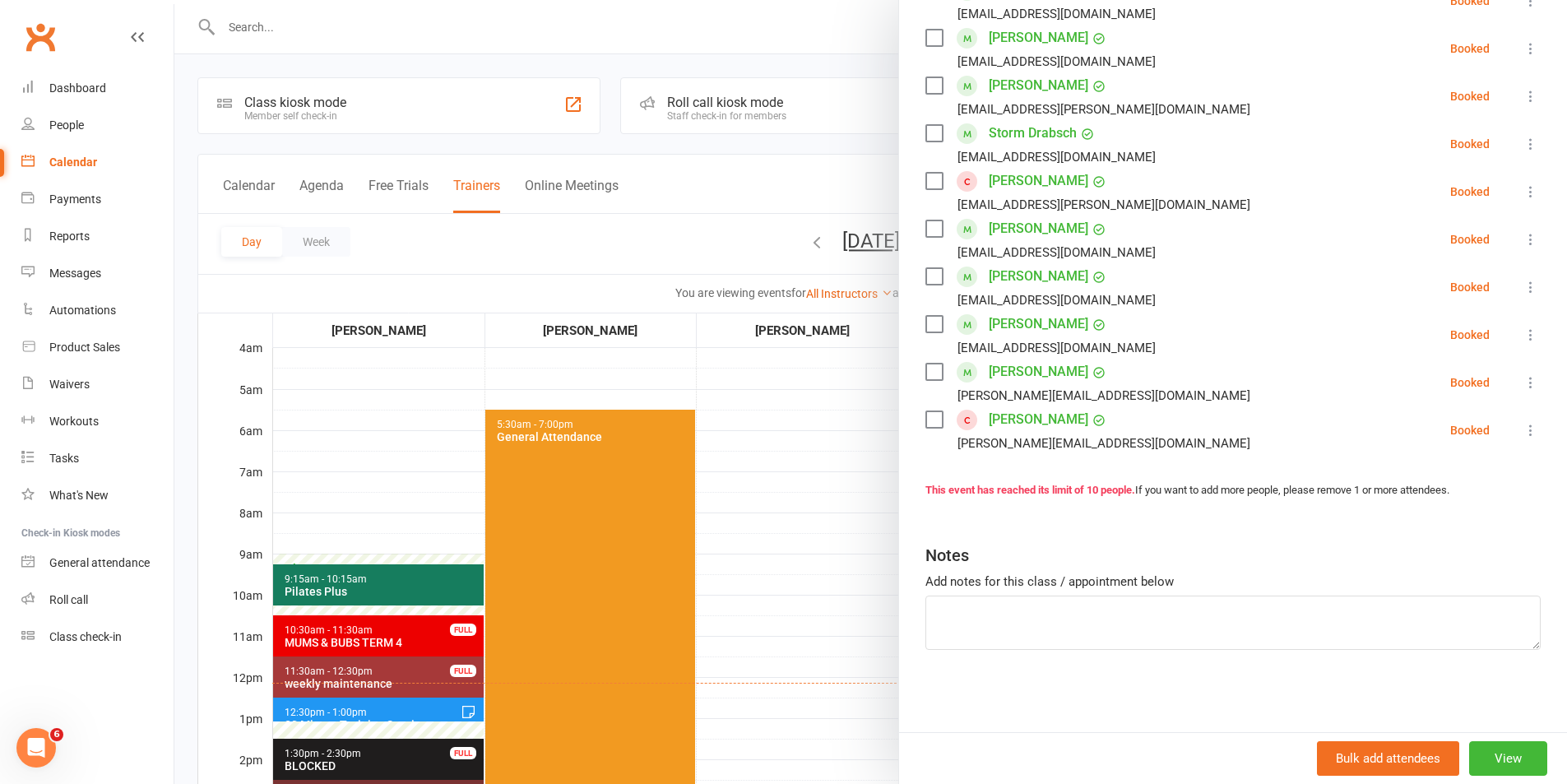
click at [741, 456] on div at bounding box center [870, 392] width 1393 height 784
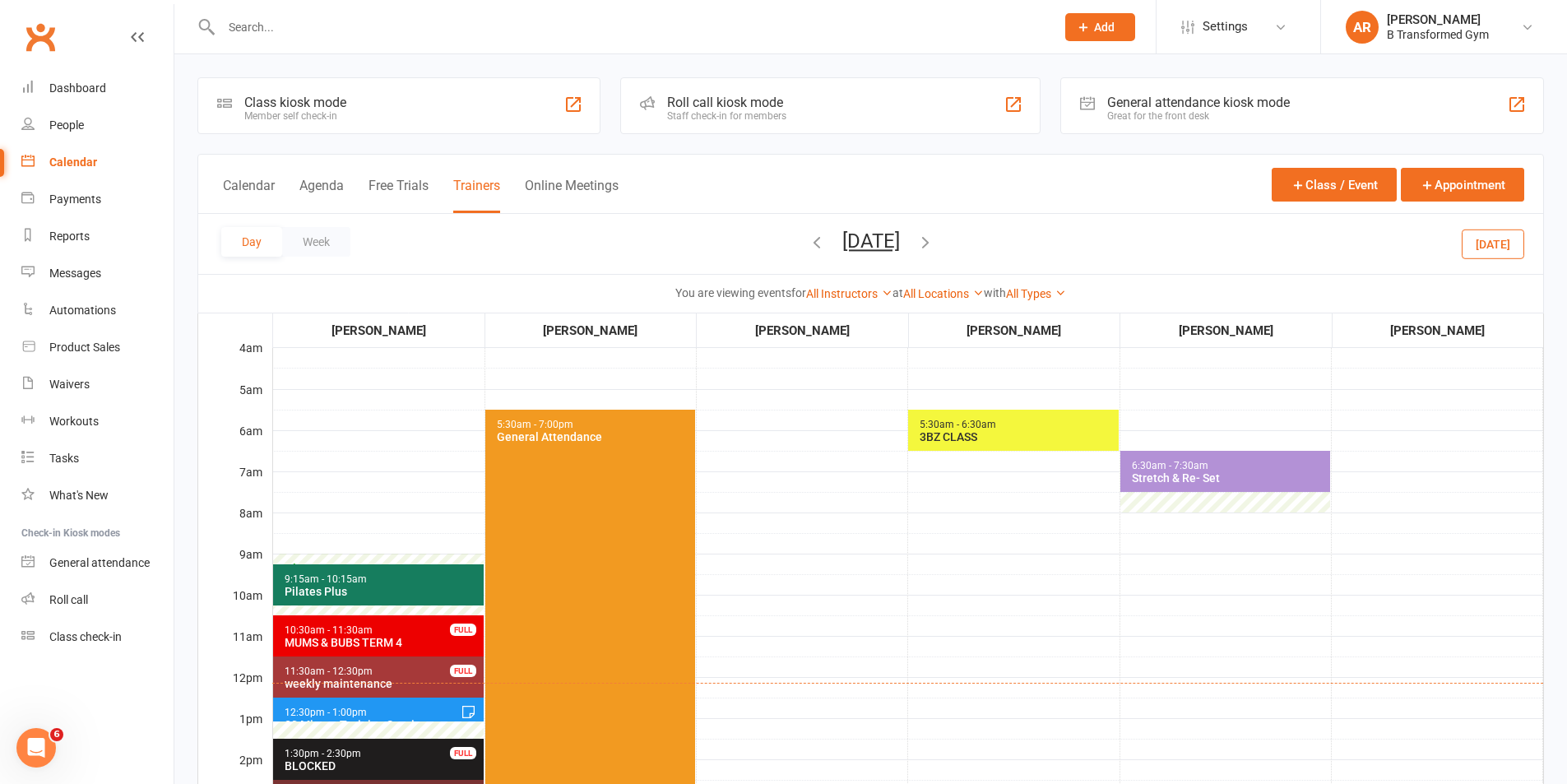
click at [900, 244] on button "[DATE]" at bounding box center [871, 241] width 58 height 23
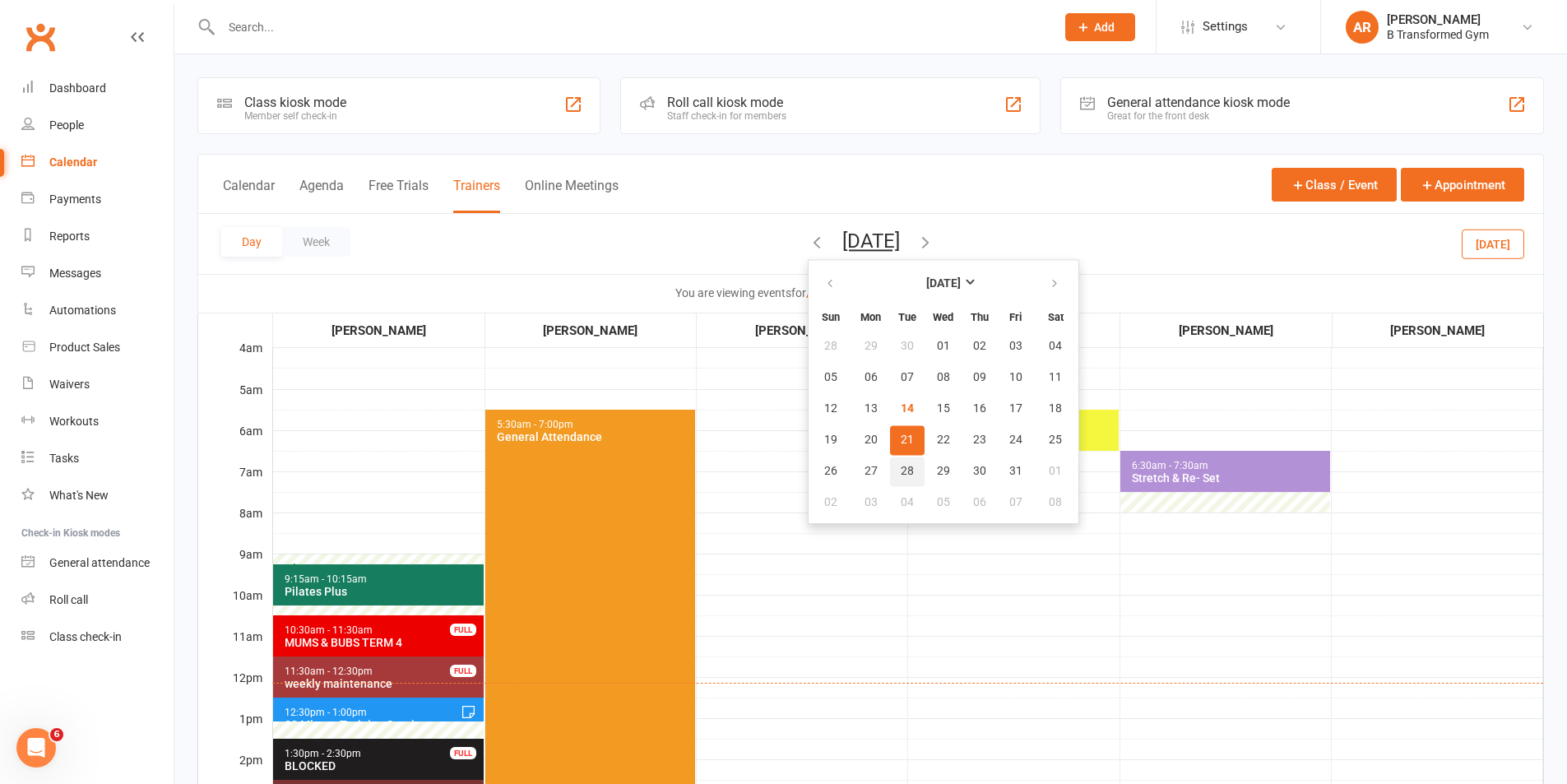
click at [901, 477] on span "28" at bounding box center [907, 470] width 13 height 13
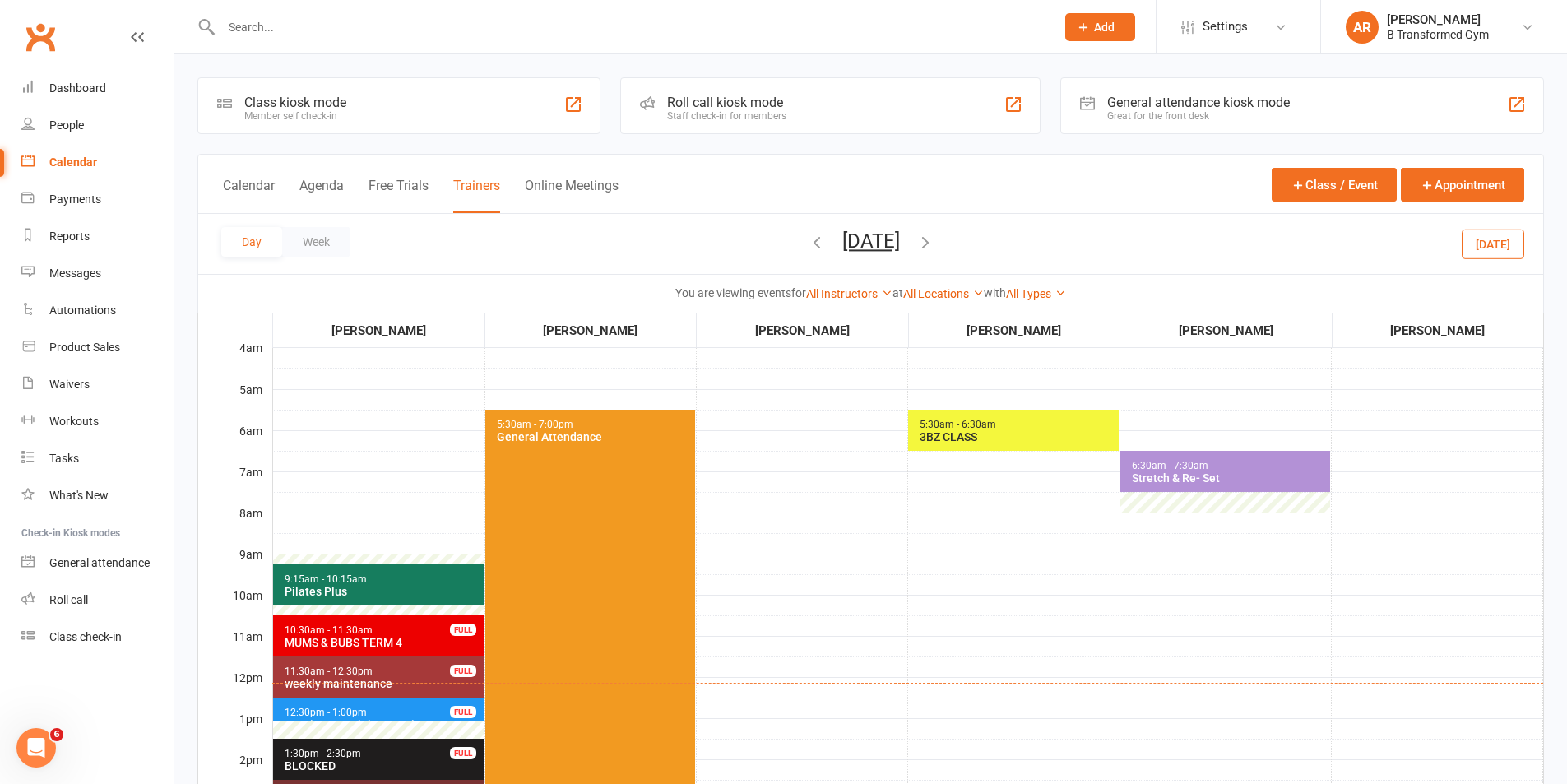
click at [442, 628] on span "10:30am - 11:30am MUMS & BUBS TERM 4 FULL" at bounding box center [379, 635] width 210 height 41
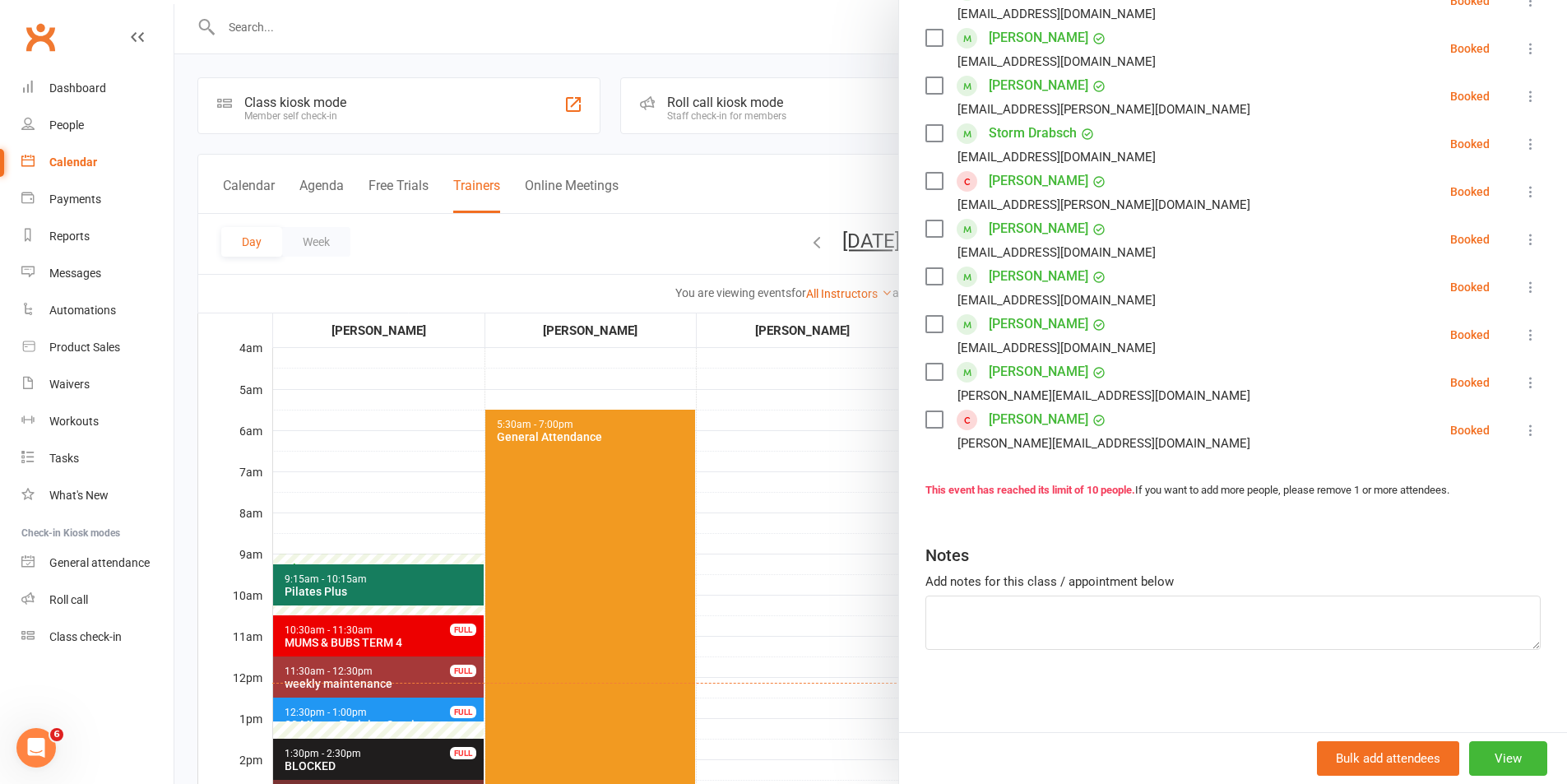
click at [780, 531] on div at bounding box center [870, 392] width 1393 height 784
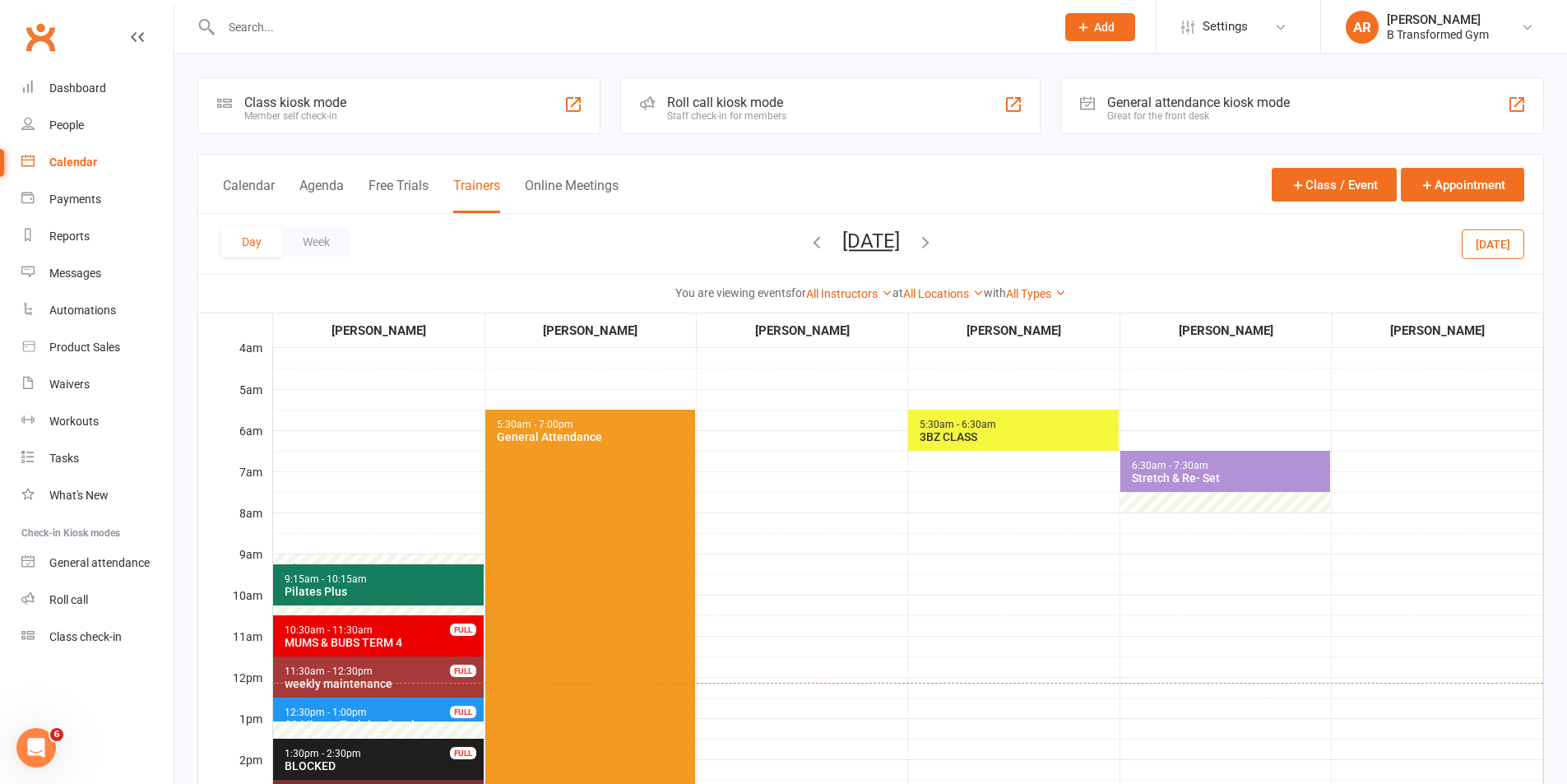
click at [900, 231] on button "[DATE]" at bounding box center [871, 241] width 58 height 23
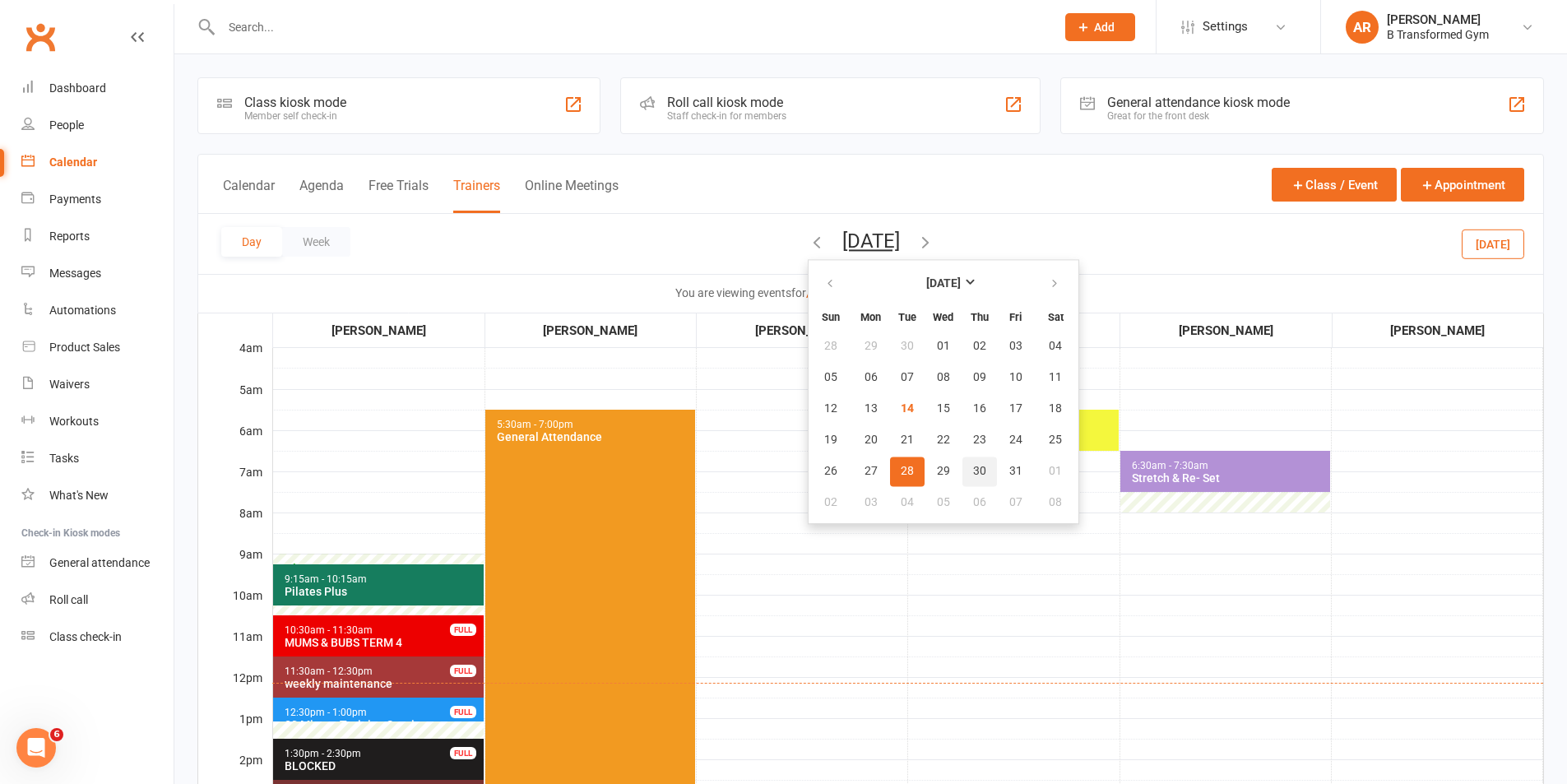
click at [974, 464] on span "30" at bounding box center [980, 470] width 13 height 13
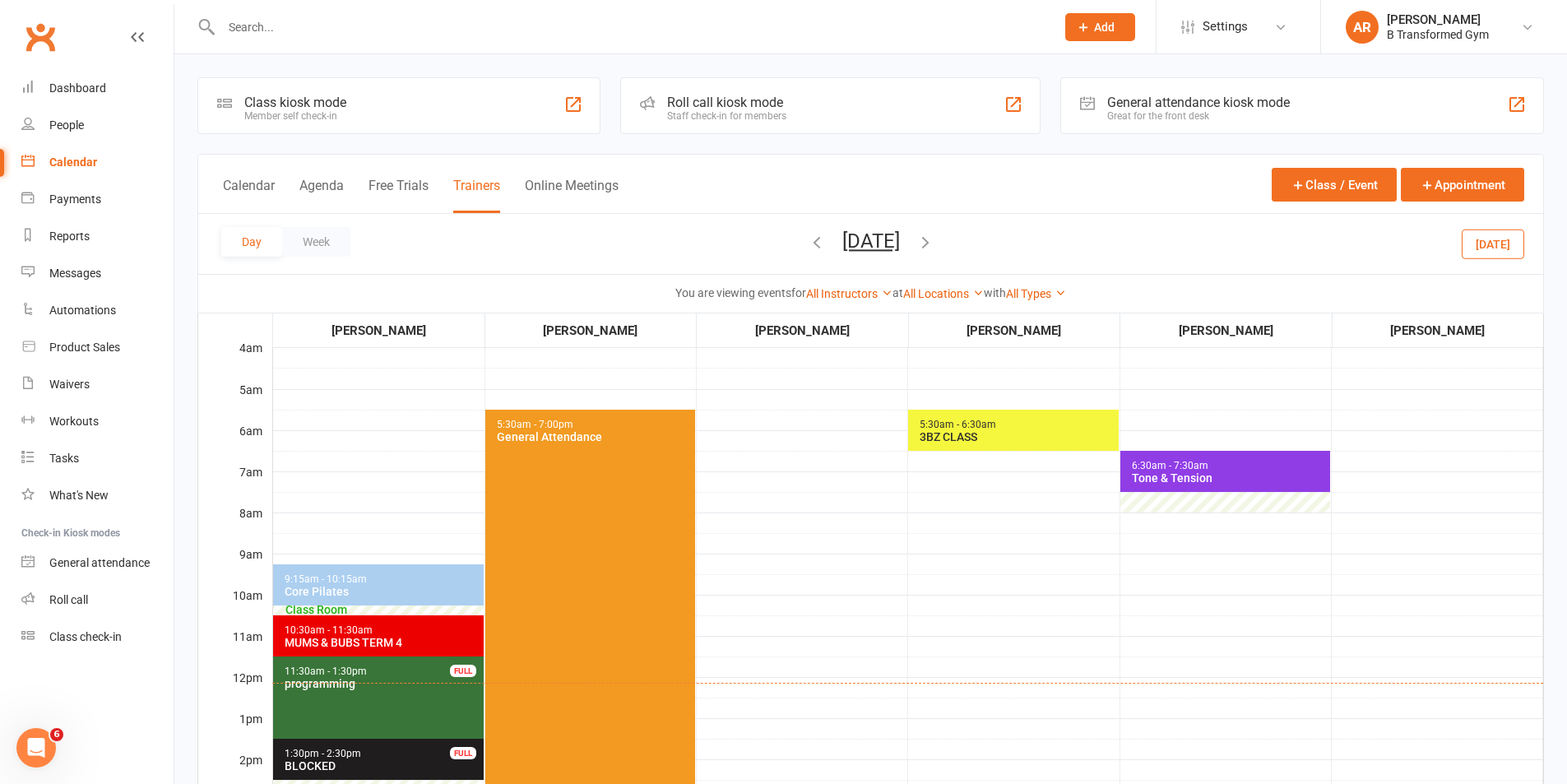
click at [350, 636] on div "MUMS & BUBS TERM 4" at bounding box center [382, 642] width 196 height 13
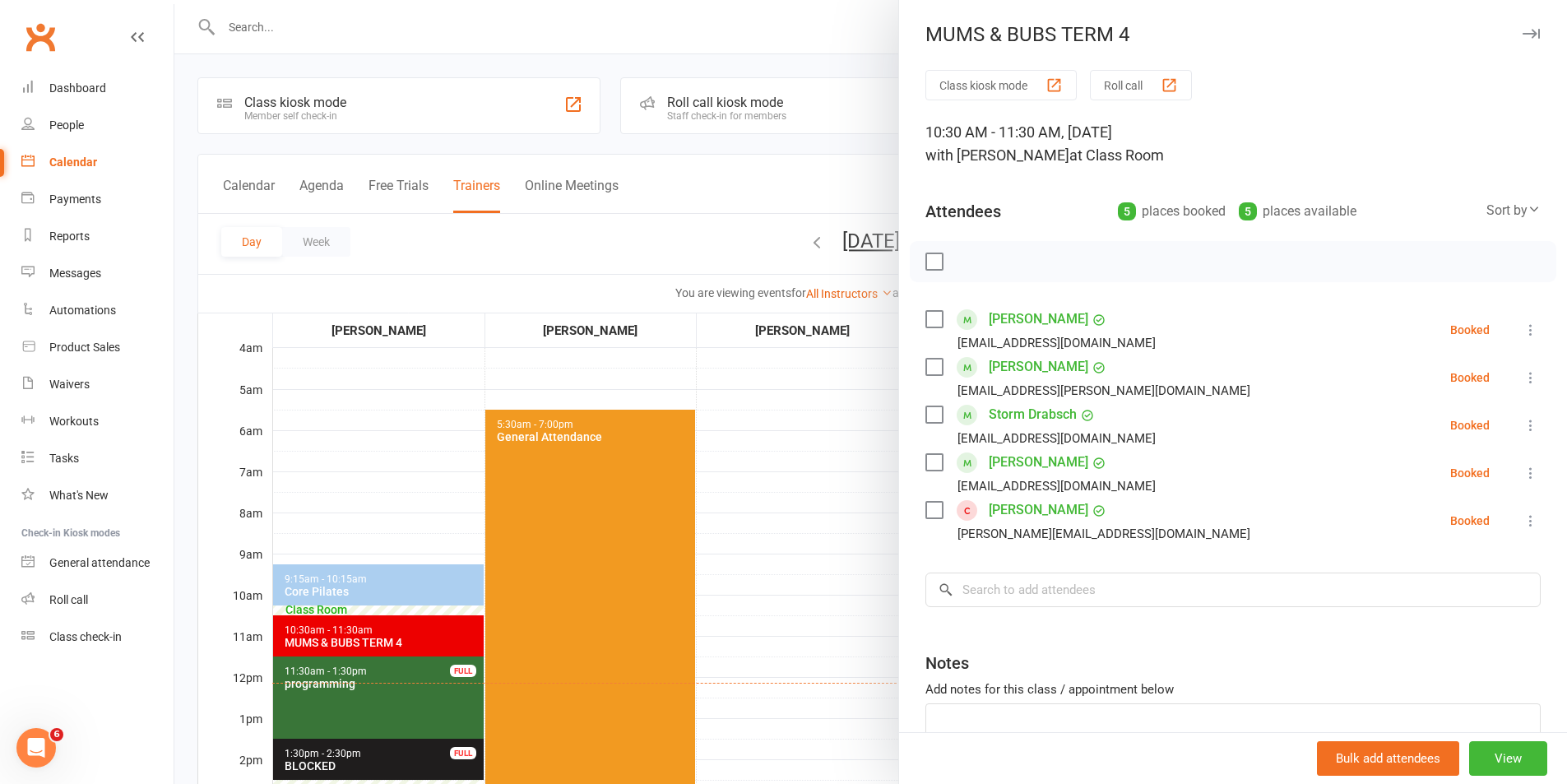
click at [805, 393] on div at bounding box center [870, 392] width 1393 height 784
